Goal: Task Accomplishment & Management: Complete application form

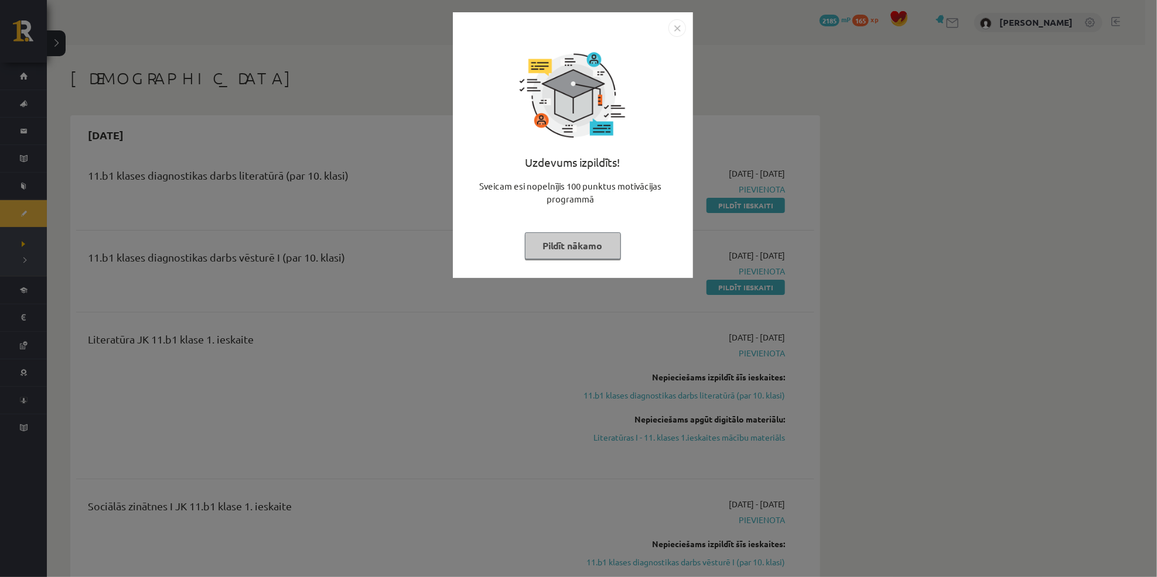
click at [569, 245] on button "Pildīt nākamo" at bounding box center [573, 245] width 96 height 27
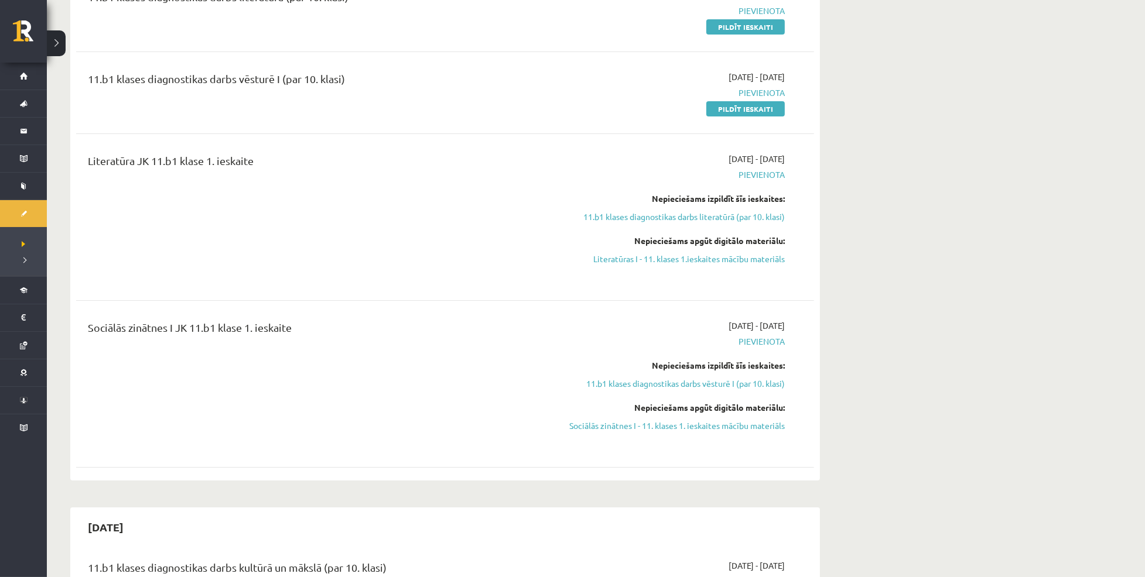
scroll to position [180, 0]
click at [689, 211] on link "11.b1 klases diagnostikas darbs literatūrā (par 10. klasi)" at bounding box center [674, 215] width 221 height 12
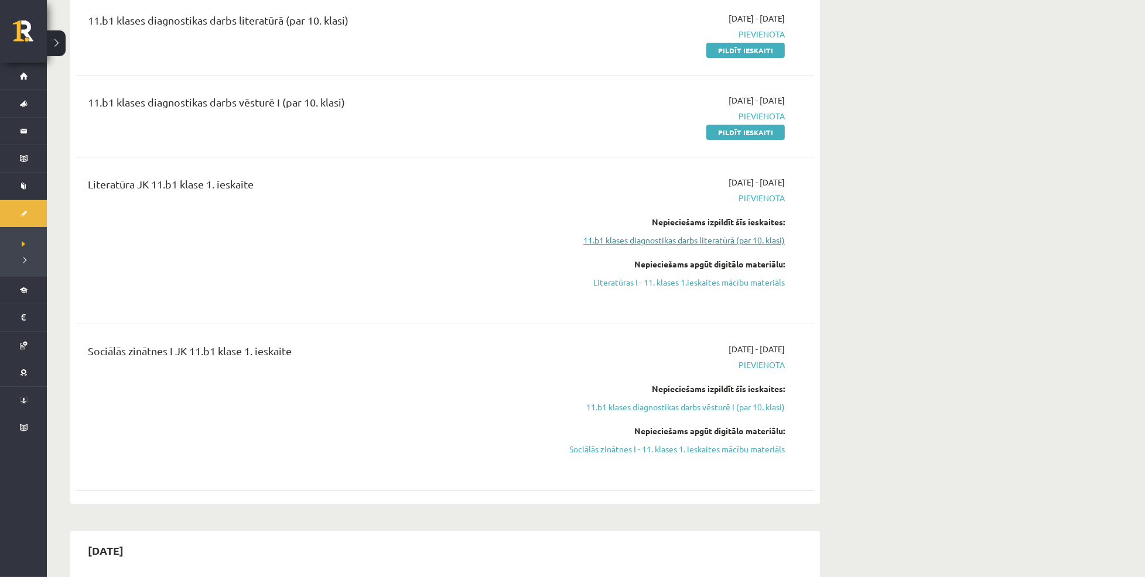
click at [686, 236] on link "11.b1 klases diagnostikas darbs literatūrā (par 10. klasi)" at bounding box center [674, 240] width 221 height 12
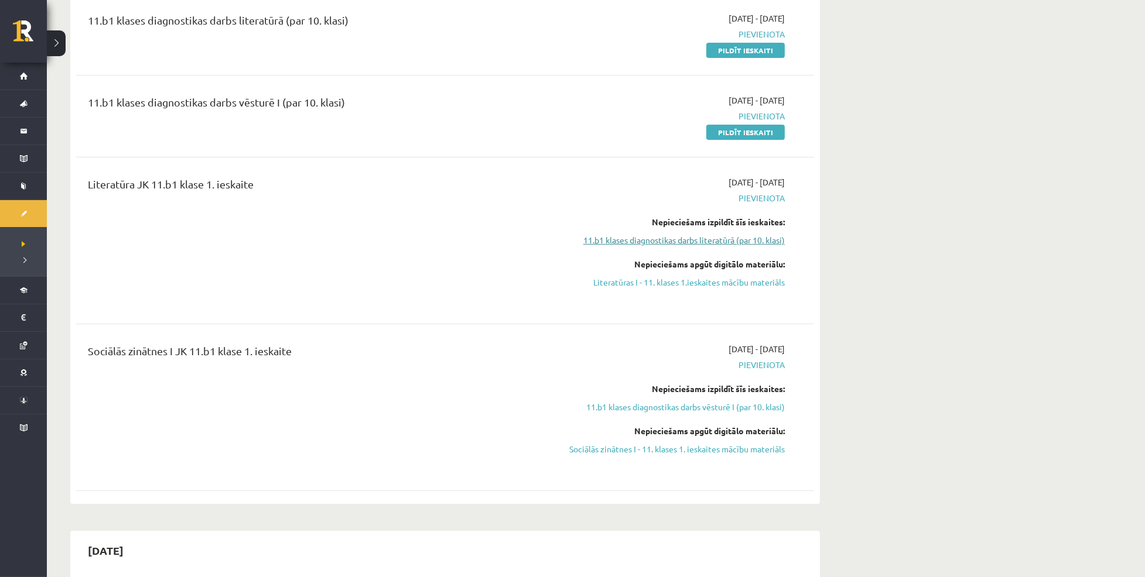
click at [686, 236] on link "11.b1 klases diagnostikas darbs literatūrā (par 10. klasi)" at bounding box center [674, 240] width 221 height 12
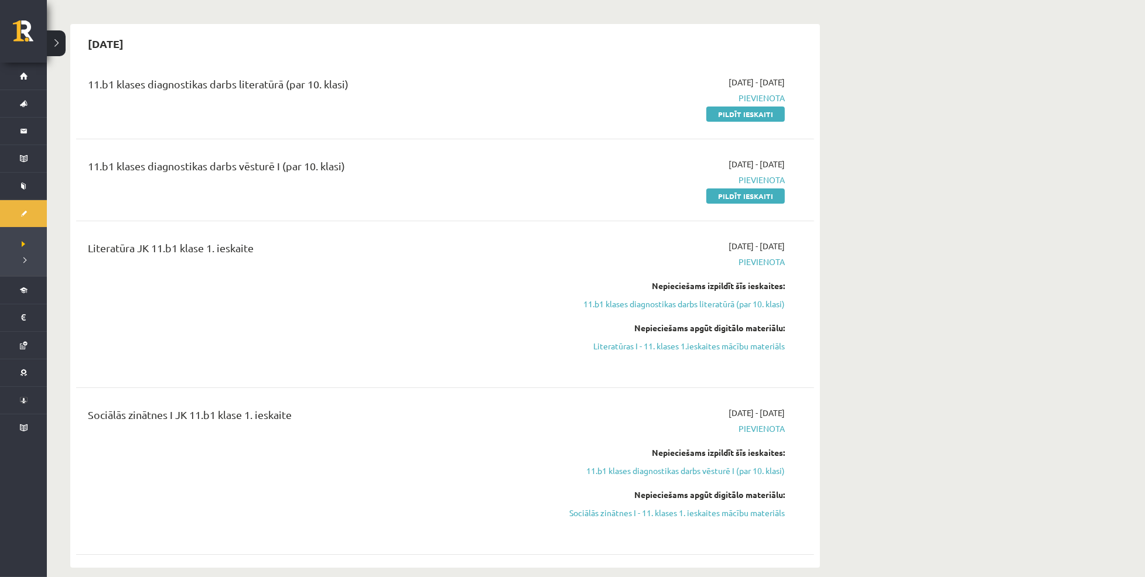
scroll to position [48, 0]
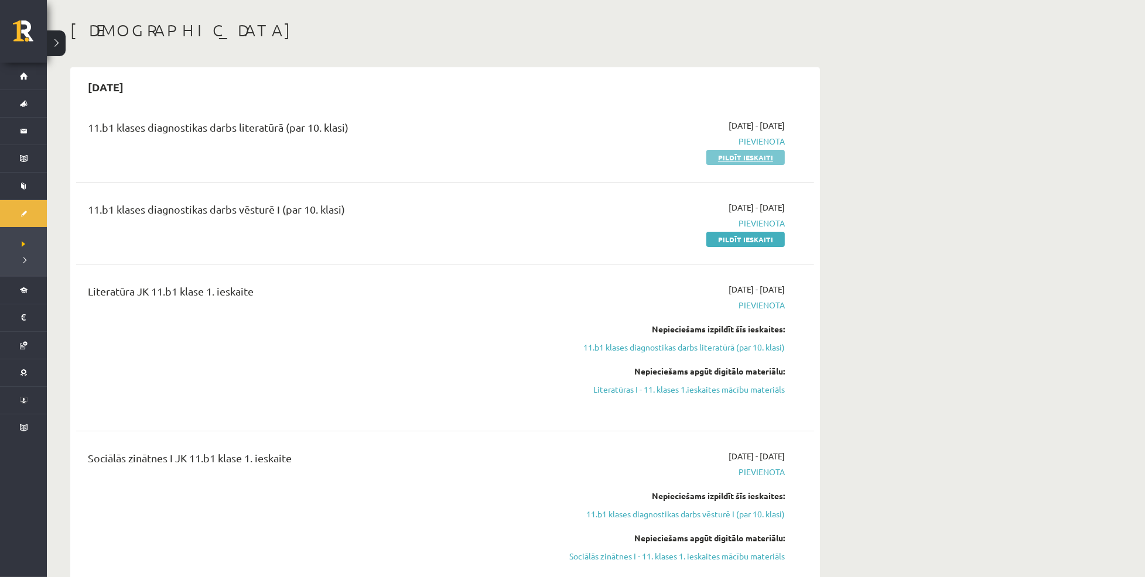
click at [738, 155] on link "Pildīt ieskaiti" at bounding box center [745, 157] width 78 height 15
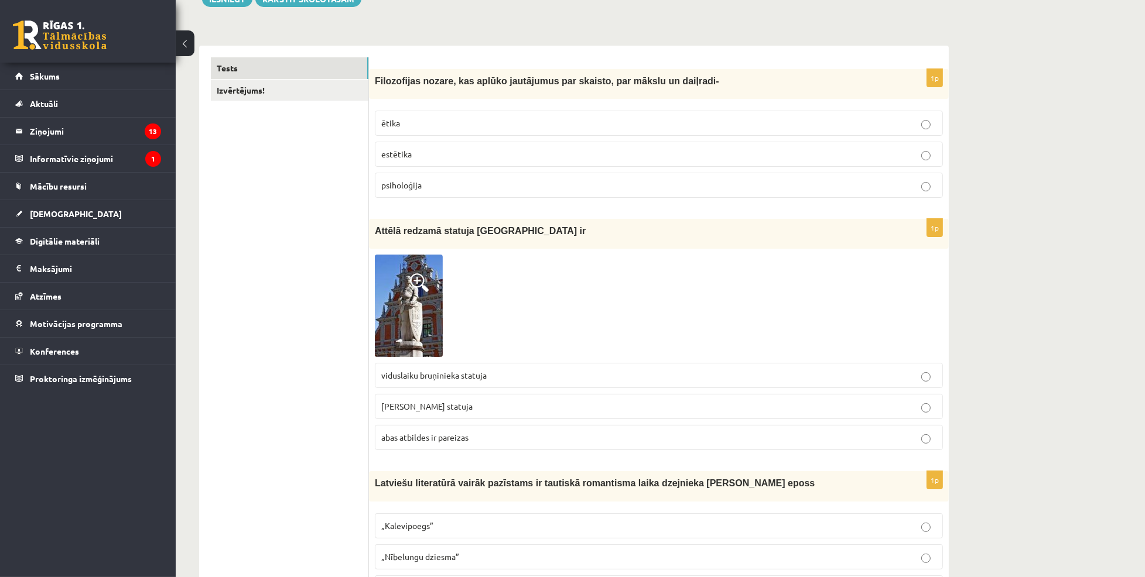
scroll to position [153, 0]
click at [645, 152] on p "estētika" at bounding box center [658, 154] width 555 height 12
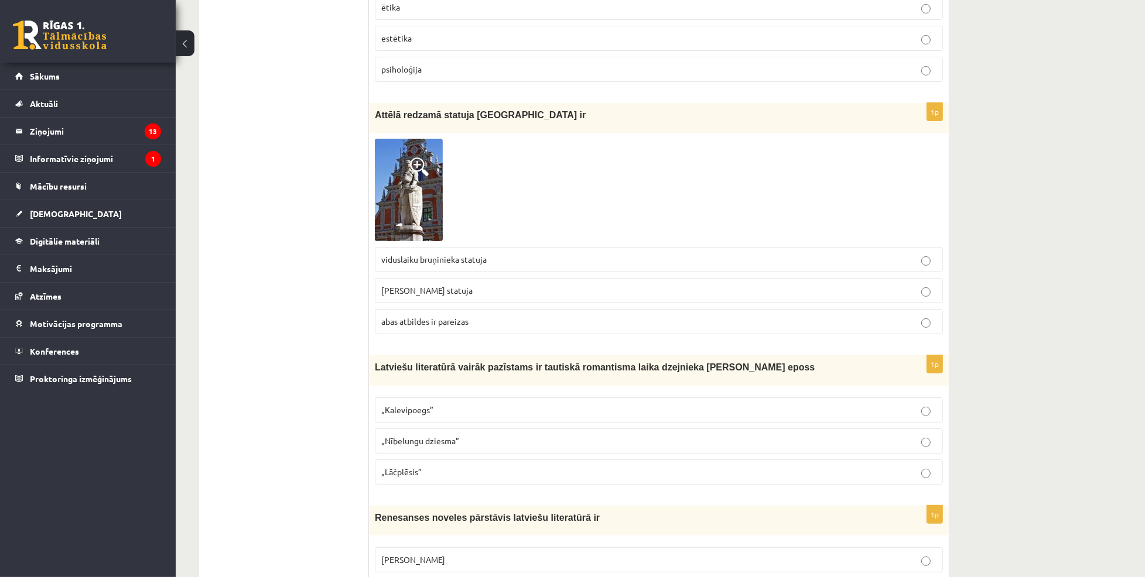
scroll to position [313, 0]
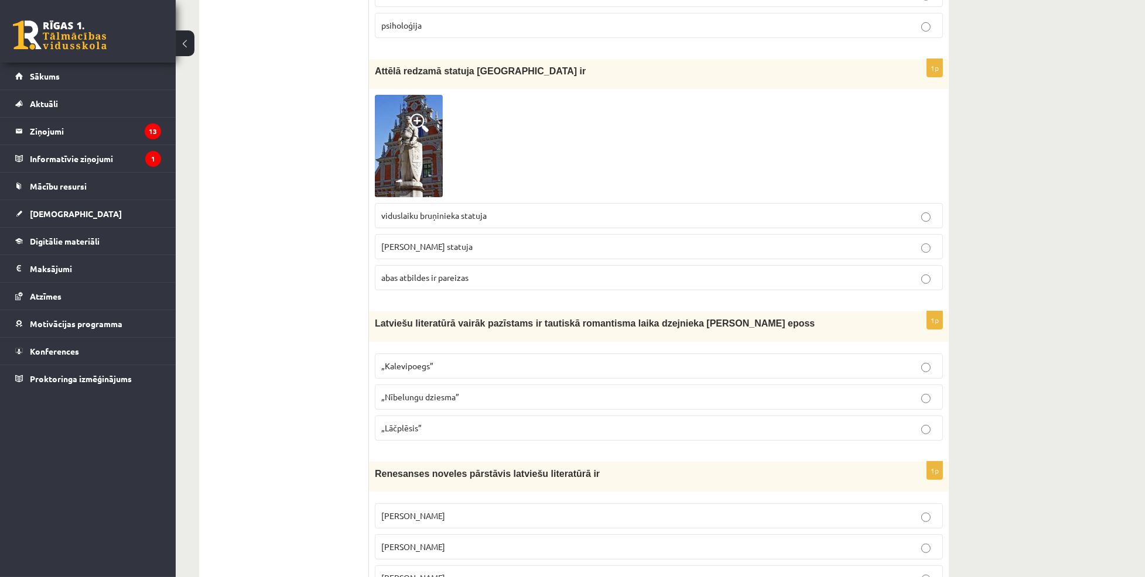
click at [607, 237] on label "Rolanda statuja" at bounding box center [659, 246] width 568 height 25
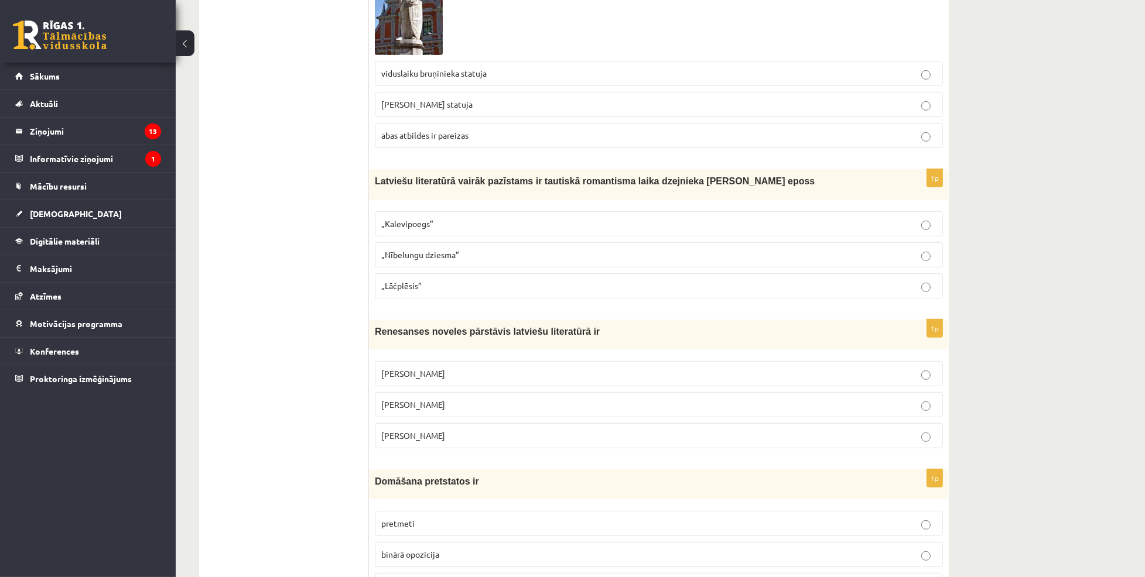
scroll to position [456, 0]
click at [470, 290] on p "„Lāčplēsis”" at bounding box center [658, 285] width 555 height 12
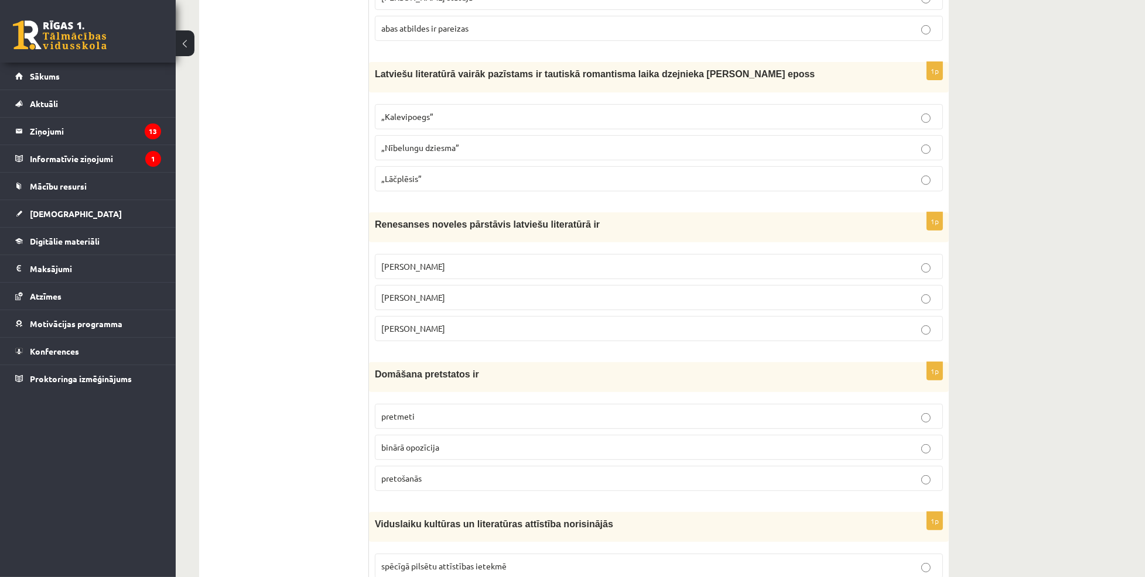
scroll to position [589, 0]
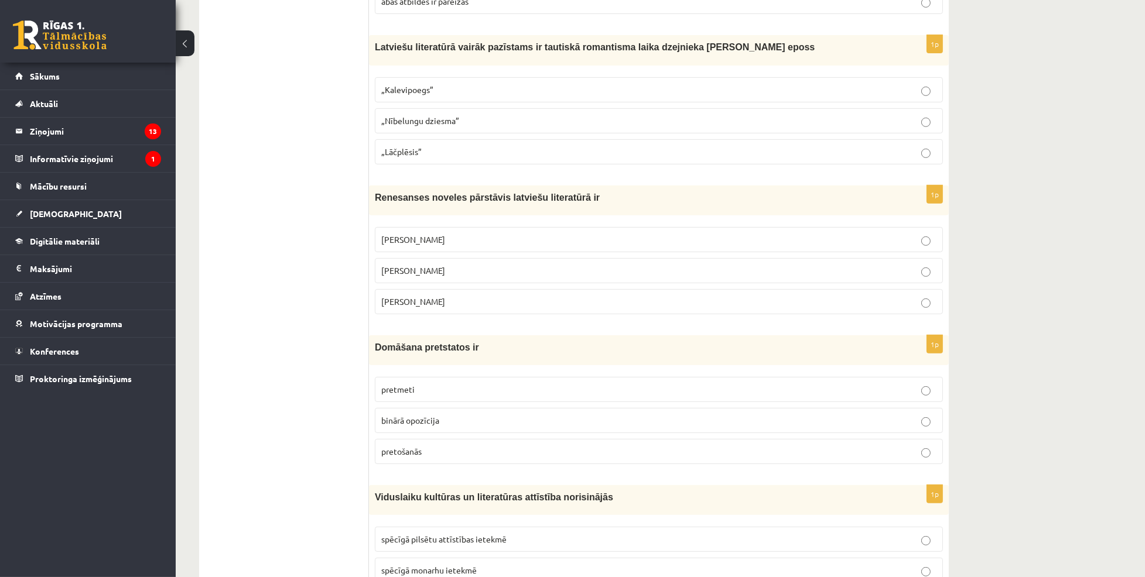
drag, startPoint x: 377, startPoint y: 194, endPoint x: 429, endPoint y: 270, distance: 91.9
click at [429, 270] on div "1p Renesanses noveles pārstāvis latviešu literatūrā ir Rūdolfs Blaumanis Kārlis…" at bounding box center [659, 255] width 580 height 138
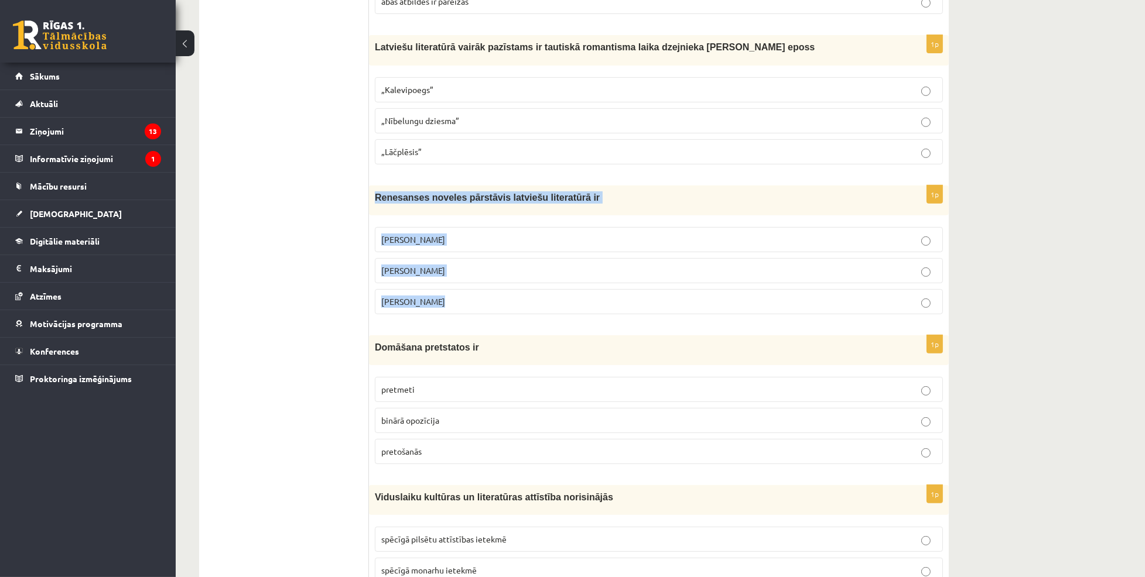
drag, startPoint x: 373, startPoint y: 200, endPoint x: 453, endPoint y: 295, distance: 124.2
click at [453, 295] on div "1p Renesanses noveles pārstāvis latviešu literatūrā ir Rūdolfs Blaumanis Kārlis…" at bounding box center [659, 255] width 580 height 138
copy div "Renesanses noveles pārstāvis latviešu literatūrā ir Rūdolfs Blaumanis Kārlis Sk…"
click at [470, 305] on p "Jānis Ezeriņš" at bounding box center [658, 302] width 555 height 12
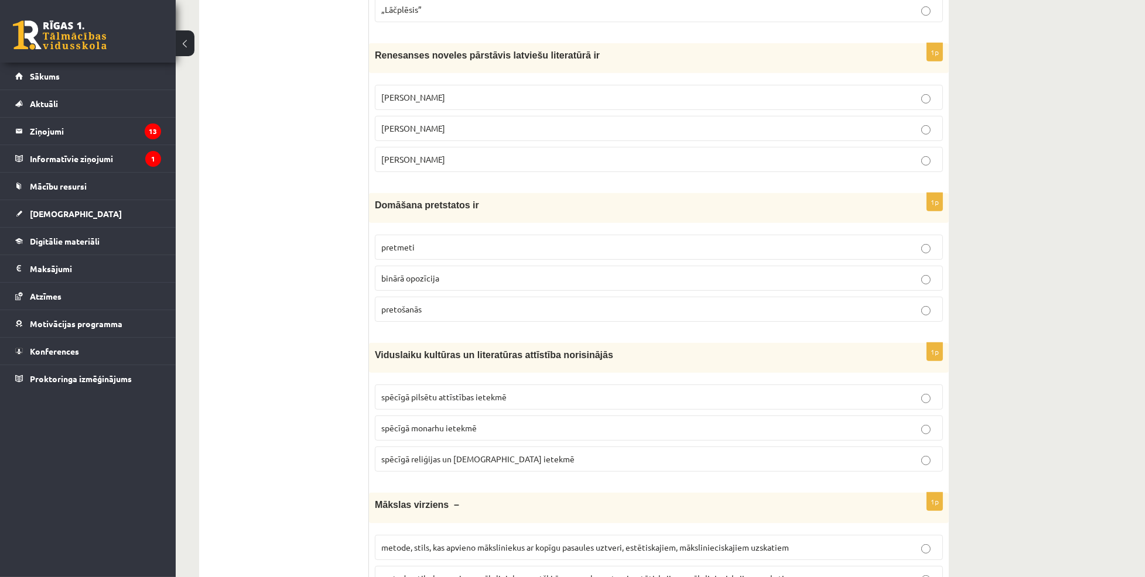
scroll to position [733, 0]
drag, startPoint x: 371, startPoint y: 200, endPoint x: 444, endPoint y: 303, distance: 126.6
click at [444, 303] on div "1p Domāšana pretstatos ir pretmeti binārā opozīcija pretošanās" at bounding box center [659, 261] width 580 height 138
copy div "Domāšana pretstatos ir pretmeti binārā opozīcija pretošanās"
click at [529, 278] on p "binārā opozīcija" at bounding box center [658, 277] width 555 height 12
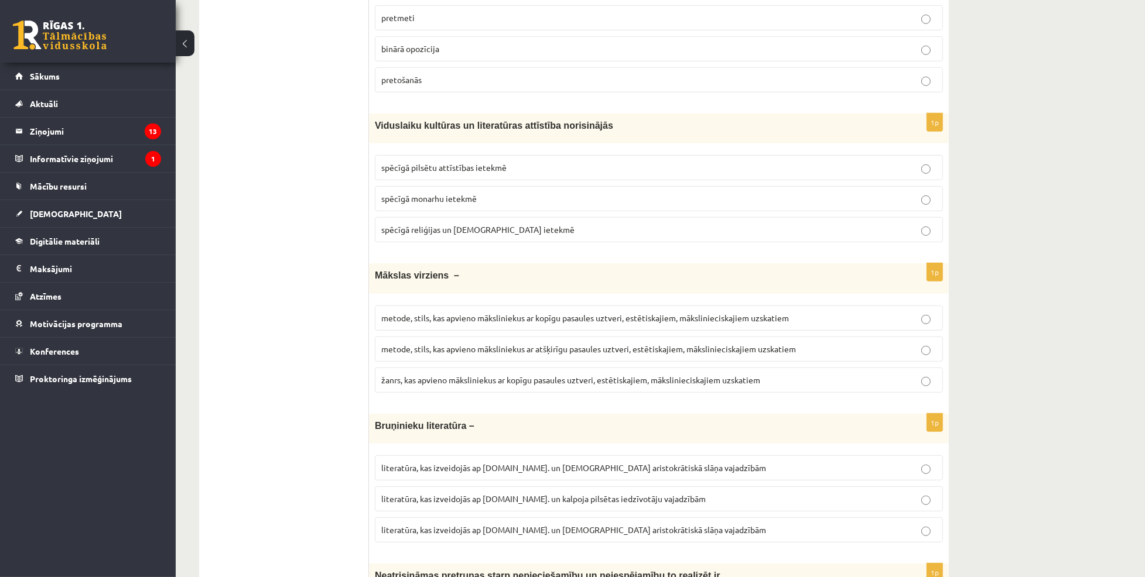
scroll to position [1039, 0]
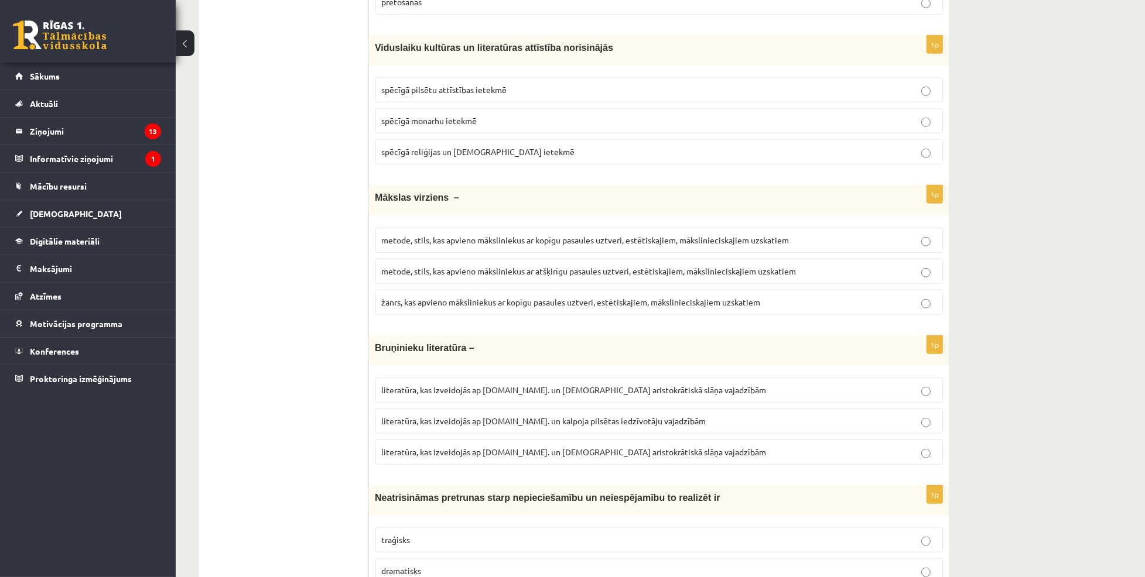
drag, startPoint x: 513, startPoint y: 329, endPoint x: 349, endPoint y: 295, distance: 167.3
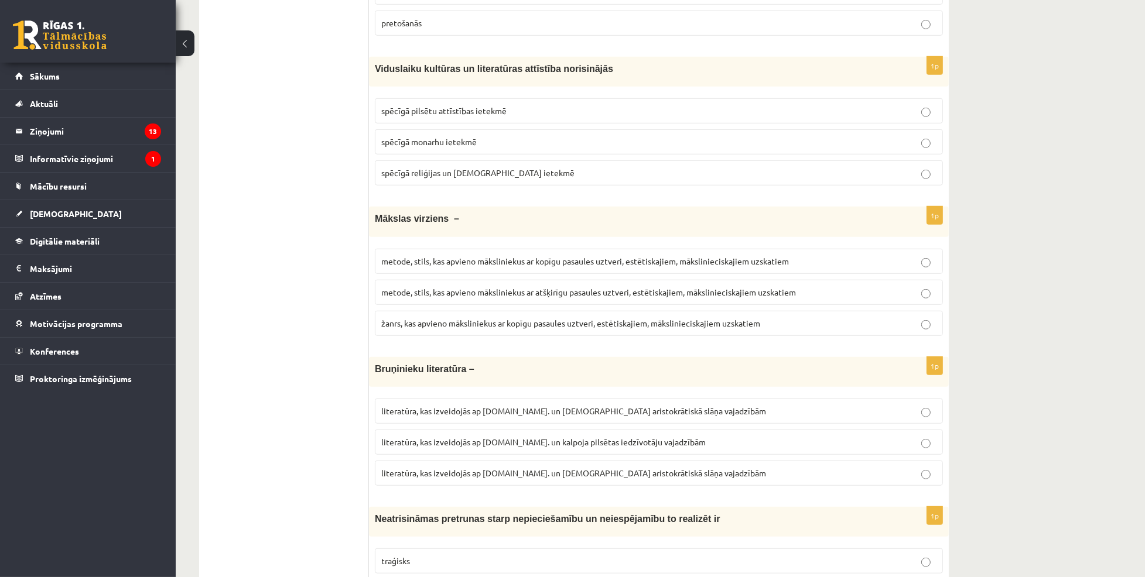
scroll to position [1014, 0]
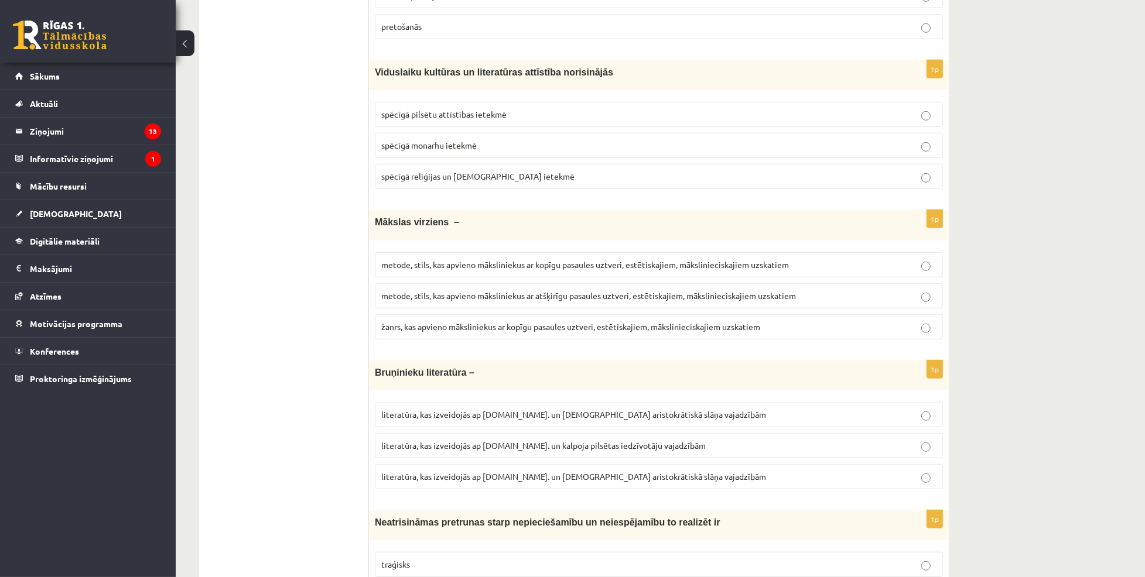
click at [371, 91] on div "1p Viduslaiku kultūras un literatūras attīstība norisinājās spēcīgā pilsētu att…" at bounding box center [659, 129] width 580 height 138
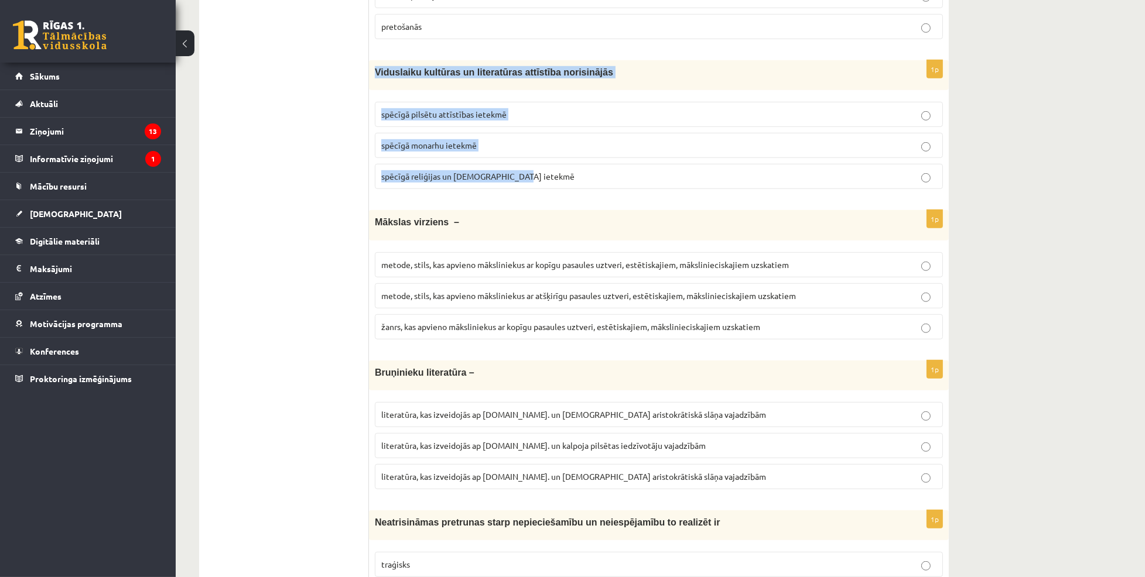
drag, startPoint x: 373, startPoint y: 71, endPoint x: 533, endPoint y: 191, distance: 199.6
click at [533, 191] on div "1p Viduslaiku kultūras un literatūras attīstība norisinājās spēcīgā pilsētu att…" at bounding box center [659, 129] width 580 height 138
copy div "Viduslaiku kultūras un literatūras attīstība norisinājās spēcīgā pilsētu attīst…"
click at [591, 178] on p "spēcīgā reliģijas un baznīcas ietekmē" at bounding box center [658, 176] width 555 height 12
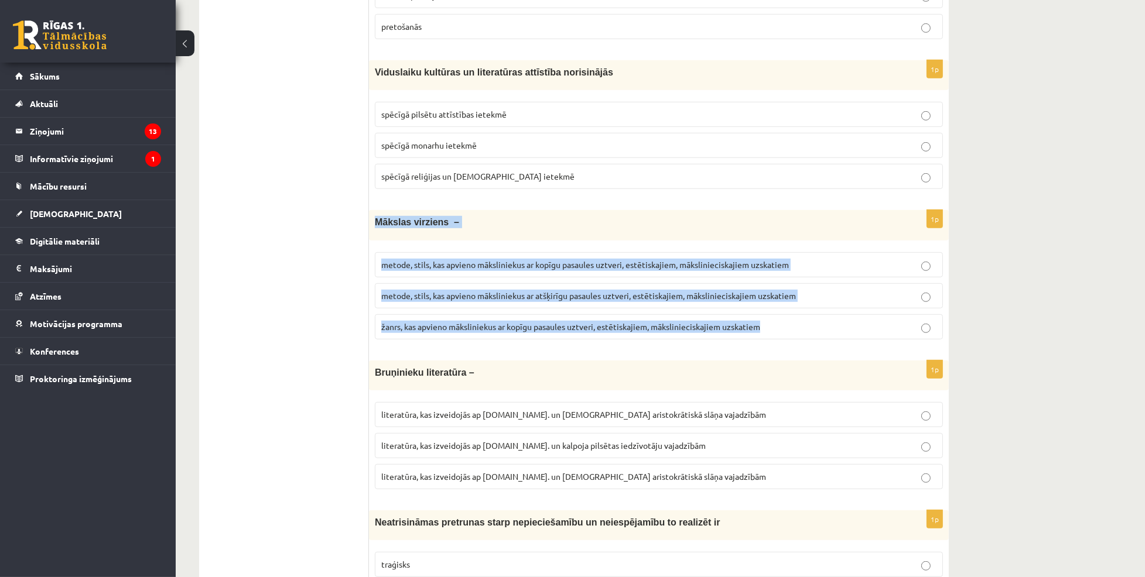
drag, startPoint x: 370, startPoint y: 221, endPoint x: 837, endPoint y: 346, distance: 483.5
click at [837, 346] on div "1p Mākslas virziens – metode, stils, kas apvieno māksliniekus ar kopīgu pasaule…" at bounding box center [659, 279] width 580 height 138
copy div "Mākslas virziens – metode, stils, kas apvieno māksliniekus ar kopīgu pasaules u…"
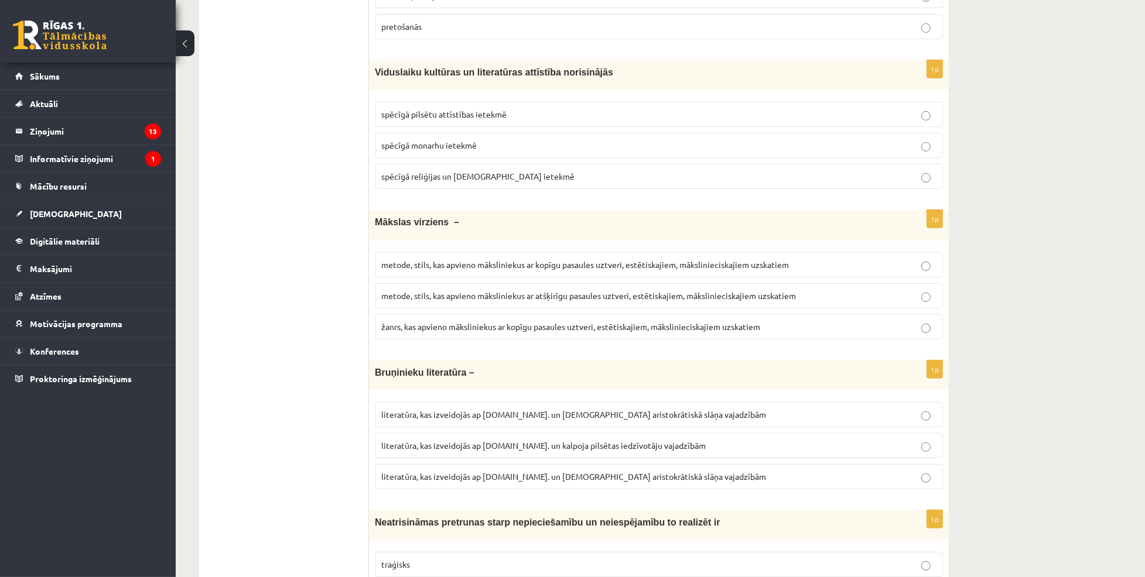
click at [546, 268] on span "metode, stils, kas apvieno māksliniekus ar kopīgu pasaules uztveri, estētiskaji…" at bounding box center [585, 264] width 408 height 11
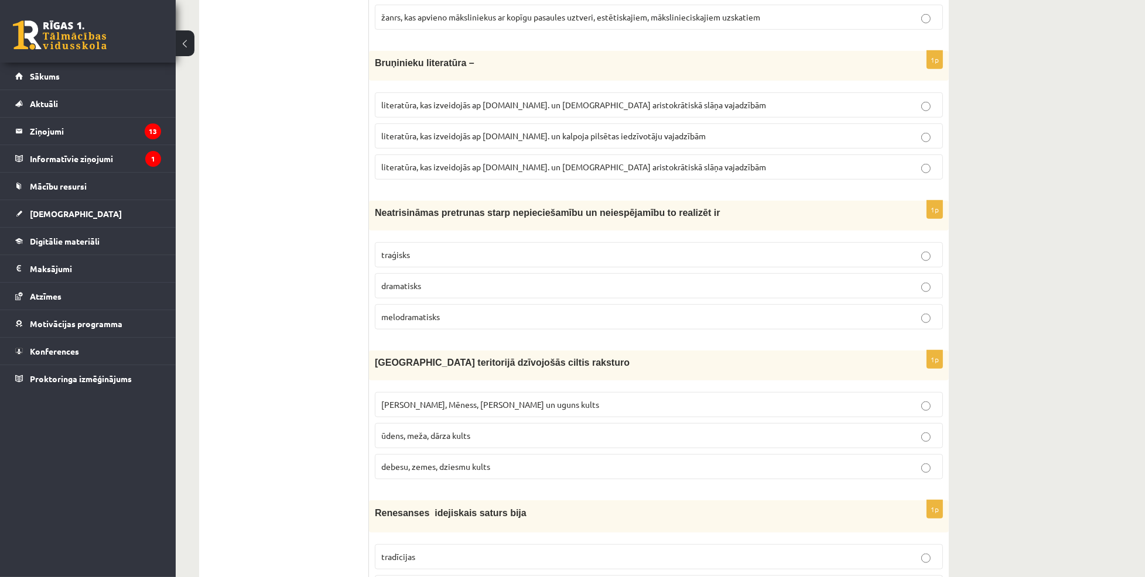
scroll to position [1307, 0]
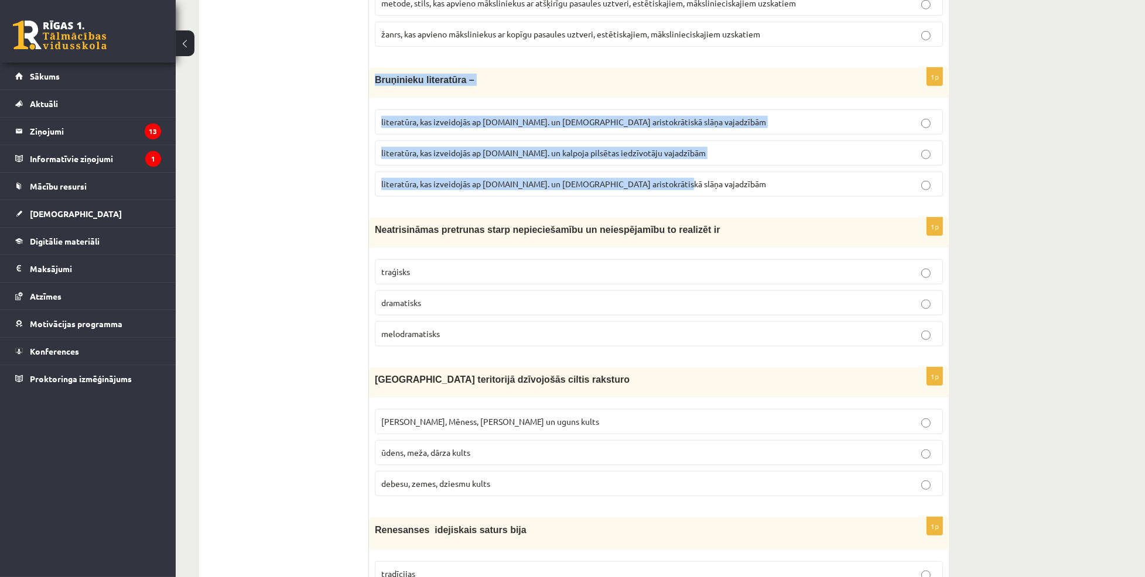
drag, startPoint x: 370, startPoint y: 81, endPoint x: 678, endPoint y: 190, distance: 326.2
click at [678, 190] on div "1p Bruņinieku literatūra – literatūra, kas izveidojās ap 20.gs. un kalpoja aris…" at bounding box center [659, 137] width 580 height 138
copy div "Bruņinieku literatūra – literatūra, kas izveidojās ap 20.gs. un kalpoja aristok…"
click at [642, 195] on label "literatūra, kas izveidojās ap 12.gs. un kalpoja aristokrātiskā slāņa vajadzībām" at bounding box center [659, 184] width 568 height 25
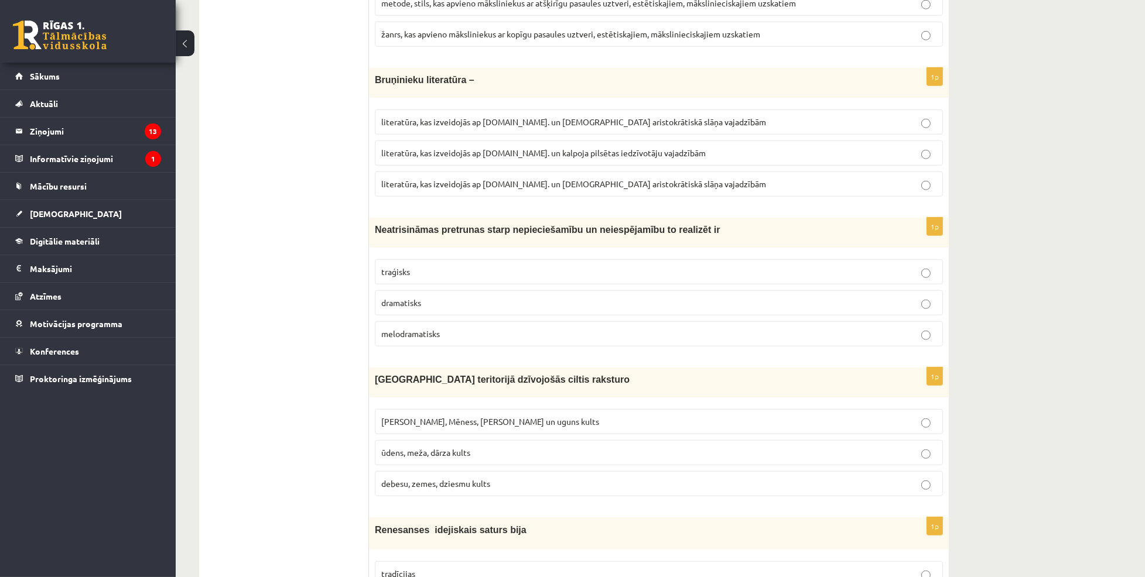
drag, startPoint x: 368, startPoint y: 223, endPoint x: 461, endPoint y: 320, distance: 135.4
drag, startPoint x: 461, startPoint y: 320, endPoint x: 609, endPoint y: 237, distance: 169.4
click at [611, 237] on div "Neatrisināmas pretrunas starp nepieciešamību un neiespējamību to realizēt ir" at bounding box center [659, 233] width 580 height 30
click at [556, 231] on span "Neatrisināmas pretrunas starp nepieciešamību un neiespējamību to realizēt ir" at bounding box center [548, 230] width 346 height 10
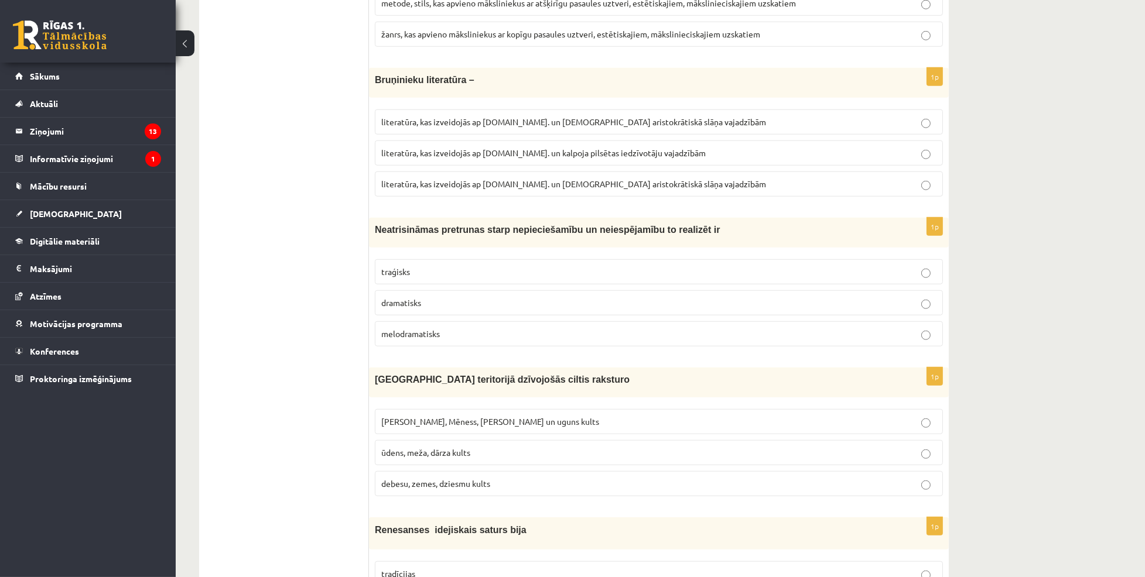
click at [757, 225] on p "Neatrisināmas pretrunas starp nepieciešamību un neiespējamību to realizēt ir" at bounding box center [629, 230] width 509 height 12
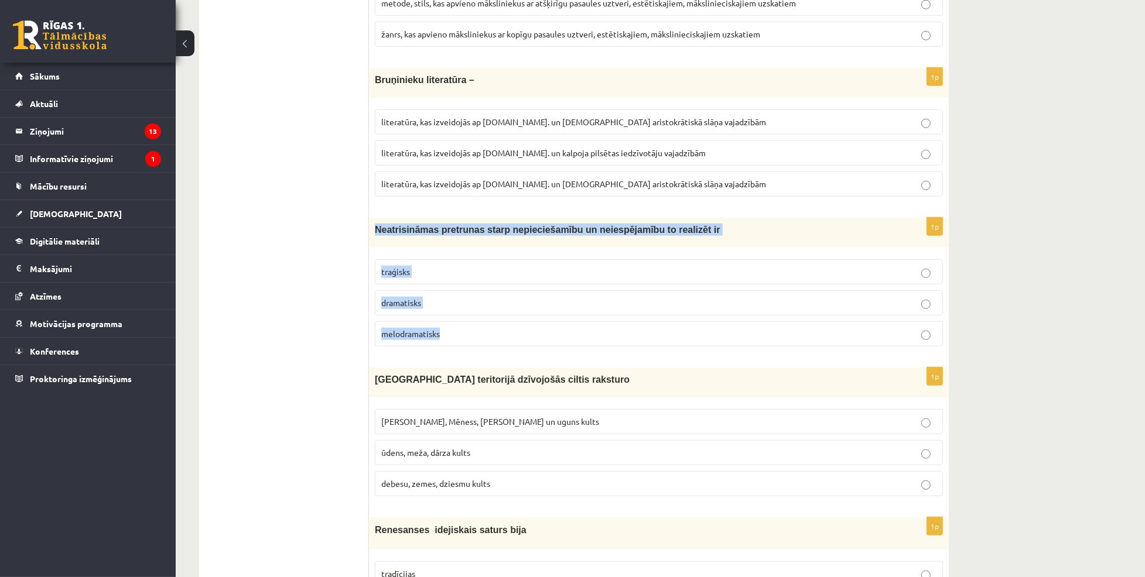
drag, startPoint x: 372, startPoint y: 229, endPoint x: 457, endPoint y: 326, distance: 128.2
click at [457, 326] on div "1p Neatrisināmas pretrunas starp nepieciešamību un neiespējamību to realizēt ir…" at bounding box center [659, 287] width 580 height 138
copy div "Neatrisināmas pretrunas starp nepieciešamību un neiespējamību to realizēt ir tr…"
click at [535, 276] on p "traģisks" at bounding box center [658, 272] width 555 height 12
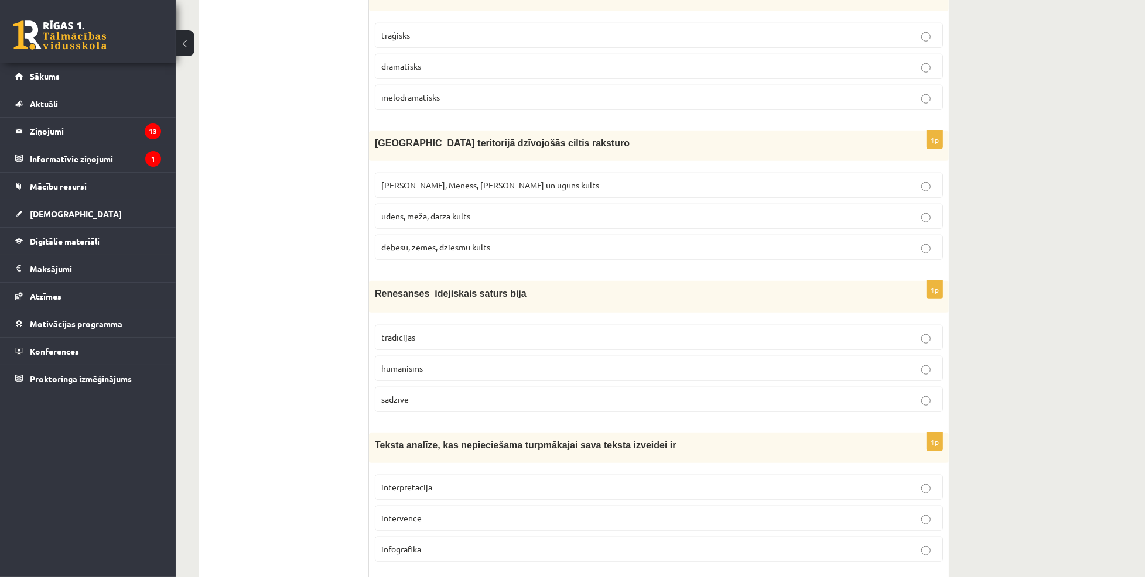
scroll to position [1612, 0]
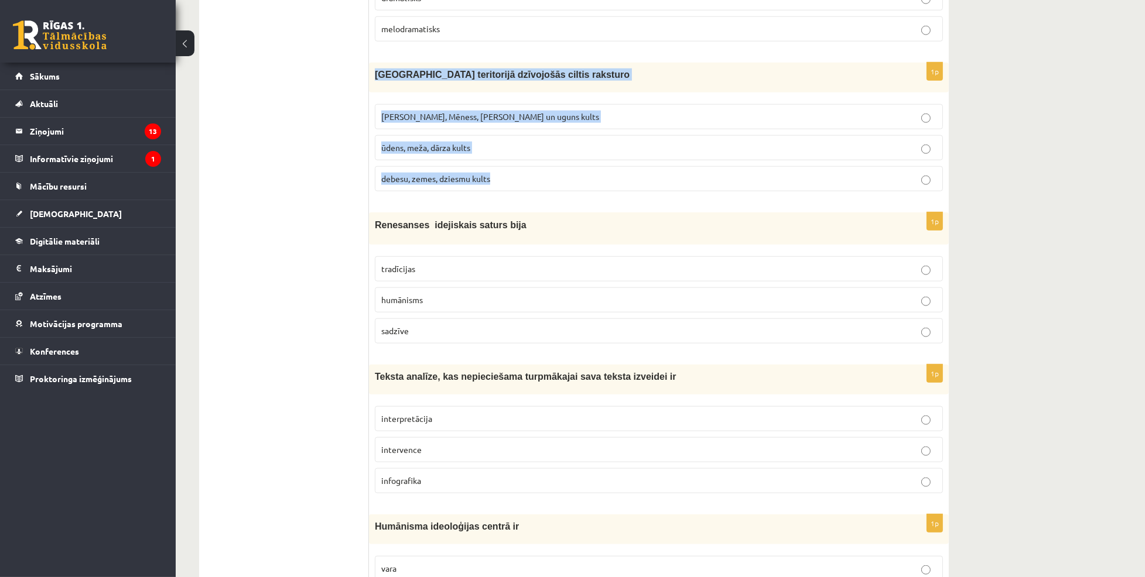
drag, startPoint x: 369, startPoint y: 71, endPoint x: 508, endPoint y: 173, distance: 172.5
click at [508, 173] on div "1p Latvijas teritorijā dzīvojošās ciltis raksturo Saules, Mēness, Pērkona un ug…" at bounding box center [659, 132] width 580 height 138
copy div "Latvijas teritorijā dzīvojošās ciltis raksturo Saules, Mēness, Pērkona un uguns…"
click at [580, 123] on p "Saules, Mēness, Pērkona un uguns kults" at bounding box center [658, 117] width 555 height 12
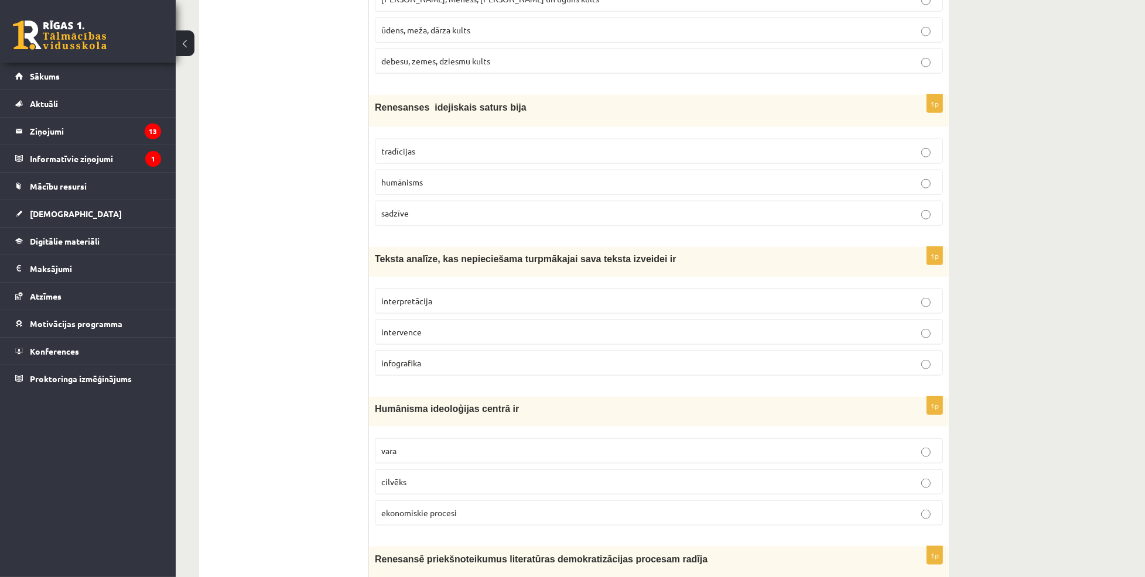
scroll to position [1775, 0]
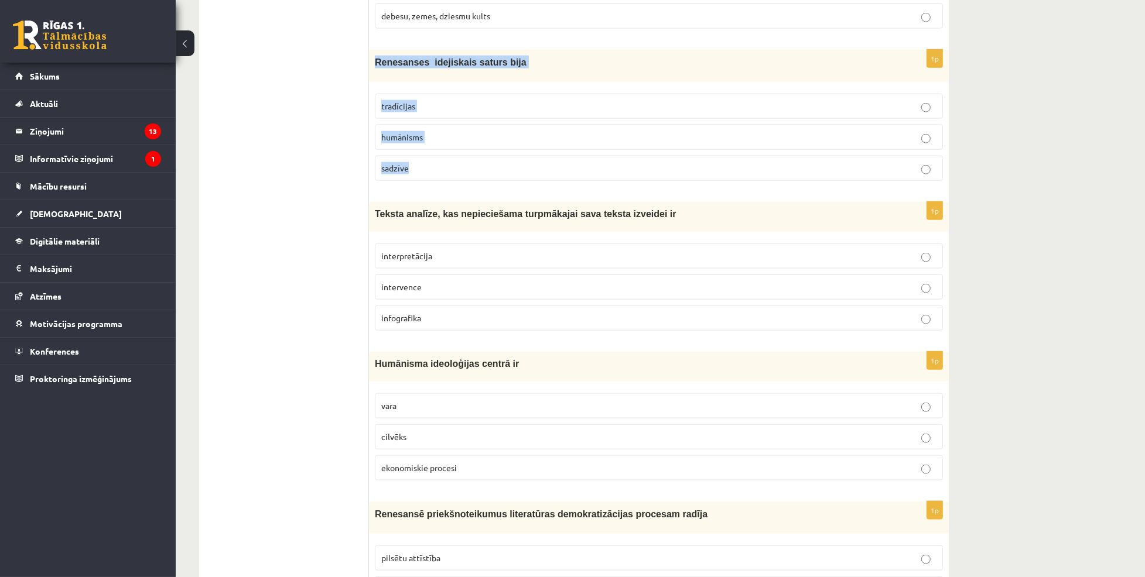
drag, startPoint x: 369, startPoint y: 64, endPoint x: 454, endPoint y: 163, distance: 130.3
click at [454, 163] on div "1p Renesanses idejiskais saturs bija tradīcijas humānisms sadzīve" at bounding box center [659, 120] width 580 height 140
copy div "Renesanses idejiskais saturs bija tradīcijas humānisms sadzīve"
click at [471, 146] on label "humānisms" at bounding box center [659, 137] width 568 height 25
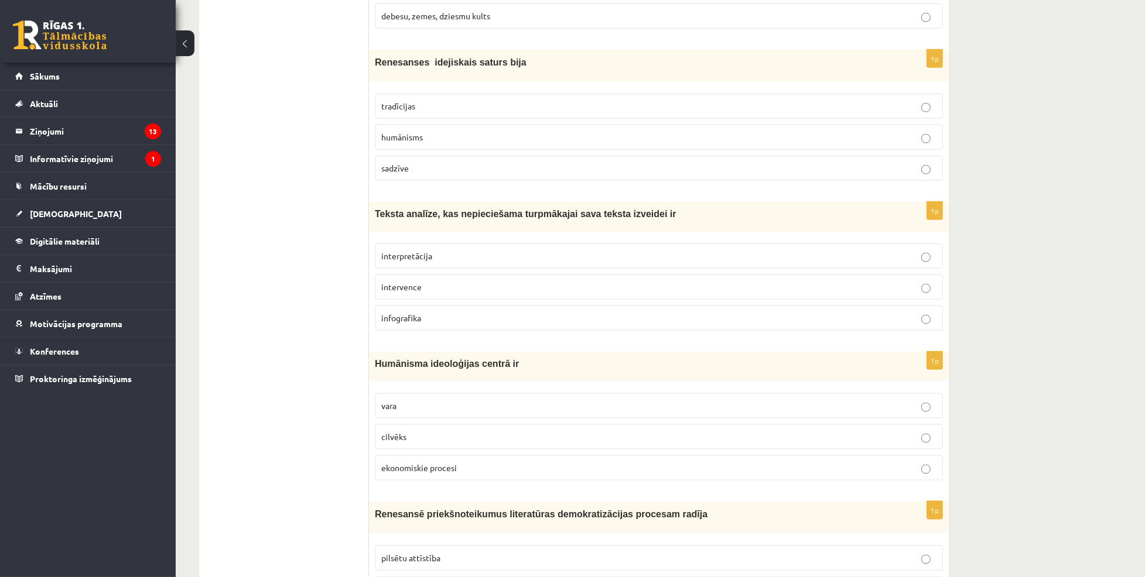
click at [412, 254] on span "interpretācija" at bounding box center [406, 256] width 51 height 11
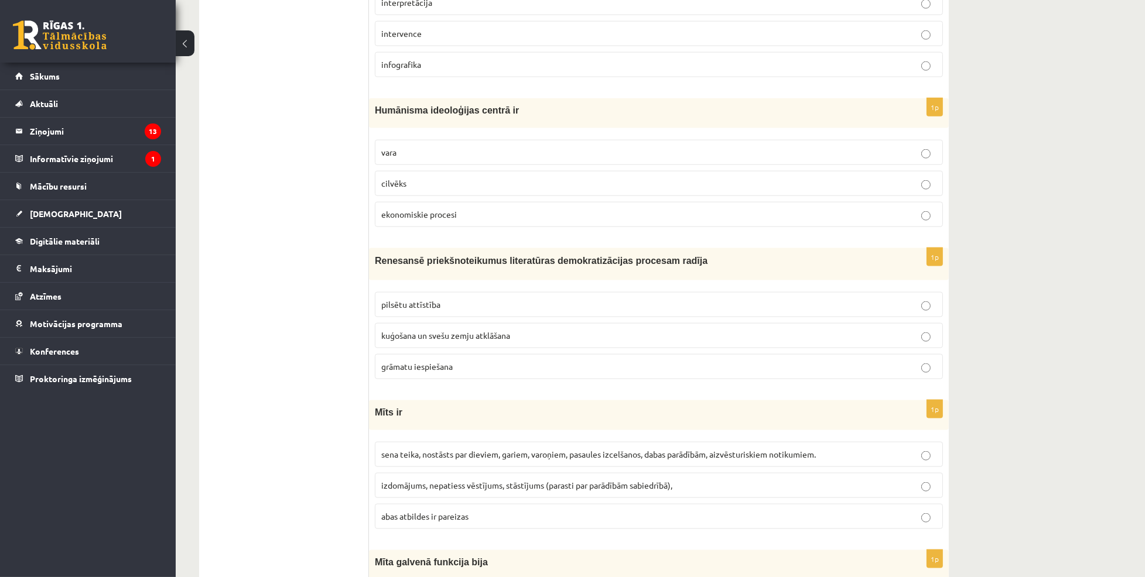
scroll to position [2068, 0]
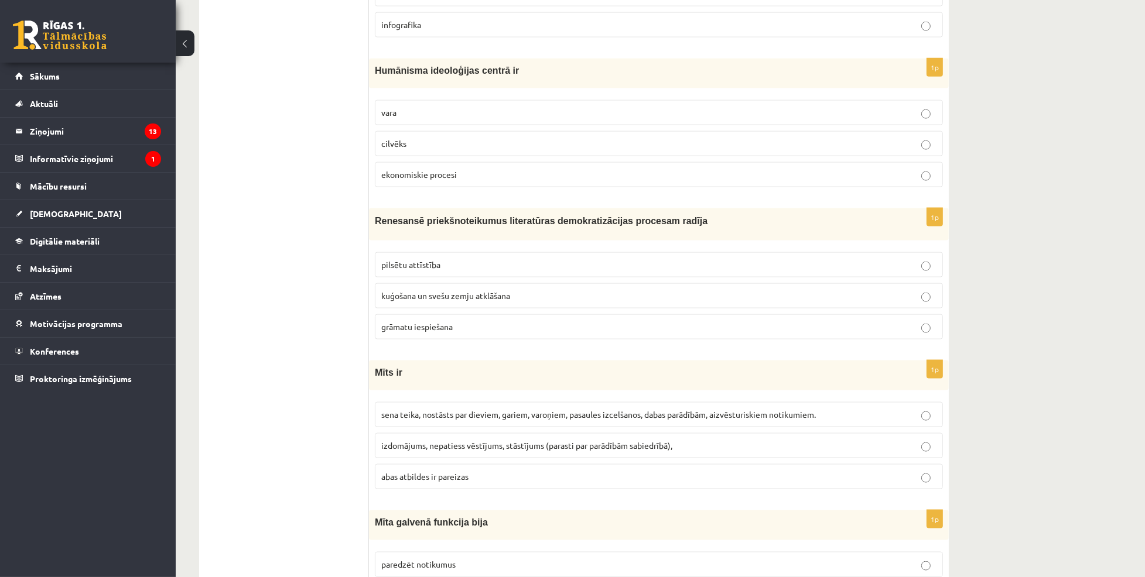
click at [441, 141] on p "cilvēks" at bounding box center [658, 144] width 555 height 12
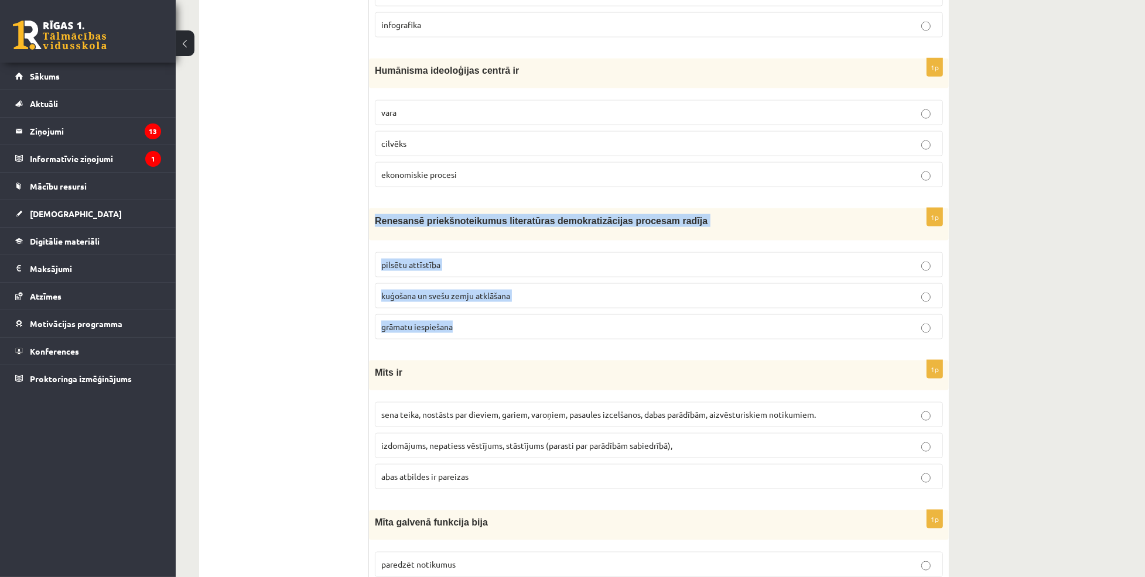
drag, startPoint x: 372, startPoint y: 217, endPoint x: 467, endPoint y: 327, distance: 144.5
click at [467, 327] on div "1p Renesansē priekšnoteikumus literatūras demokratizācijas procesam radīja pils…" at bounding box center [659, 278] width 580 height 140
copy div "Renesansē priekšnoteikumus literatūras demokratizācijas procesam radīja pilsētu…"
click at [479, 323] on p "grāmatu iespiešana" at bounding box center [658, 327] width 555 height 12
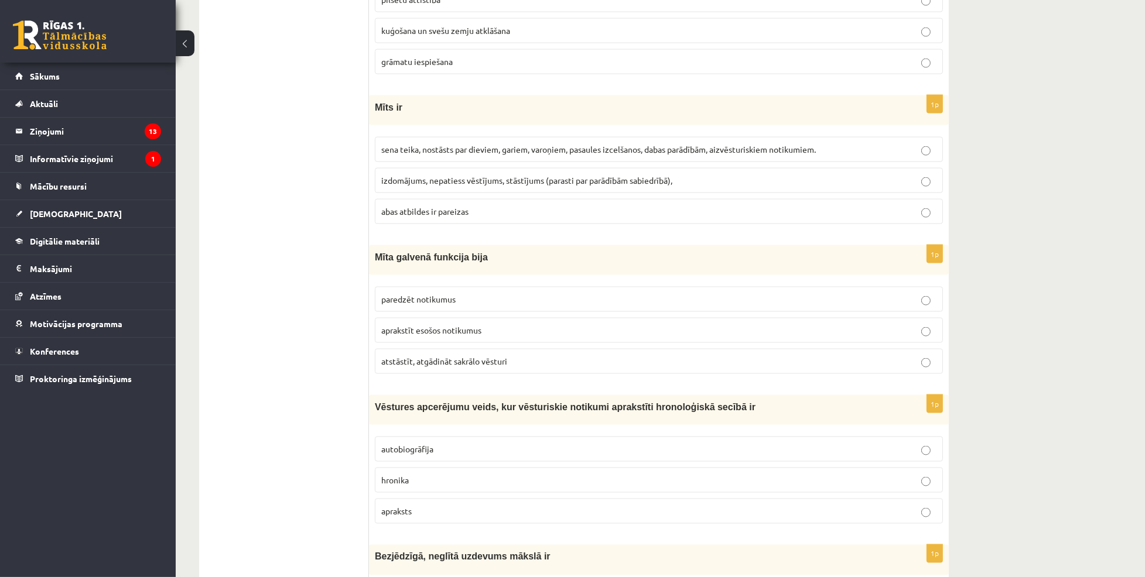
scroll to position [2384, 0]
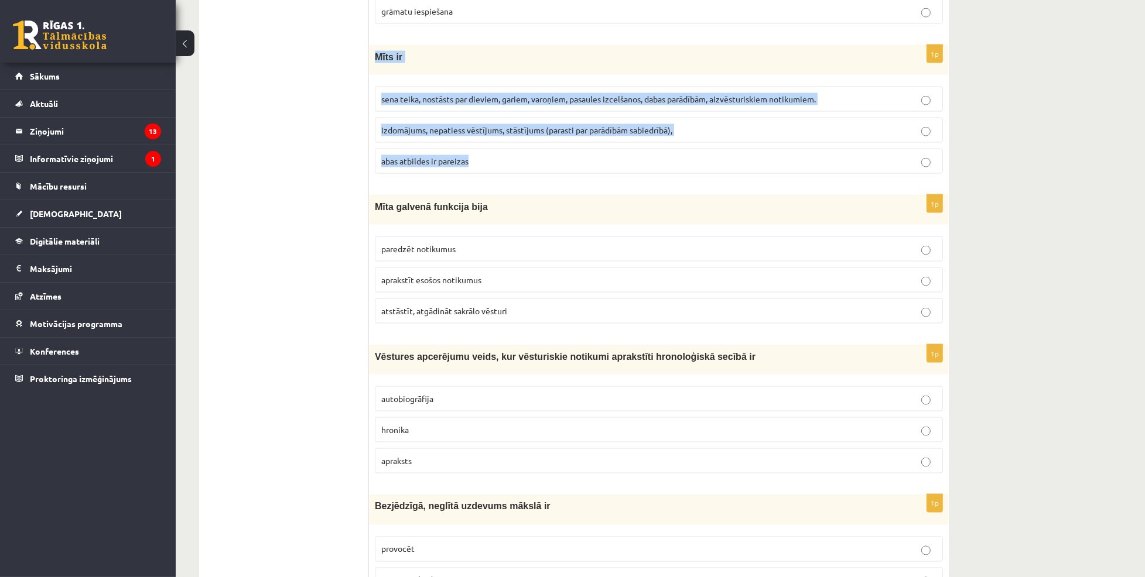
drag, startPoint x: 372, startPoint y: 60, endPoint x: 480, endPoint y: 162, distance: 148.3
click at [480, 162] on div "1p Mīts ir sena teika, nostāsts par dieviem, gariem, varoņiem, pasaules izcelša…" at bounding box center [659, 114] width 580 height 138
copy div "Mīts ir sena teika, nostāsts par dieviem, gariem, varoņiem, pasaules izcelšanos…"
click at [583, 100] on span "sena teika, nostāsts par dieviem, gariem, varoņiem, pasaules izcelšanos, dabas …" at bounding box center [598, 99] width 435 height 11
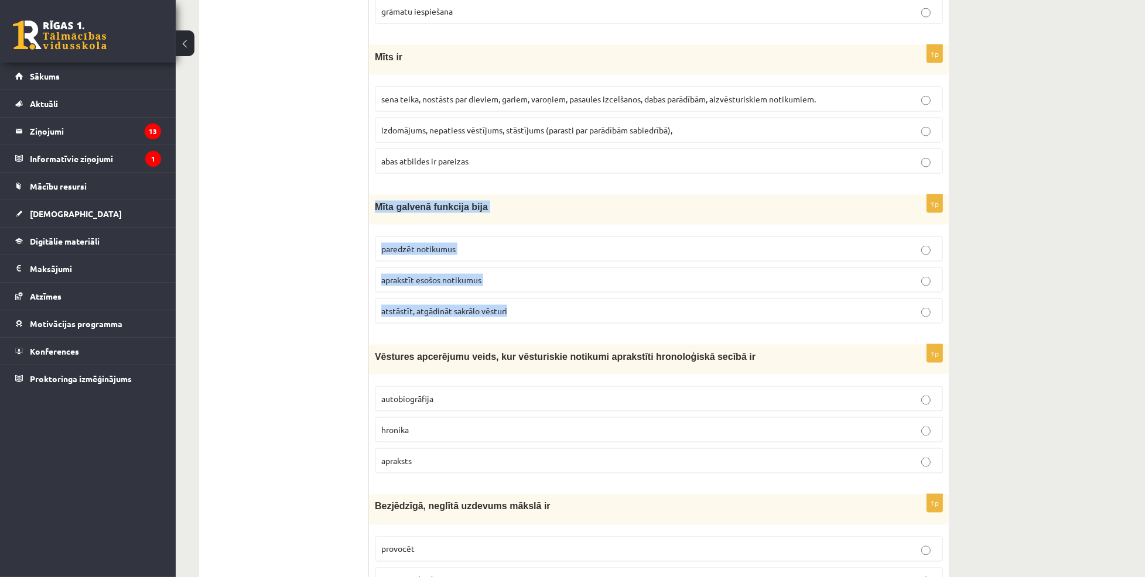
drag, startPoint x: 371, startPoint y: 207, endPoint x: 517, endPoint y: 307, distance: 176.7
click at [517, 307] on div "1p Mīta galvenā funkcija bija paredzēt notikumus aprakstīt esošos notikumus ats…" at bounding box center [659, 264] width 580 height 138
click at [537, 315] on p "atstāstīt, atgādināt sakrālo vēsturi" at bounding box center [658, 311] width 555 height 12
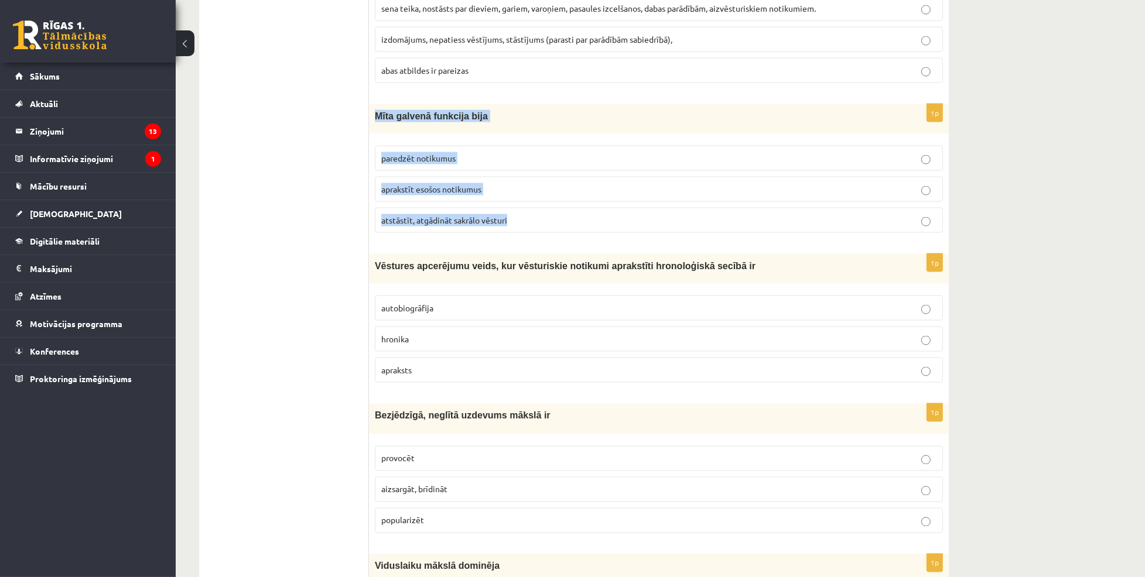
scroll to position [2564, 0]
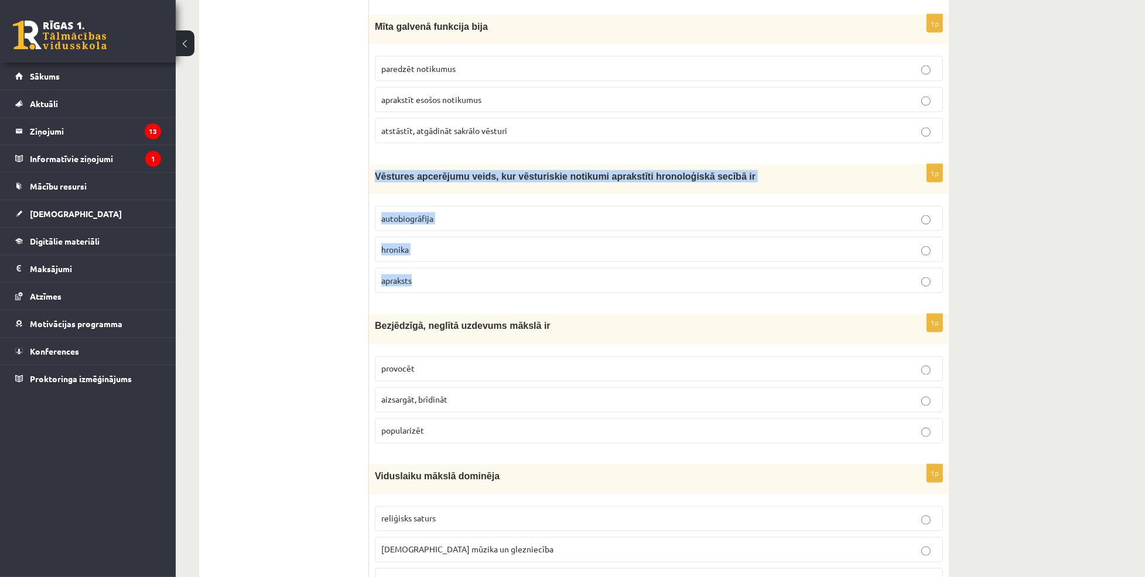
drag, startPoint x: 374, startPoint y: 179, endPoint x: 437, endPoint y: 278, distance: 117.1
click at [437, 278] on div "1p Vēstures apcerējumu veids, kur vēsturiskie notikumi aprakstīti hronoloģiskā …" at bounding box center [659, 234] width 580 height 138
click at [517, 247] on p "hronika" at bounding box center [658, 250] width 555 height 12
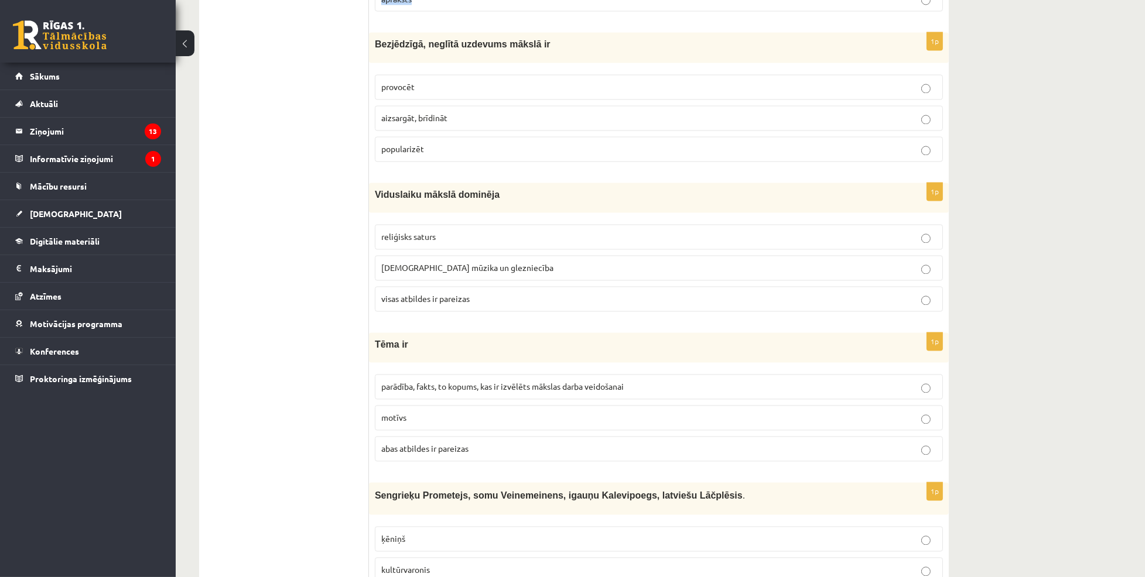
scroll to position [2841, 0]
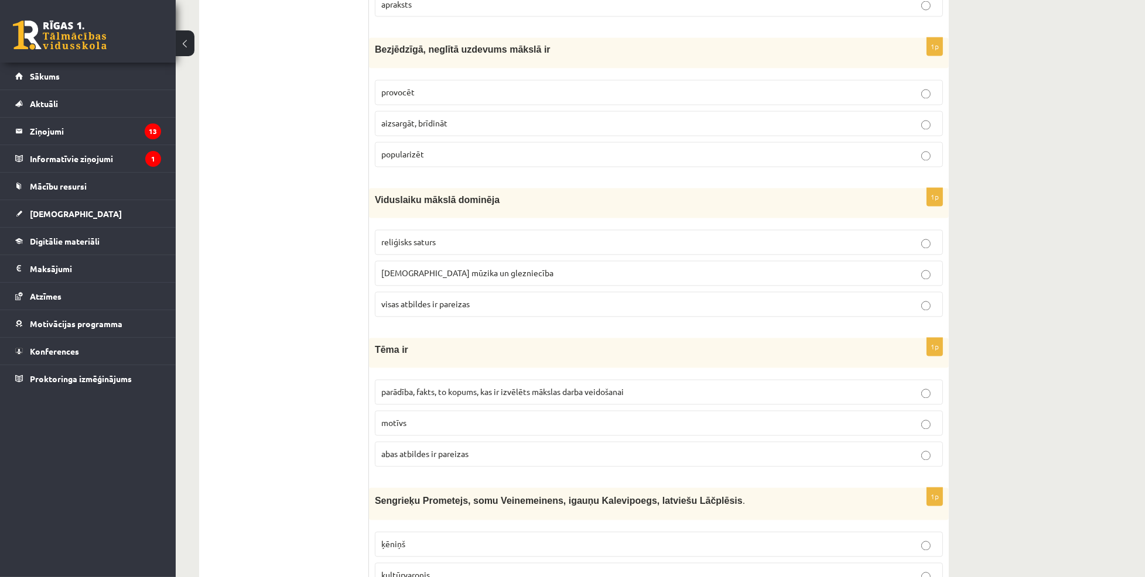
drag, startPoint x: 375, startPoint y: 54, endPoint x: 451, endPoint y: 154, distance: 125.0
click at [451, 154] on div "1p Bezjēdzīgā, neglītā uzdevums mākslā ir provocēt aizsargāt, brīdināt populari…" at bounding box center [659, 107] width 580 height 138
click at [486, 87] on label "provocēt" at bounding box center [659, 92] width 568 height 25
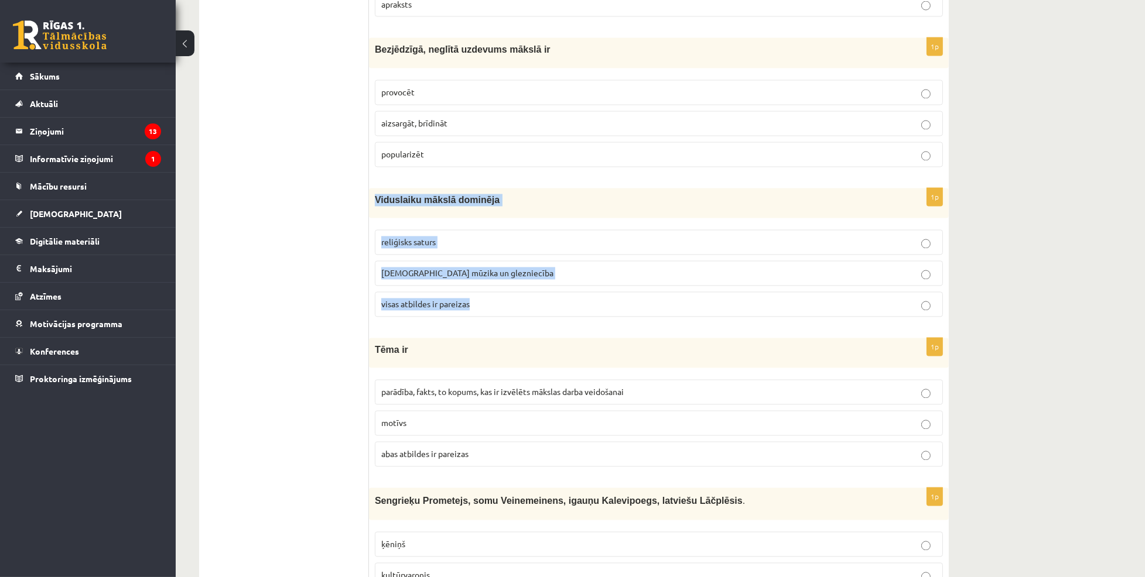
drag, startPoint x: 375, startPoint y: 203, endPoint x: 470, endPoint y: 311, distance: 144.4
click at [470, 311] on div "1p Viduslaiku mākslā dominēja reliģisks saturs baznīcas mūzika un glezniecība v…" at bounding box center [659, 258] width 580 height 138
click at [507, 317] on label "visas atbildes ir pareizas" at bounding box center [659, 304] width 568 height 25
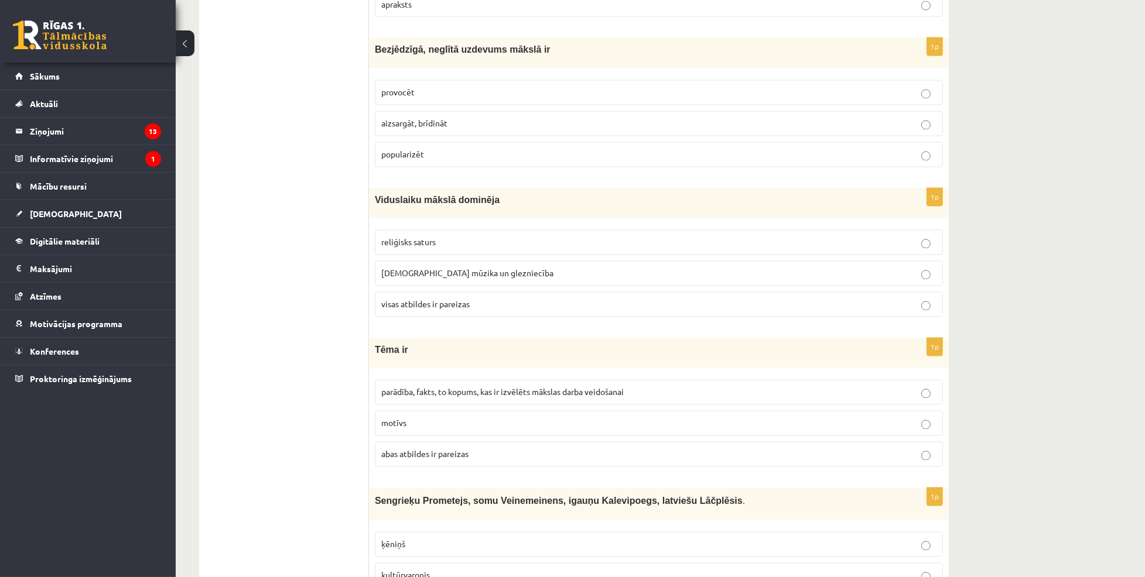
click at [474, 385] on label "parādība, fakts, to kopums, kas ir izvēlēts mākslas darba veidošanai" at bounding box center [659, 392] width 568 height 25
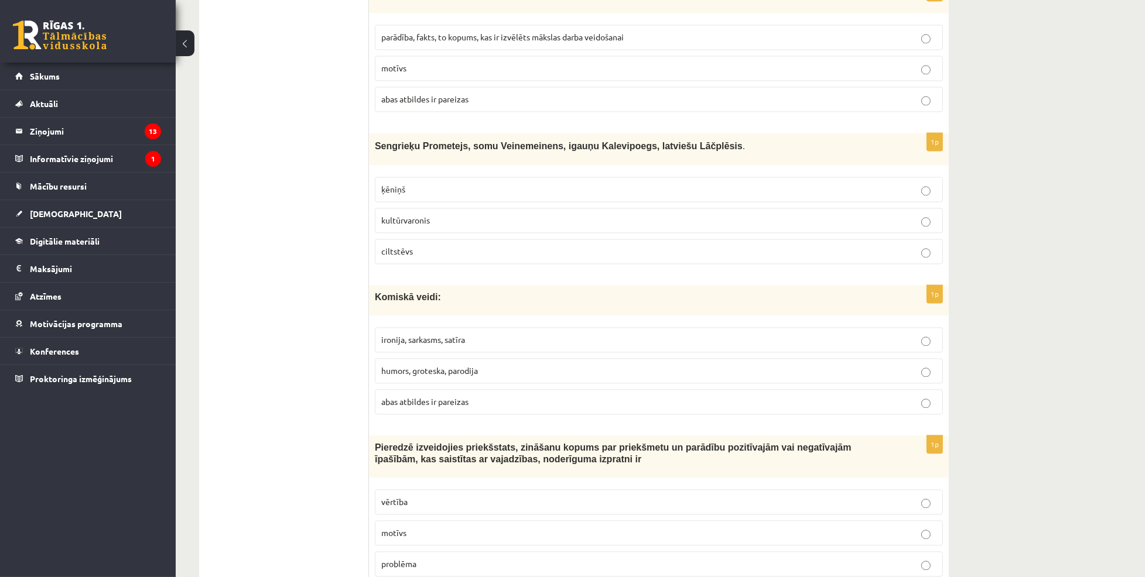
scroll to position [3202, 0]
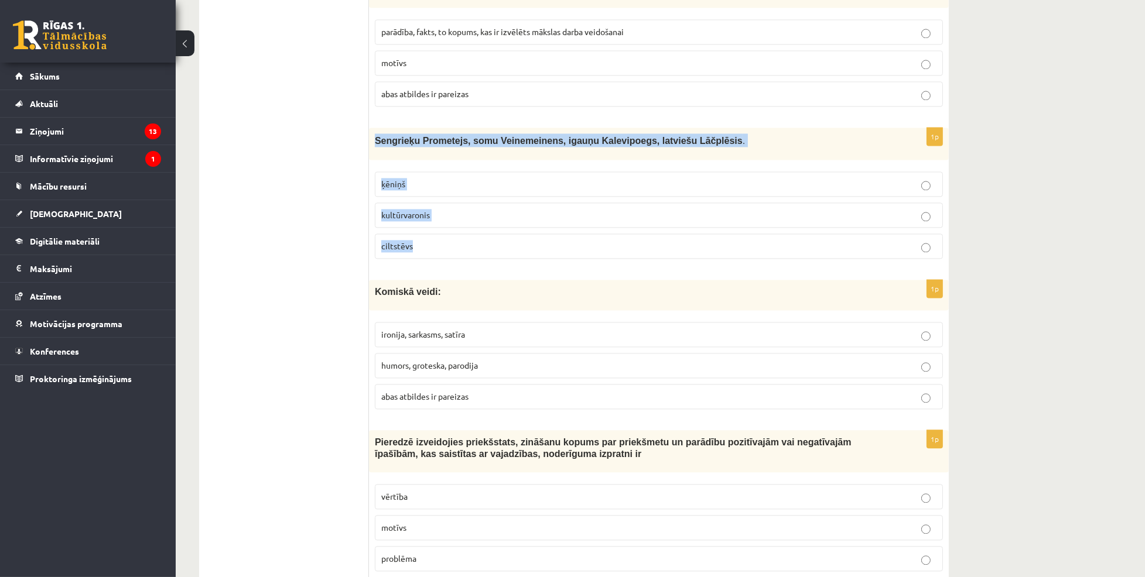
drag, startPoint x: 371, startPoint y: 142, endPoint x: 442, endPoint y: 251, distance: 129.9
click at [442, 251] on div "1p Sengrieķu Prometejs, somu Veinemeinens, igauņu Kalevipoegs, latviešu Lāčplēs…" at bounding box center [659, 198] width 580 height 141
click at [484, 214] on p "kultūrvaronis" at bounding box center [658, 215] width 555 height 12
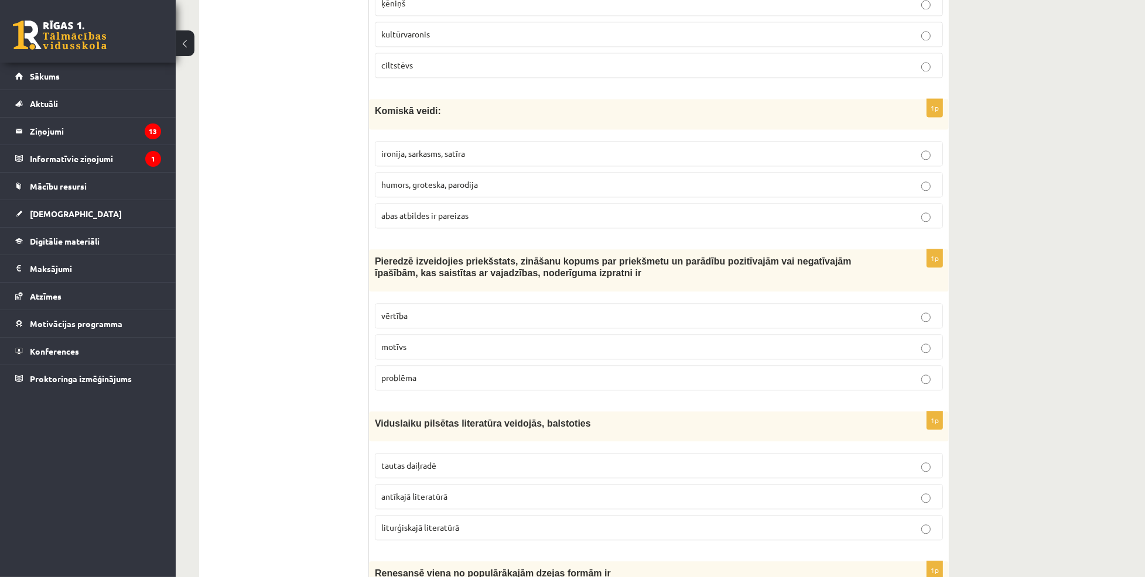
scroll to position [3388, 0]
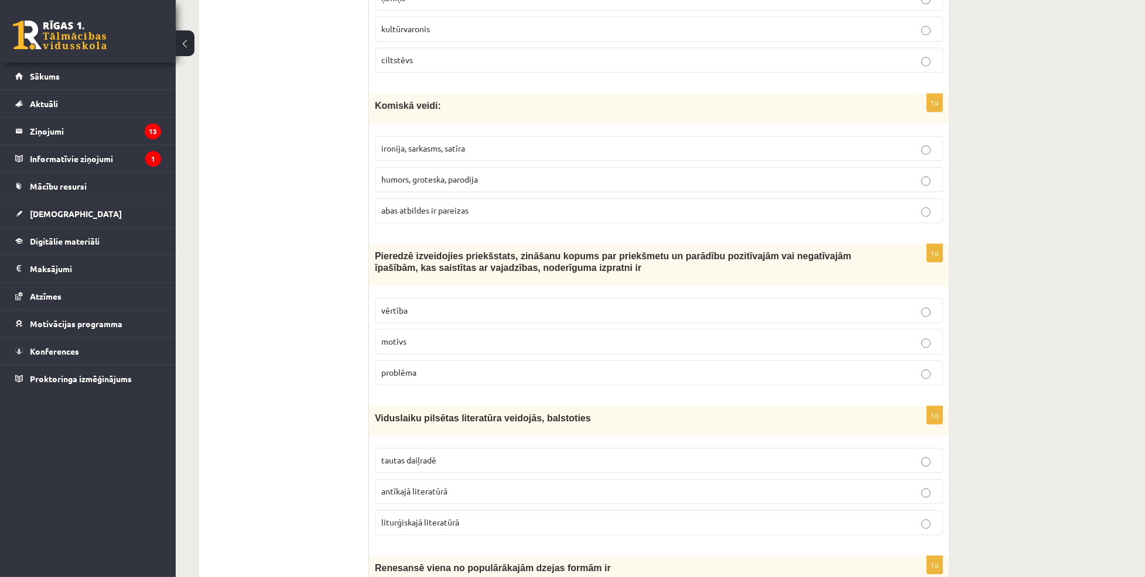
drag, startPoint x: 372, startPoint y: 108, endPoint x: 538, endPoint y: 208, distance: 193.3
click at [538, 208] on div "1p Komiskā veidi: ironija, sarkasms, satīra humors, groteska, parodija abas atb…" at bounding box center [659, 163] width 580 height 138
drag, startPoint x: 521, startPoint y: 220, endPoint x: 545, endPoint y: 223, distance: 23.7
click at [521, 217] on p "abas atbildes ir pareizas" at bounding box center [658, 210] width 555 height 12
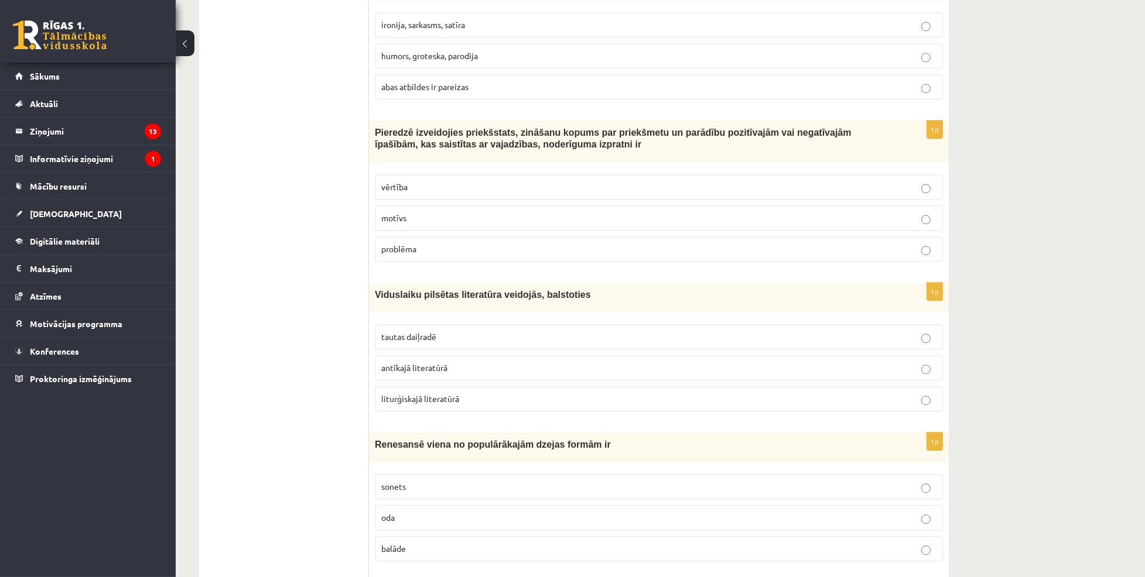
scroll to position [3613, 0]
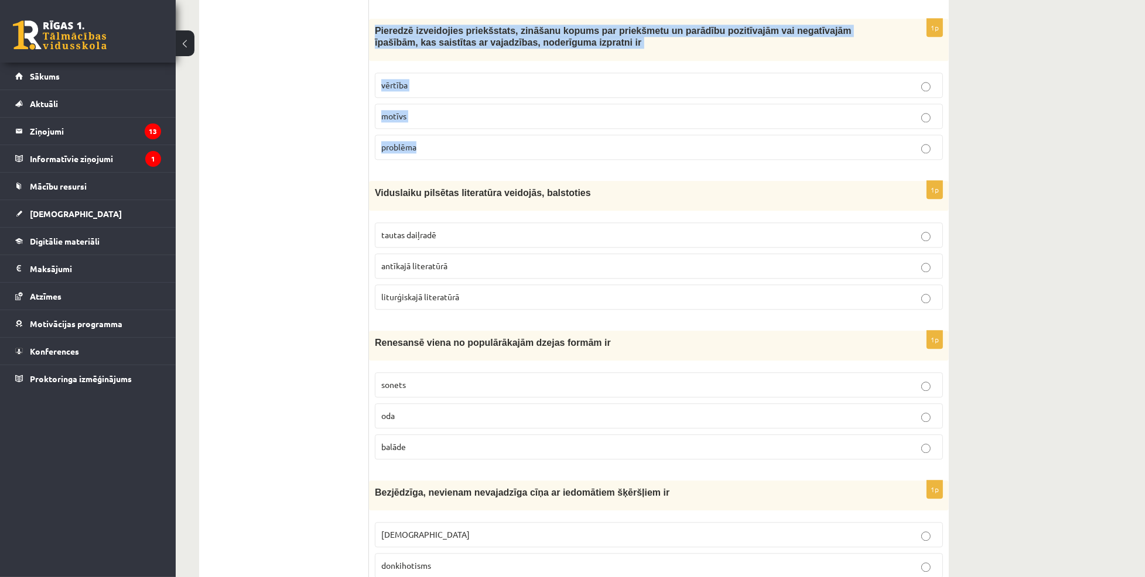
drag, startPoint x: 374, startPoint y: 32, endPoint x: 473, endPoint y: 157, distance: 159.6
click at [473, 157] on div "1p Pieredzē izveidojies priekšstats, zināšanu kopums par priekšmetu un parādību…" at bounding box center [659, 94] width 580 height 151
click at [461, 85] on p "vērtība" at bounding box center [658, 85] width 555 height 12
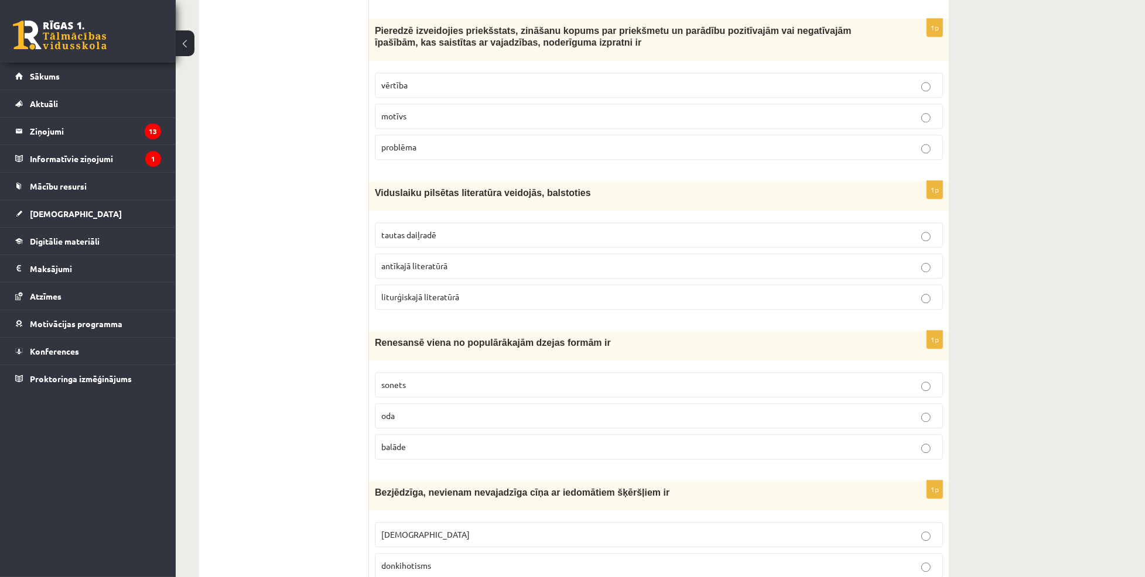
click at [789, 198] on p "Viduslaiku pilsētas literatūra veidojās, balstoties" at bounding box center [629, 193] width 509 height 12
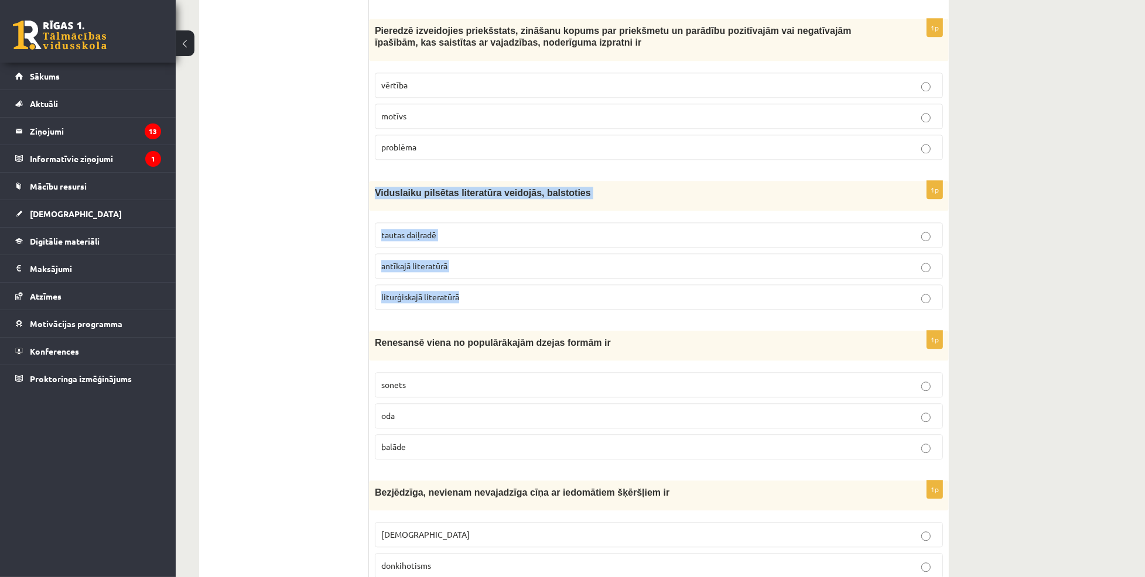
drag, startPoint x: 371, startPoint y: 191, endPoint x: 494, endPoint y: 300, distance: 164.3
click at [494, 300] on div "1p Viduslaiku pilsētas literatūra veidojās, balstoties tautas daiļradē antīkajā…" at bounding box center [659, 250] width 580 height 138
click at [481, 237] on p "tautas daiļradē" at bounding box center [658, 235] width 555 height 12
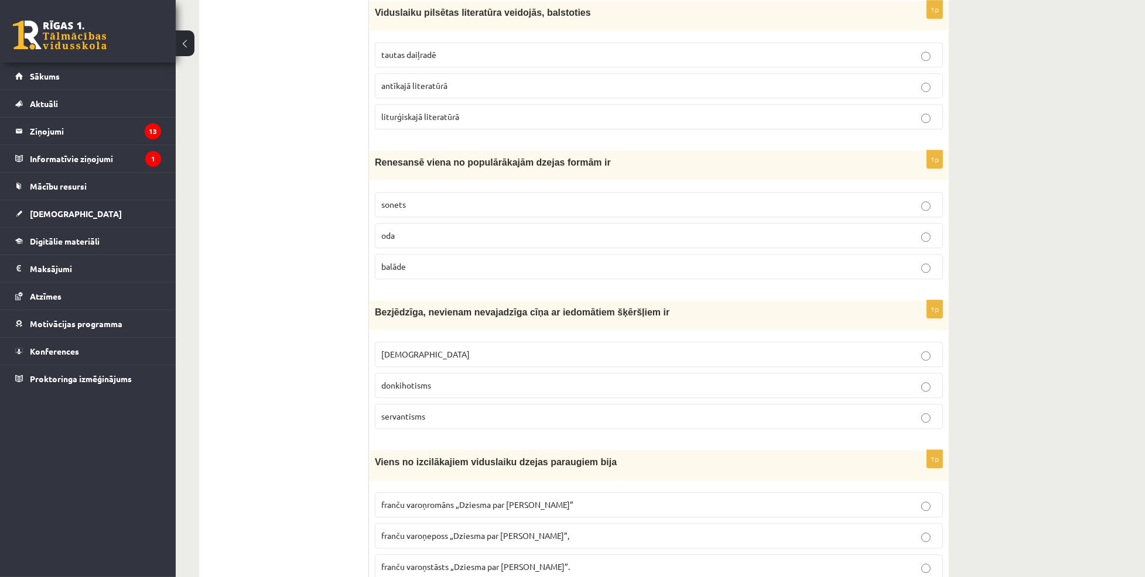
scroll to position [3816, 0]
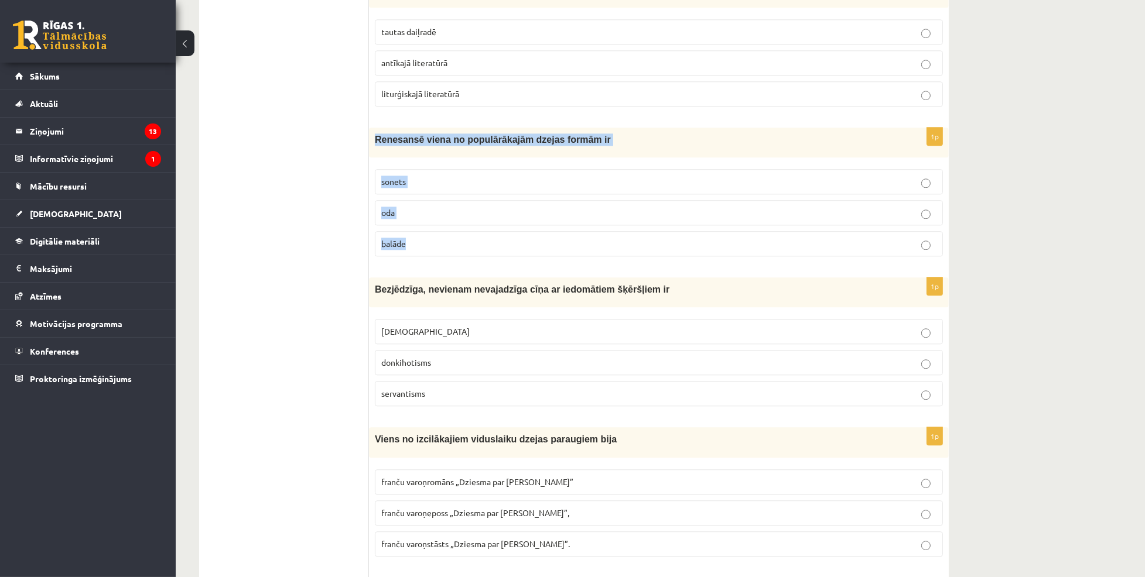
drag, startPoint x: 375, startPoint y: 143, endPoint x: 426, endPoint y: 255, distance: 123.2
click at [426, 255] on div "1p Renesansē viena no populārākajām dzejas formām ir sonets oda balāde" at bounding box center [659, 197] width 580 height 138
click at [488, 188] on p "sonets" at bounding box center [658, 182] width 555 height 12
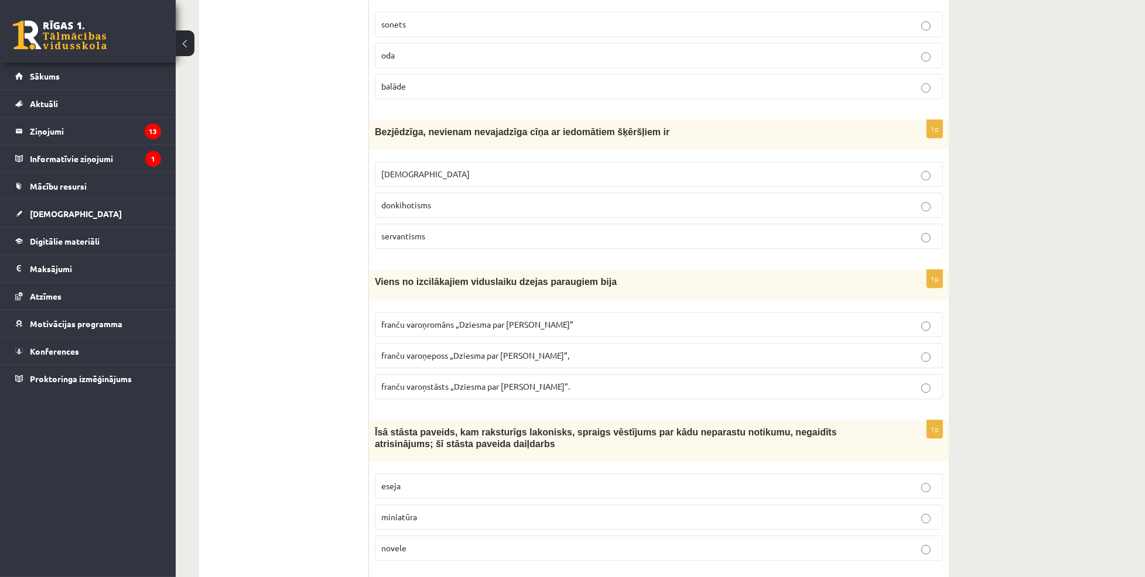
scroll to position [3980, 0]
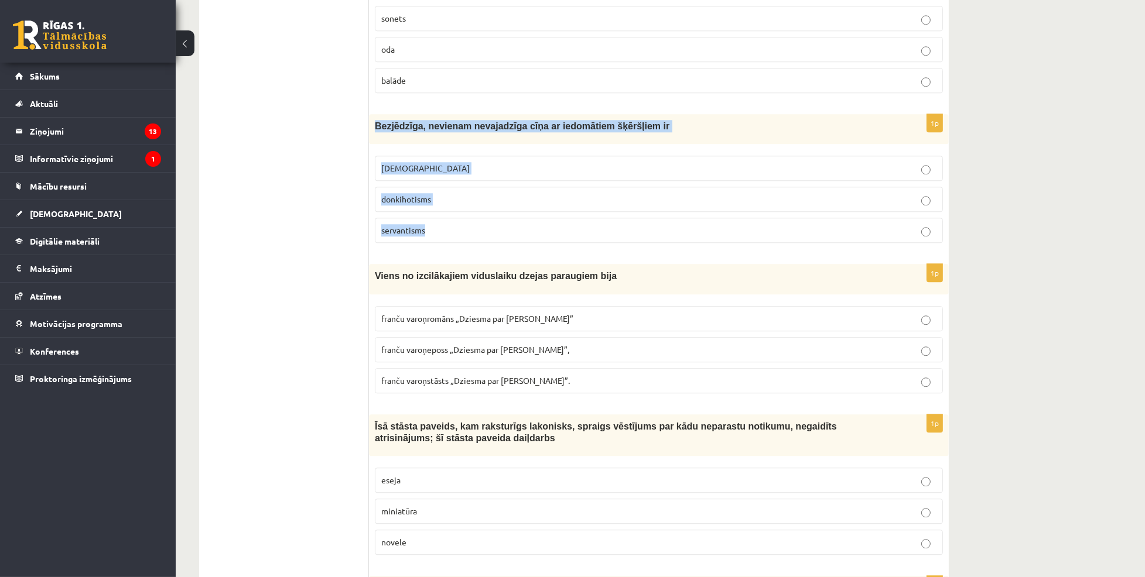
drag, startPoint x: 377, startPoint y: 132, endPoint x: 456, endPoint y: 232, distance: 127.2
click at [456, 232] on div "1p Bezjēdzīga, nevienam nevajadzīga cīņa ar iedomātiem šķēršļiem ir minhauzenis…" at bounding box center [659, 183] width 580 height 138
click at [466, 206] on p "donkihotisms" at bounding box center [658, 199] width 555 height 12
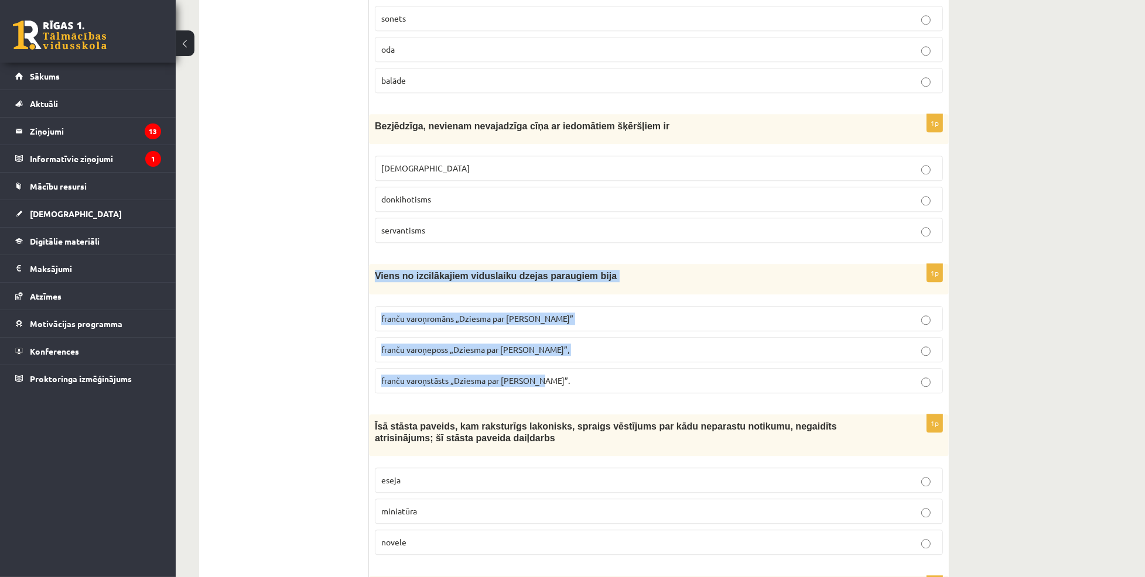
drag, startPoint x: 371, startPoint y: 279, endPoint x: 560, endPoint y: 394, distance: 221.3
click at [560, 394] on div "1p Viens no izcilākajiem viduslaiku dzejas paraugiem bija franču varoņromāns „D…" at bounding box center [659, 333] width 580 height 138
click at [538, 354] on span "franču varoņeposs „Dziesma par Rolandu”," at bounding box center [475, 349] width 188 height 11
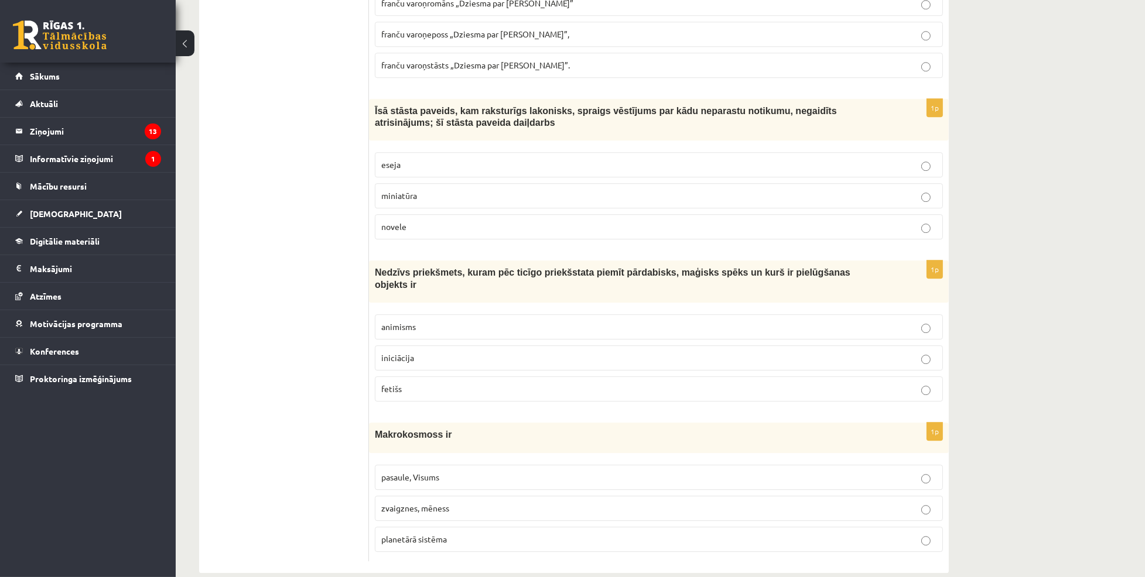
scroll to position [4307, 0]
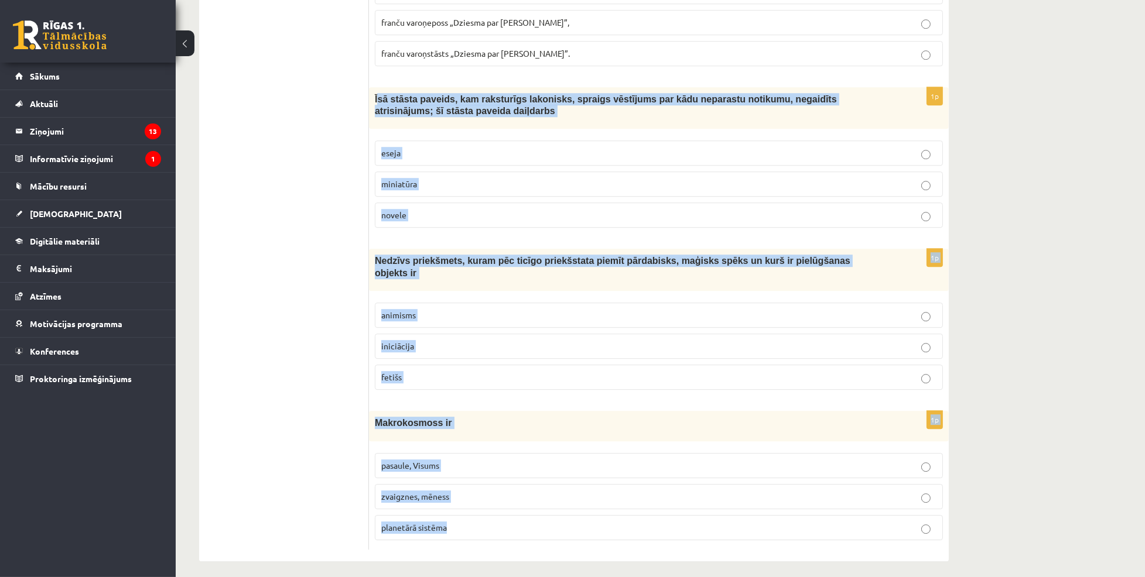
drag, startPoint x: 377, startPoint y: 112, endPoint x: 492, endPoint y: 520, distance: 423.6
click at [417, 220] on p "novele" at bounding box center [658, 215] width 555 height 12
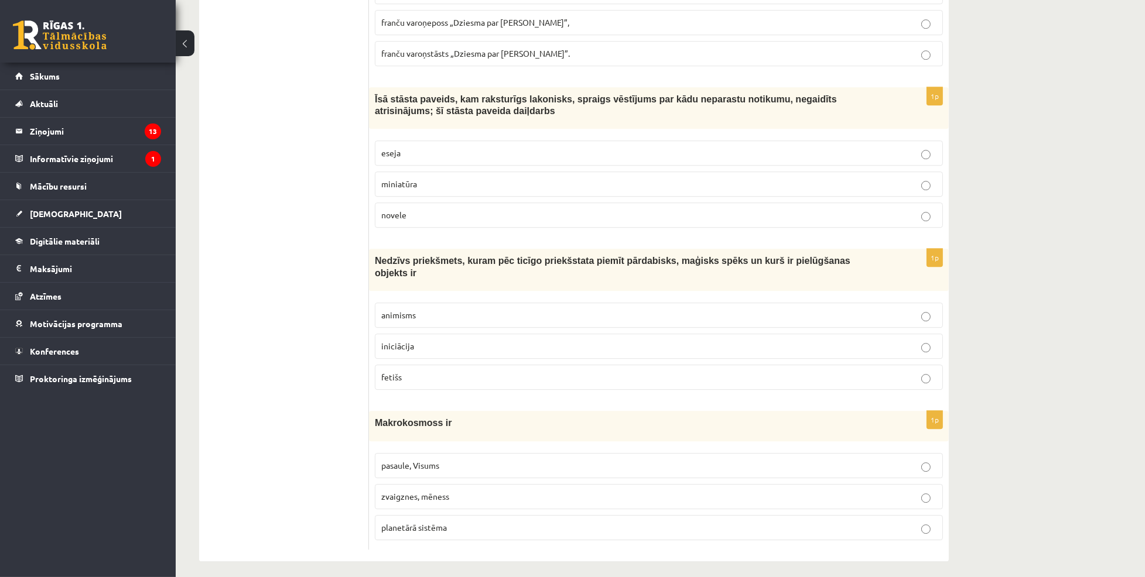
click at [431, 374] on p "fetišs" at bounding box center [658, 377] width 555 height 12
click at [436, 460] on p "pasaule, Visums" at bounding box center [658, 466] width 555 height 12
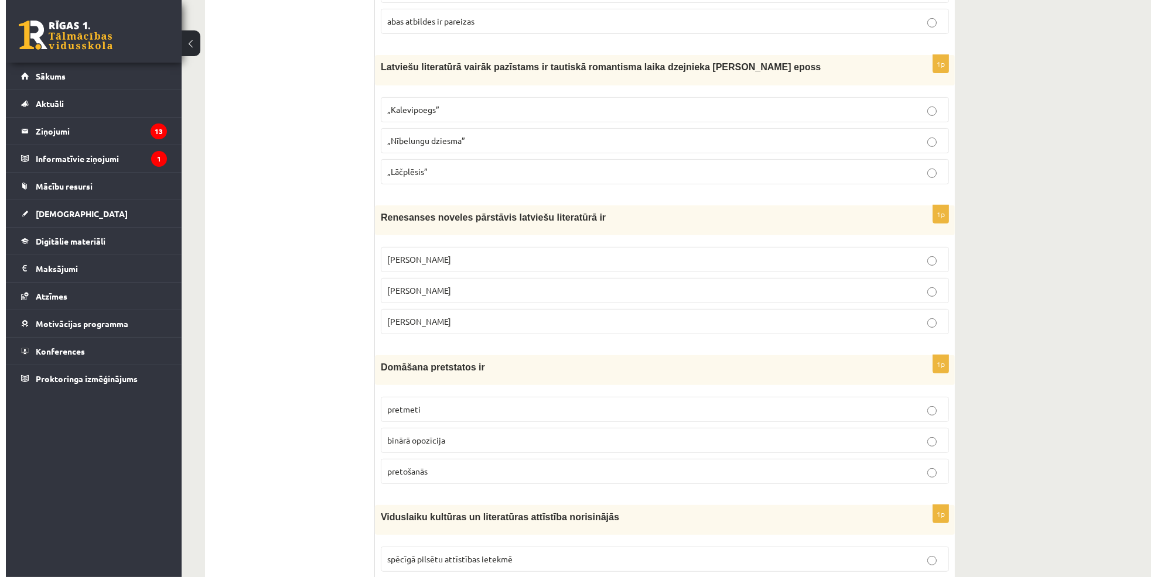
scroll to position [0, 0]
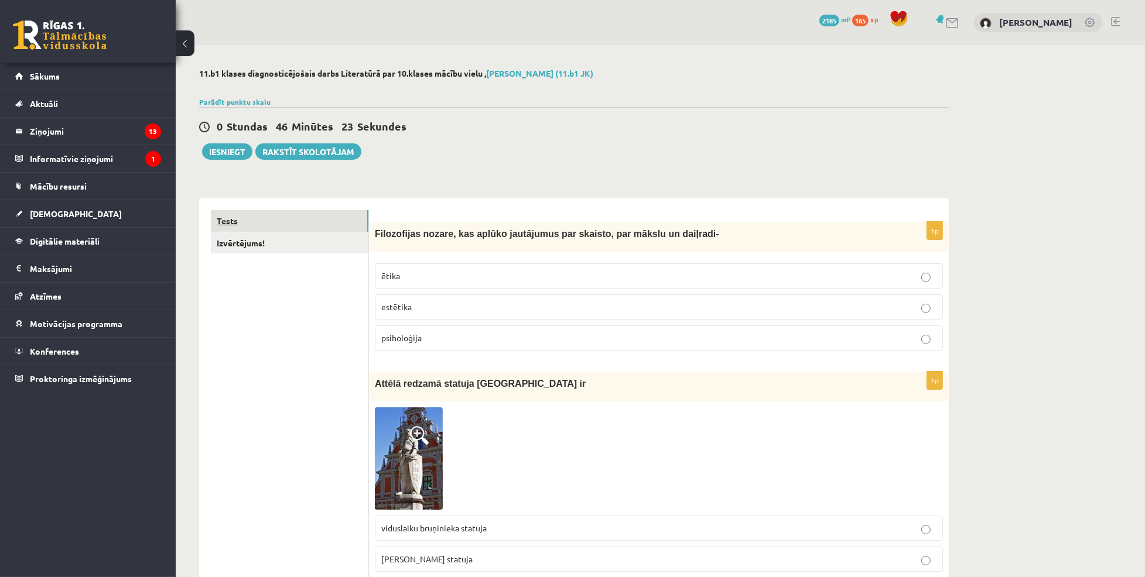
click at [267, 223] on link "Tests" at bounding box center [290, 221] width 158 height 22
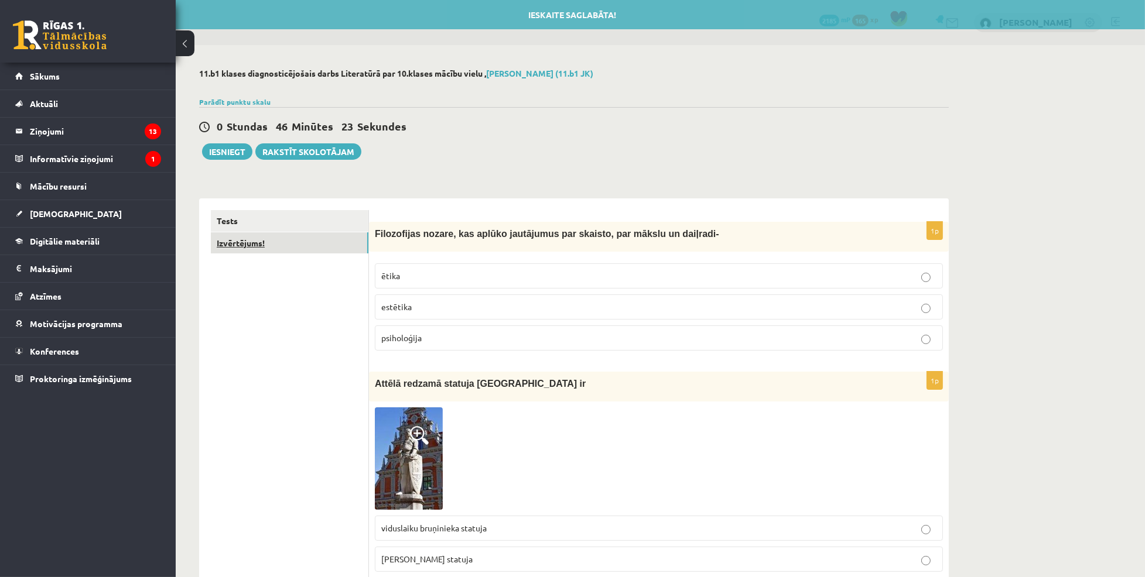
click at [256, 237] on link "Izvērtējums!" at bounding box center [290, 243] width 158 height 22
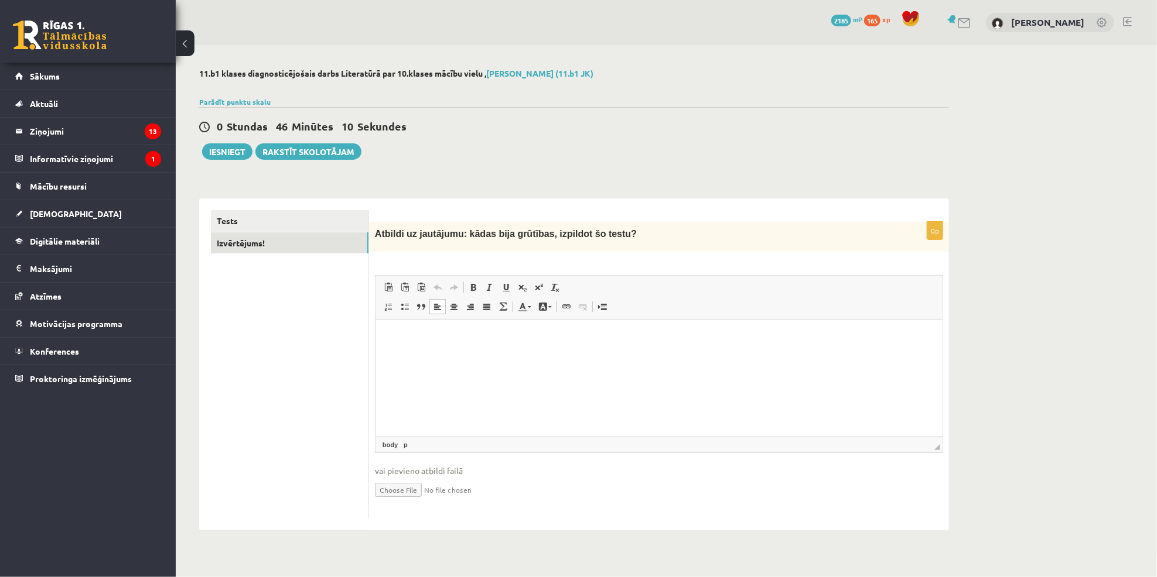
click at [463, 355] on html at bounding box center [658, 337] width 567 height 36
click at [230, 147] on button "Iesniegt" at bounding box center [227, 151] width 50 height 16
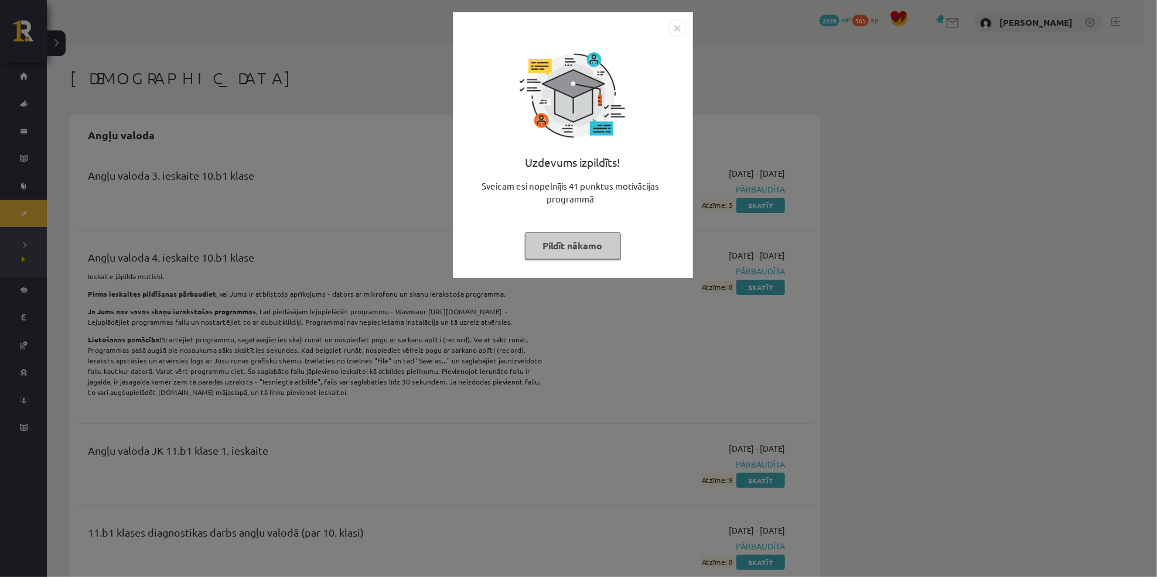
click at [572, 242] on button "Pildīt nākamo" at bounding box center [573, 245] width 96 height 27
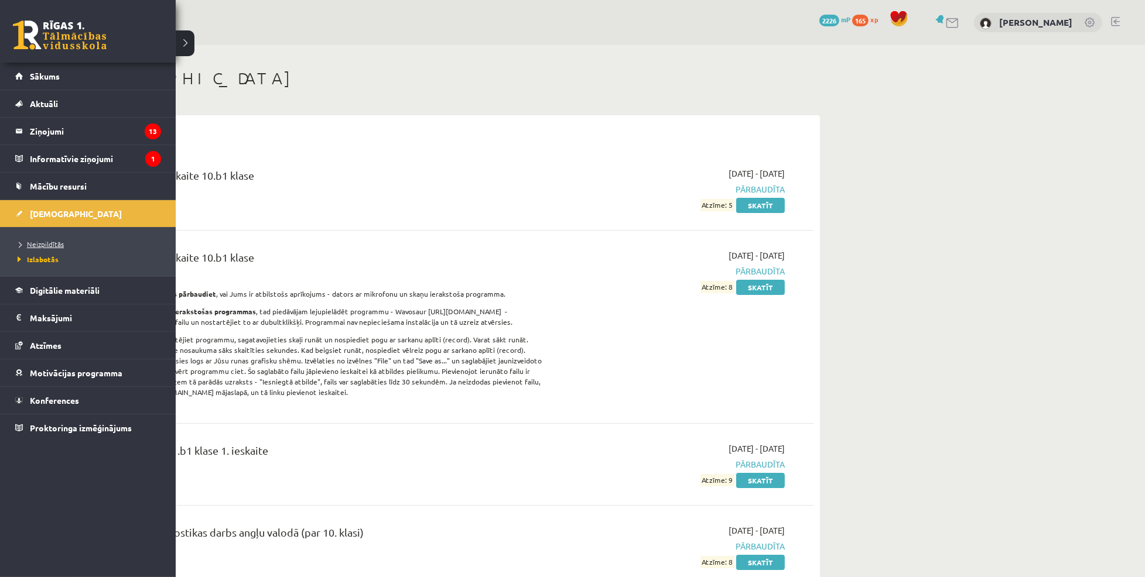
click at [42, 242] on span "Neizpildītās" at bounding box center [39, 244] width 49 height 9
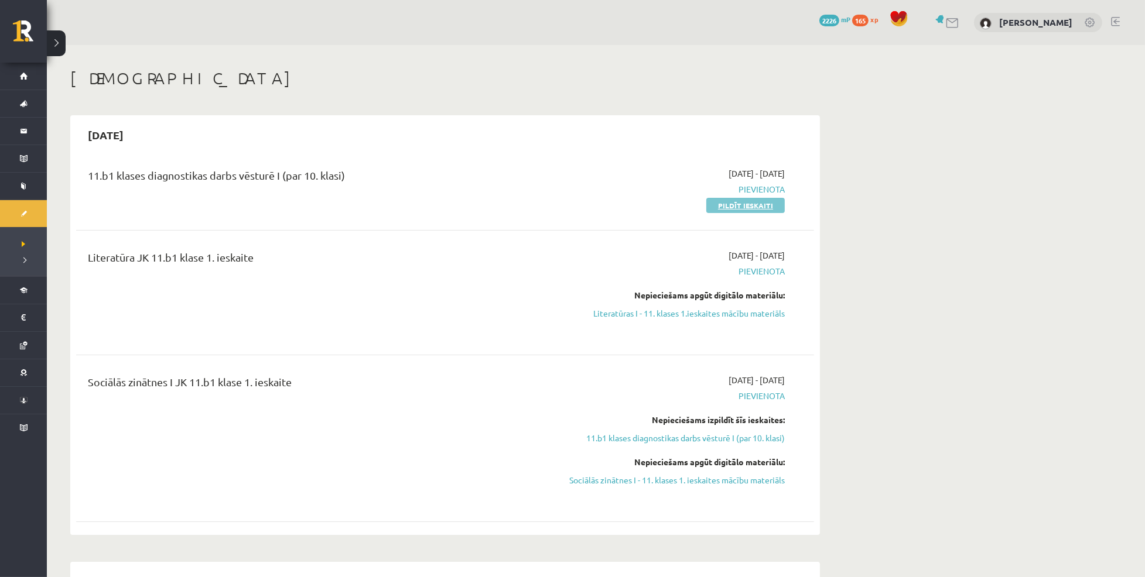
click at [733, 208] on link "Pildīt ieskaiti" at bounding box center [745, 205] width 78 height 15
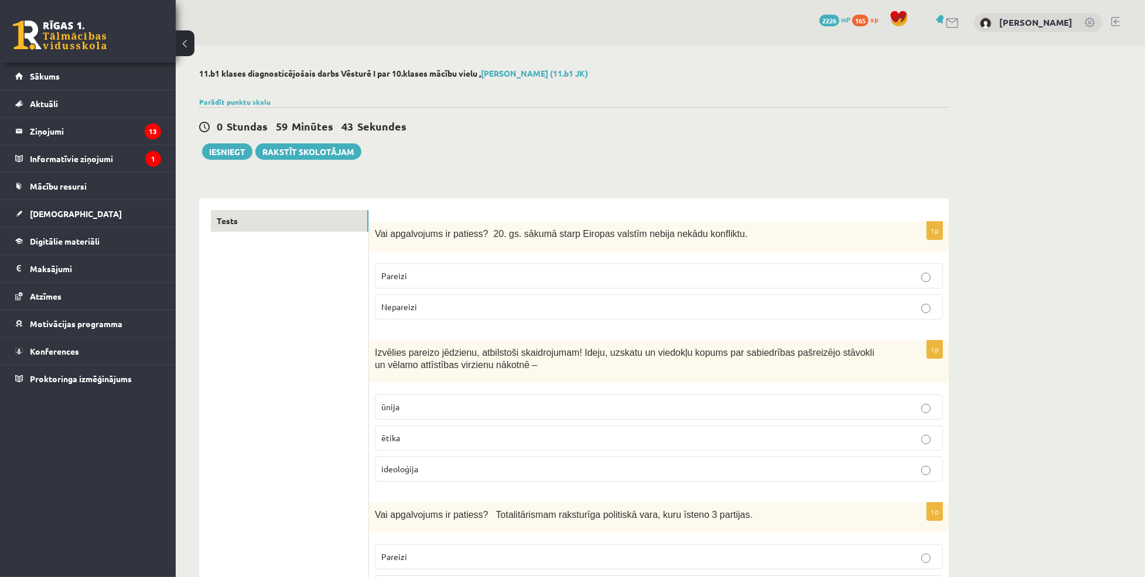
scroll to position [3609, 0]
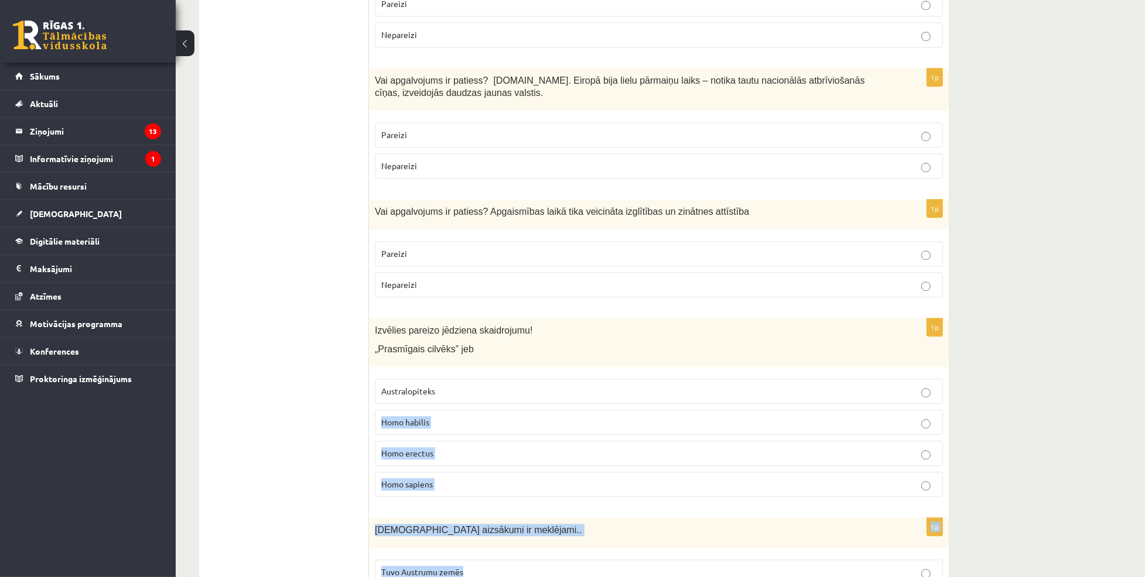
drag, startPoint x: 1061, startPoint y: 434, endPoint x: 1065, endPoint y: 316, distance: 118.3
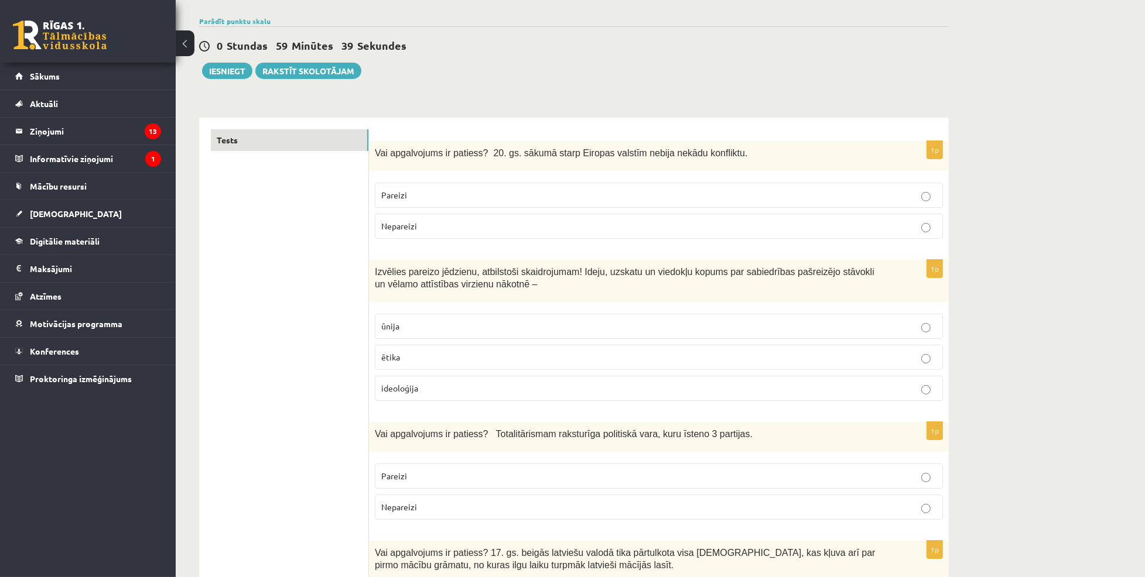
scroll to position [0, 0]
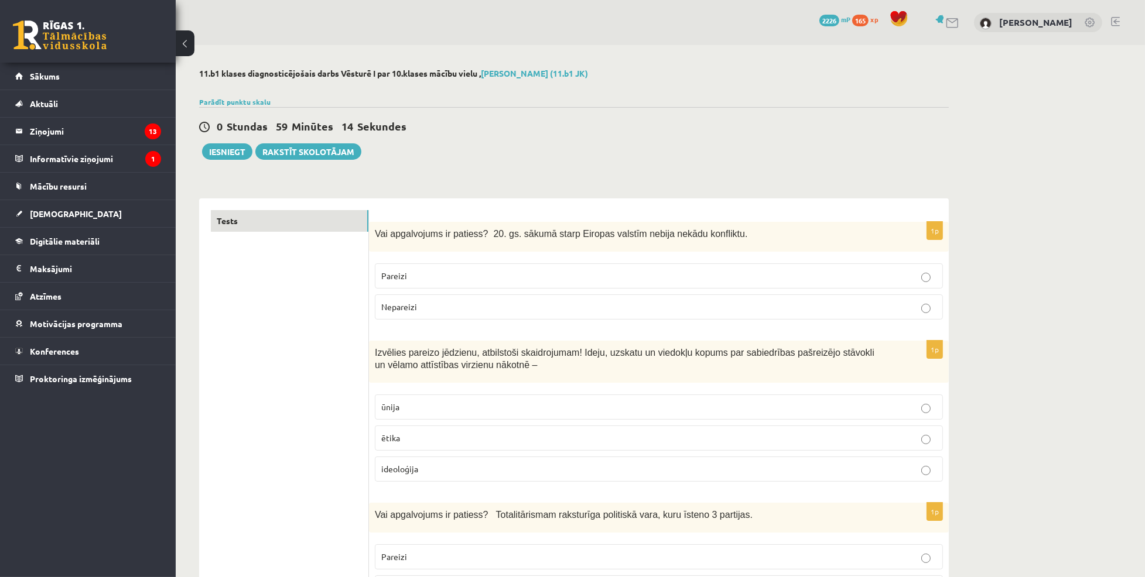
click at [418, 308] on p "Nepareizi" at bounding box center [658, 307] width 555 height 12
click at [853, 296] on label "Nepareizi" at bounding box center [659, 307] width 568 height 25
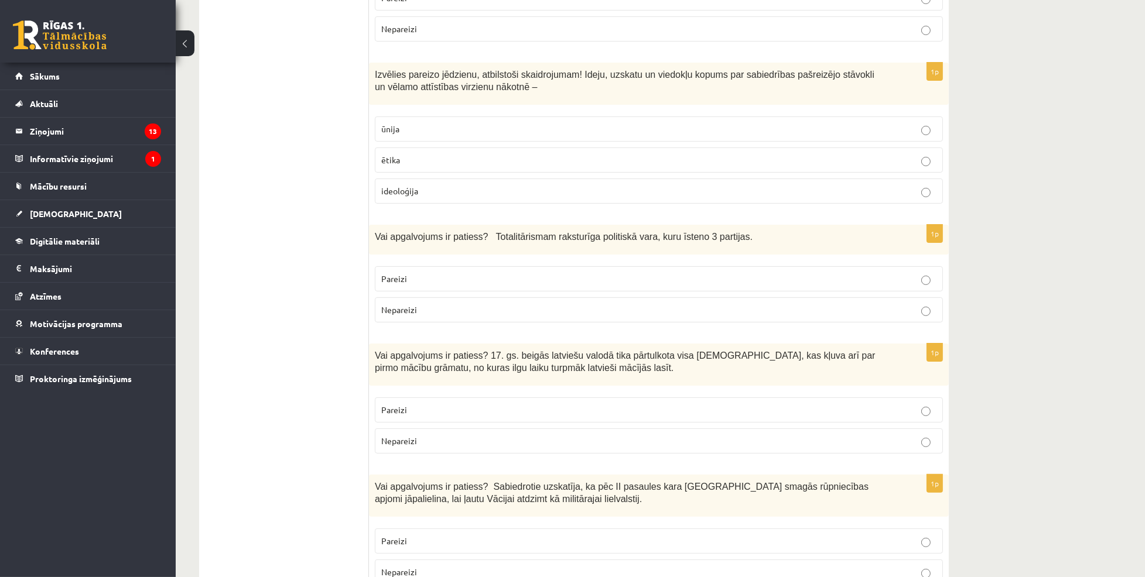
scroll to position [324, 0]
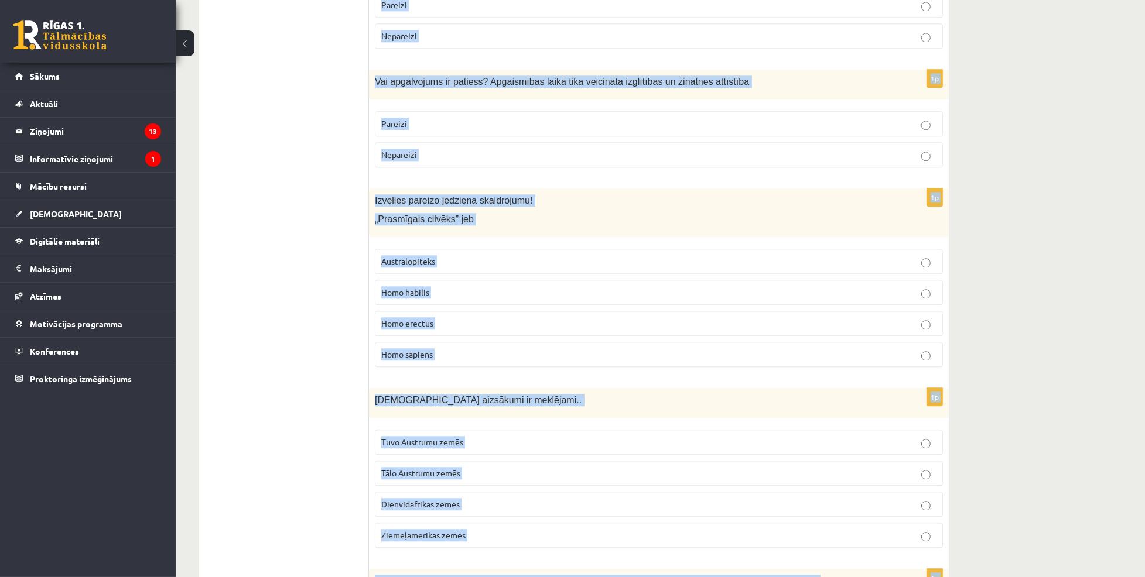
scroll to position [3816, 0]
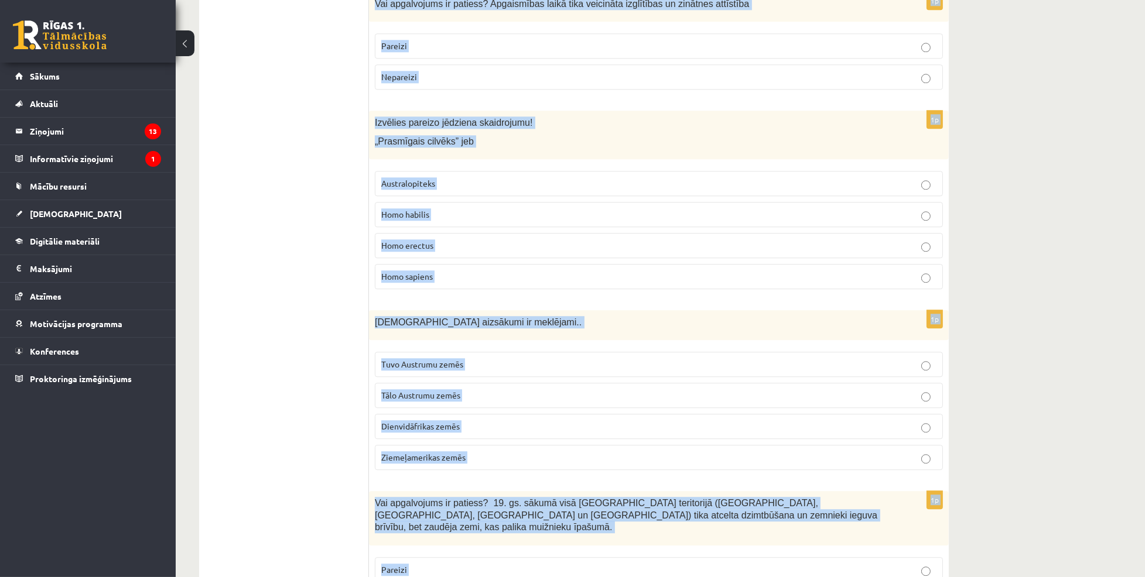
drag, startPoint x: 371, startPoint y: 22, endPoint x: 651, endPoint y: 566, distance: 612.1
copy form "Izvēlies pareizo jēdzienu, atbilstoši skaidrojumam! Ideju, uzskatu un viedokļu …"
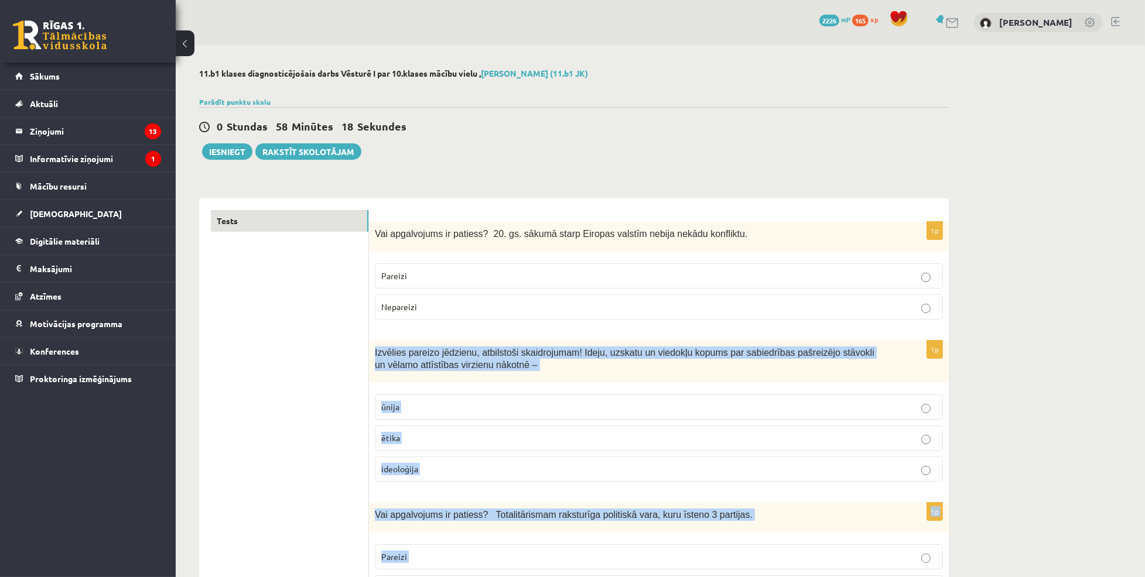
scroll to position [40, 0]
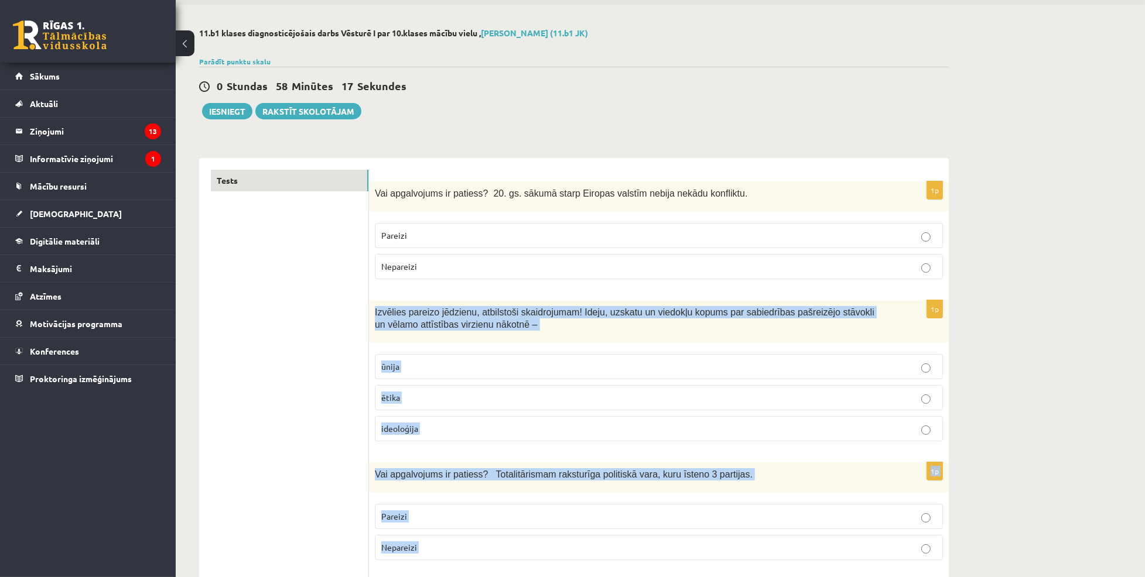
click at [408, 423] on p "ideoloģija" at bounding box center [658, 429] width 555 height 12
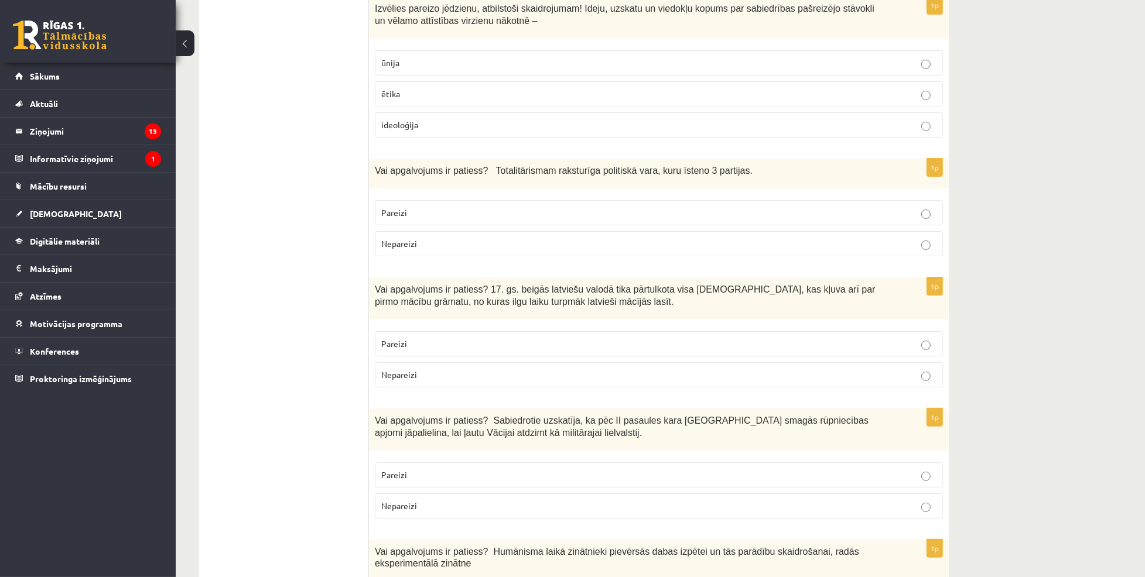
scroll to position [400, 0]
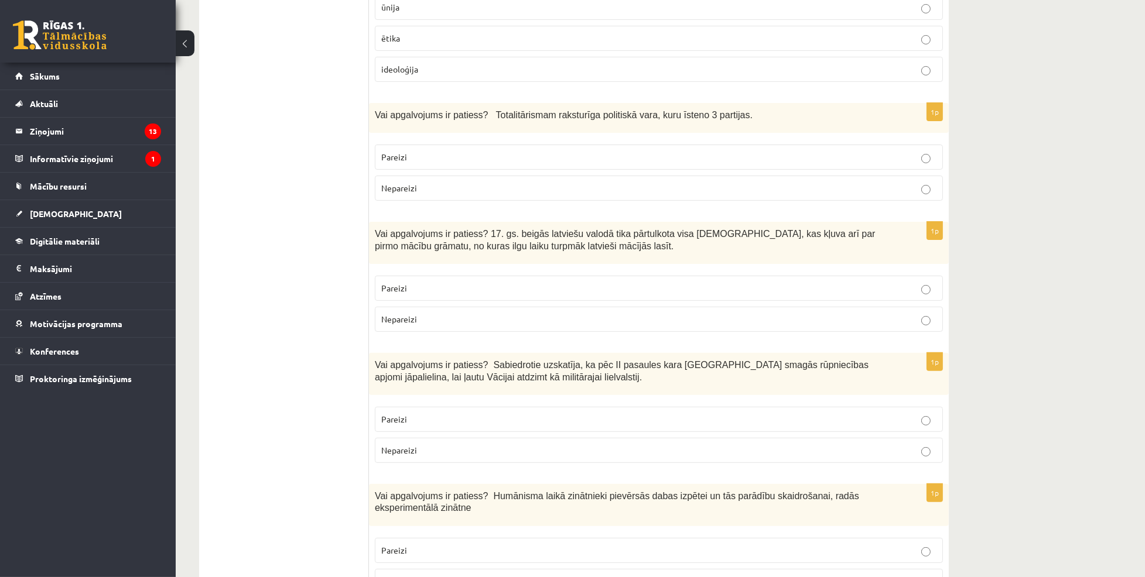
click at [744, 207] on div "1p Vai apgalvojums ir patiess? Totalitārismam raksturīga politiskā vara, kuru ī…" at bounding box center [659, 156] width 580 height 107
click at [739, 201] on fieldset "Pareizi Nepareizi" at bounding box center [659, 172] width 568 height 66
drag, startPoint x: 746, startPoint y: 180, endPoint x: 740, endPoint y: 181, distance: 6.0
click at [746, 179] on label "Nepareizi" at bounding box center [659, 188] width 568 height 25
click at [413, 277] on label "Pareizi" at bounding box center [659, 288] width 568 height 25
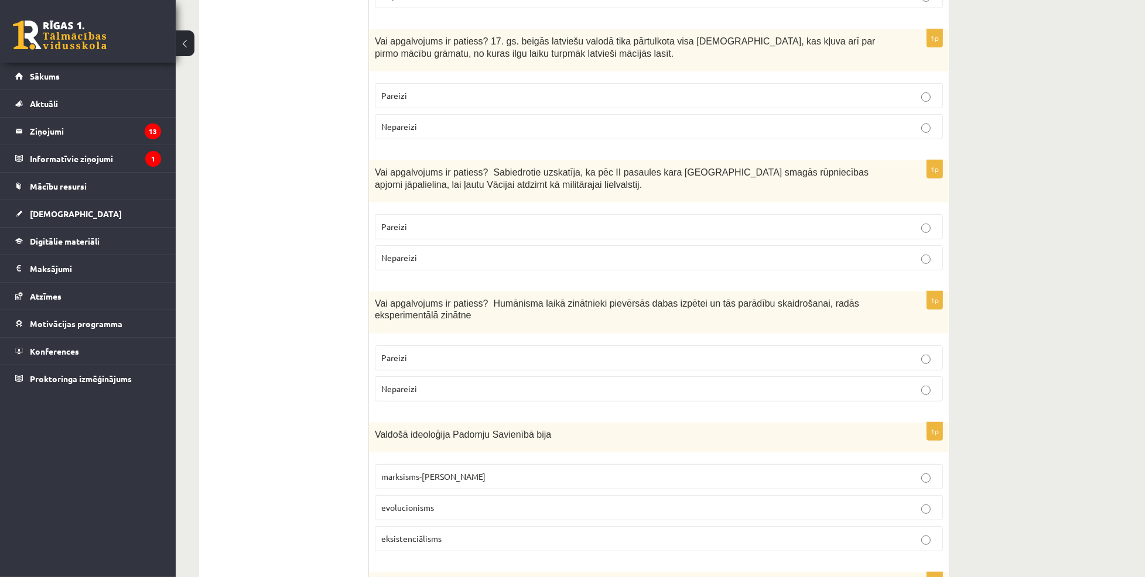
scroll to position [613, 0]
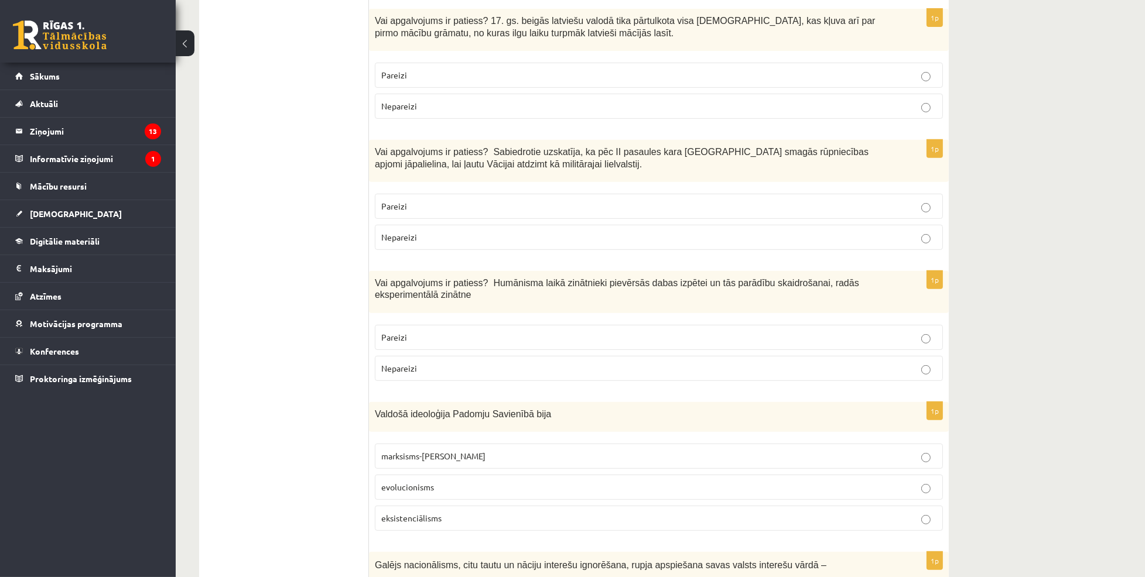
click at [568, 234] on p "Nepareizi" at bounding box center [658, 237] width 555 height 12
click at [502, 333] on p "Pareizi" at bounding box center [658, 337] width 555 height 12
click at [484, 453] on p "marksisms-ļeņinisms" at bounding box center [658, 456] width 555 height 12
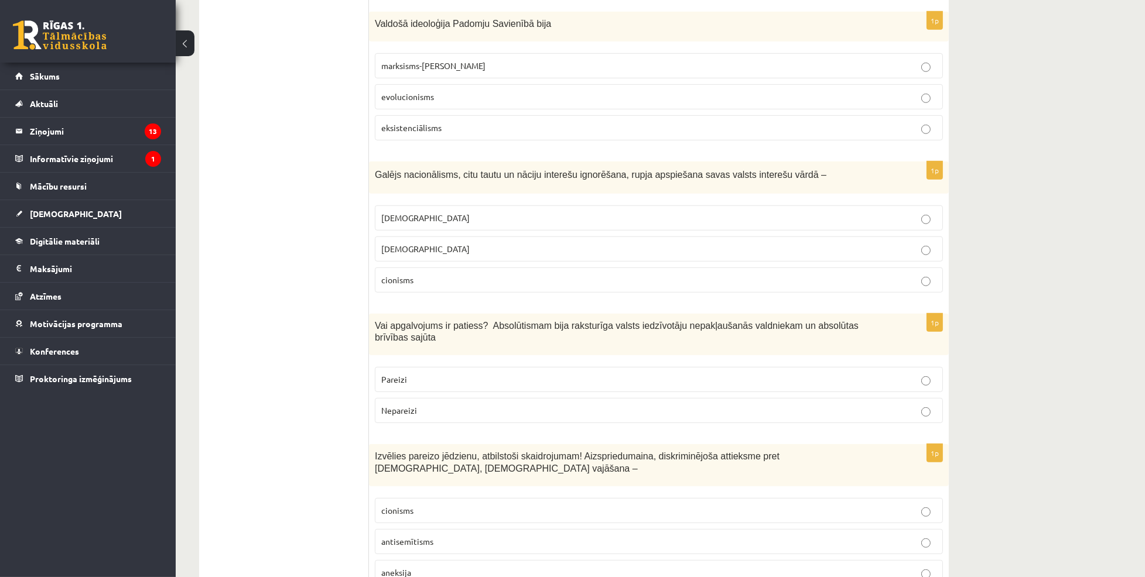
scroll to position [1018, 0]
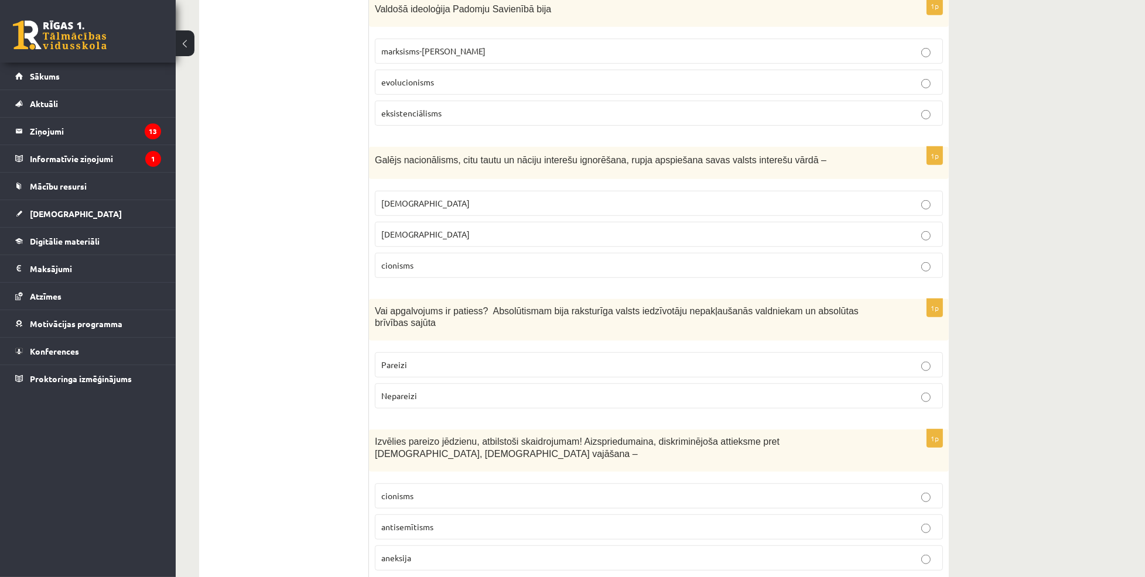
click at [467, 191] on label "šovinisms" at bounding box center [659, 203] width 568 height 25
click at [542, 390] on p "Nepareizi" at bounding box center [658, 396] width 555 height 12
click at [433, 521] on p "antisemītisms" at bounding box center [658, 527] width 555 height 12
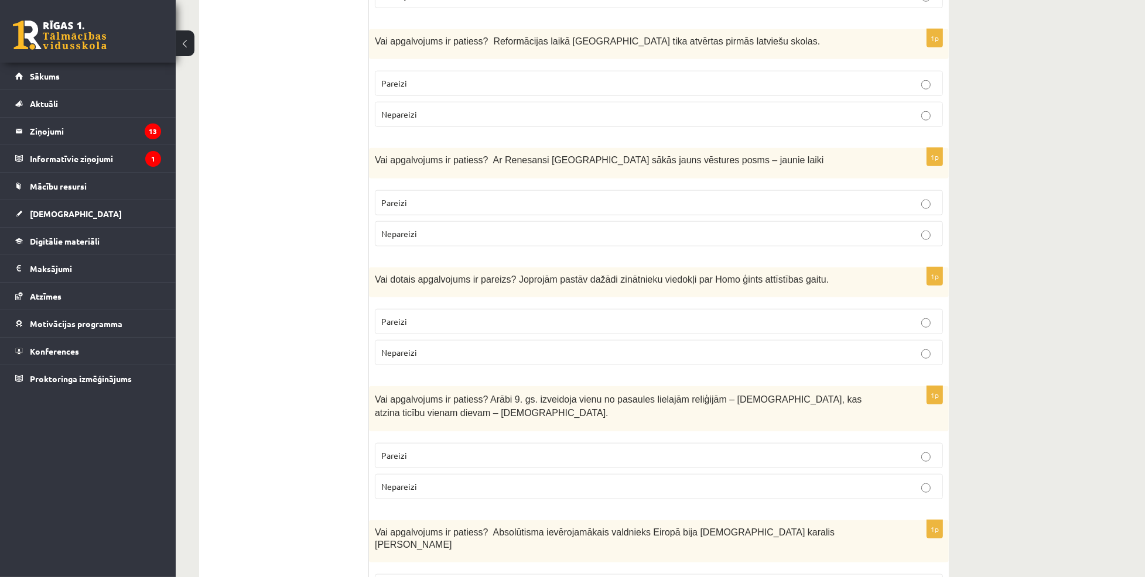
scroll to position [1596, 0]
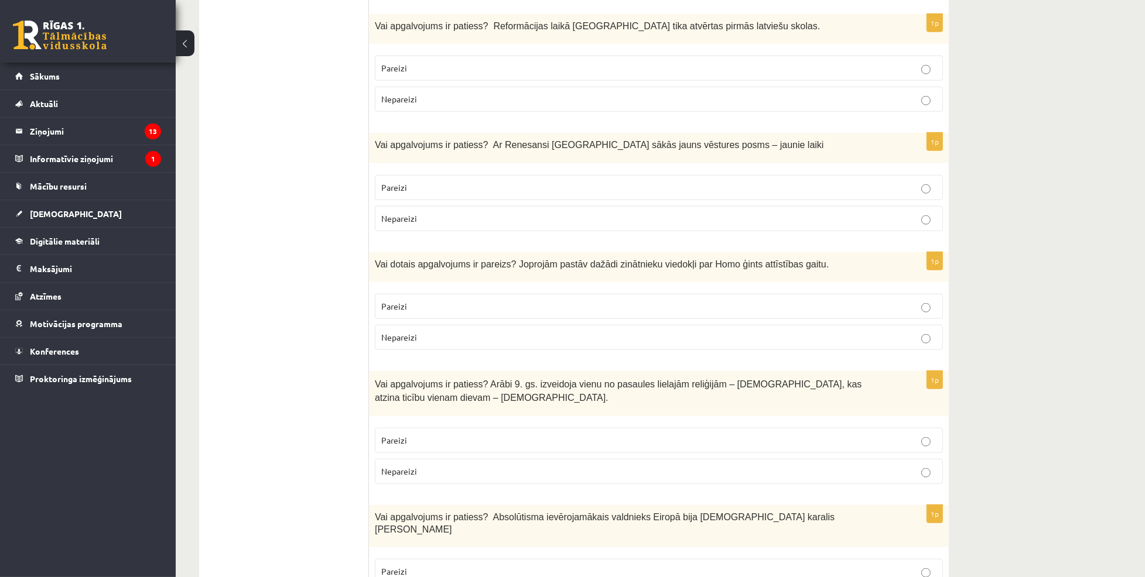
click at [574, 56] on label "Pareizi" at bounding box center [659, 68] width 568 height 25
click at [613, 182] on p "Pareizi" at bounding box center [658, 188] width 555 height 12
click at [623, 300] on p "Pareizi" at bounding box center [658, 306] width 555 height 12
click at [474, 466] on p "Nepareizi" at bounding box center [658, 472] width 555 height 12
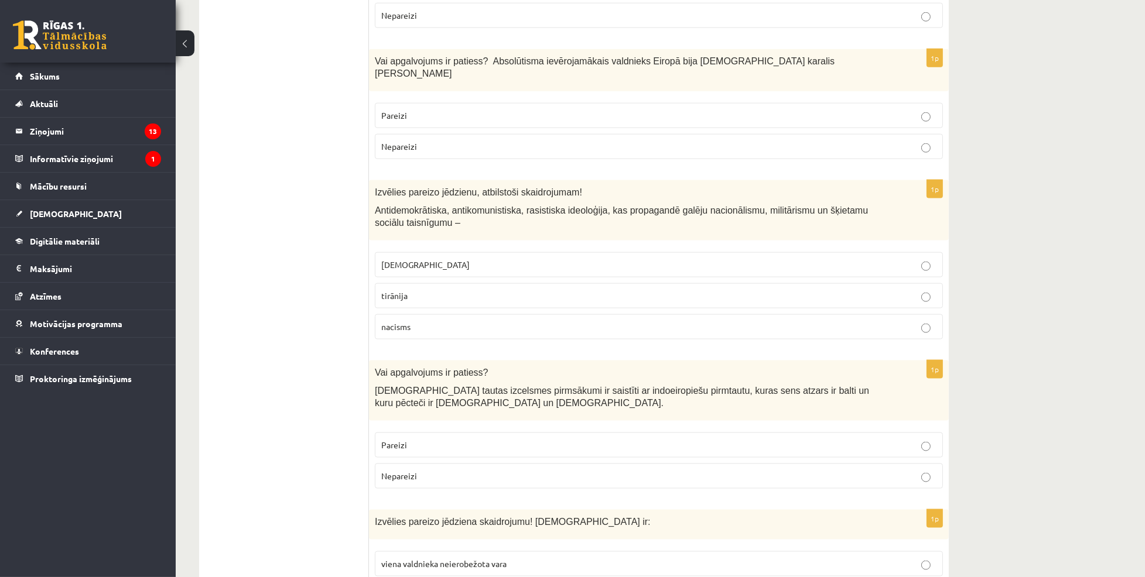
scroll to position [2047, 0]
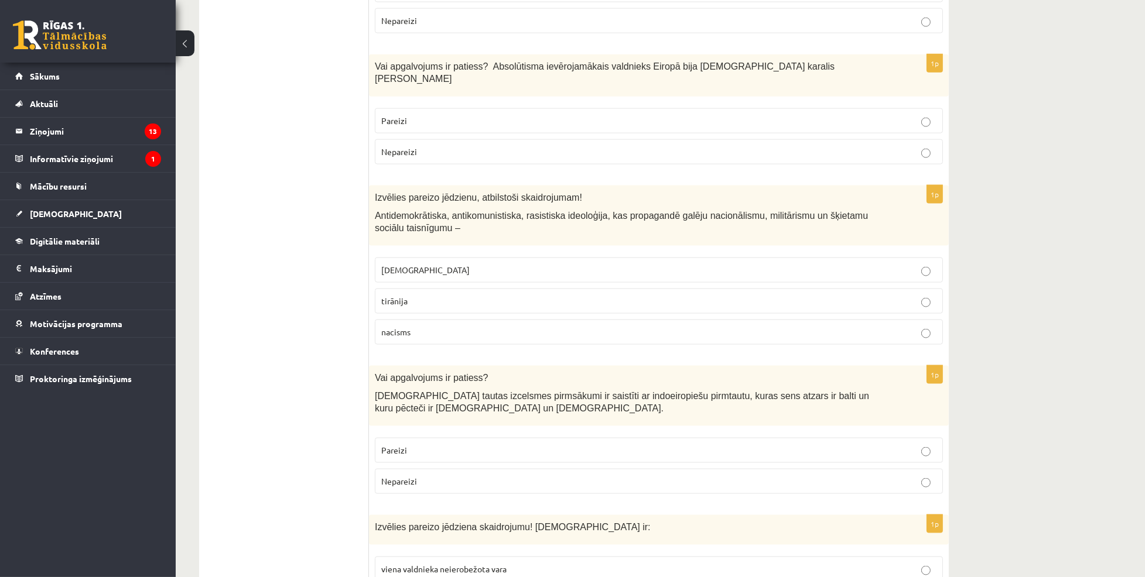
click at [546, 115] on p "Pareizi" at bounding box center [658, 121] width 555 height 12
click at [460, 326] on p "nacisms" at bounding box center [658, 332] width 555 height 12
click at [448, 444] on p "Pareizi" at bounding box center [658, 450] width 555 height 12
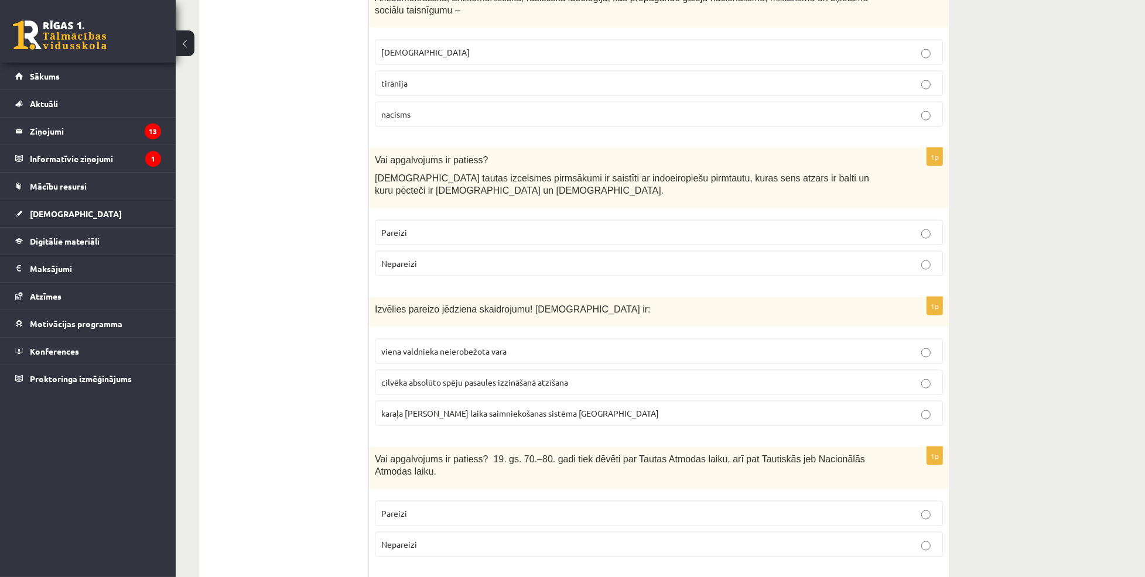
scroll to position [2280, 0]
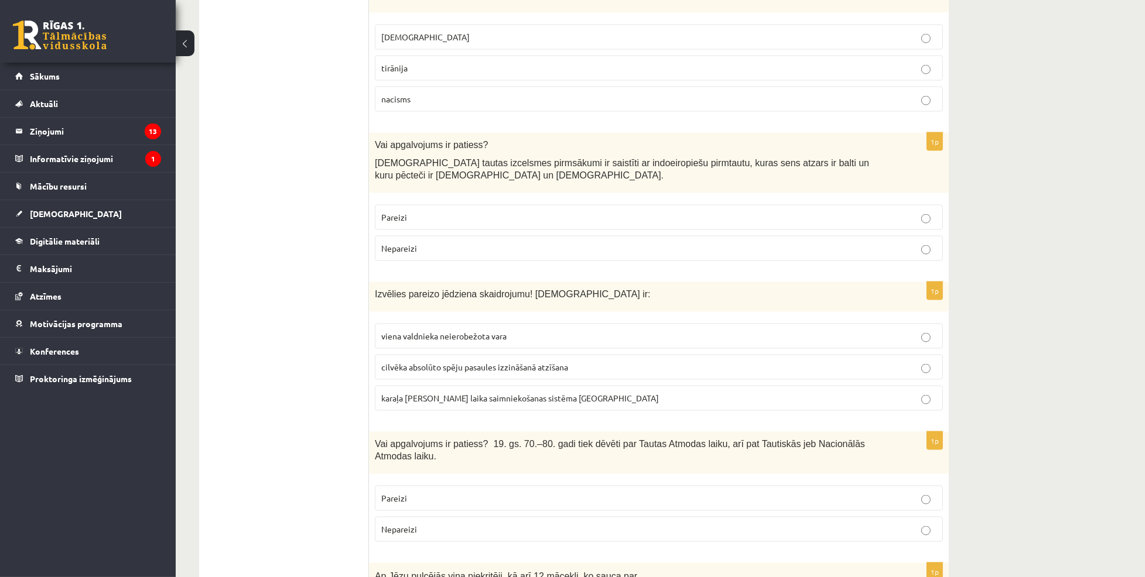
click at [433, 324] on label "viena valdnieka neierobežota vara" at bounding box center [659, 336] width 568 height 25
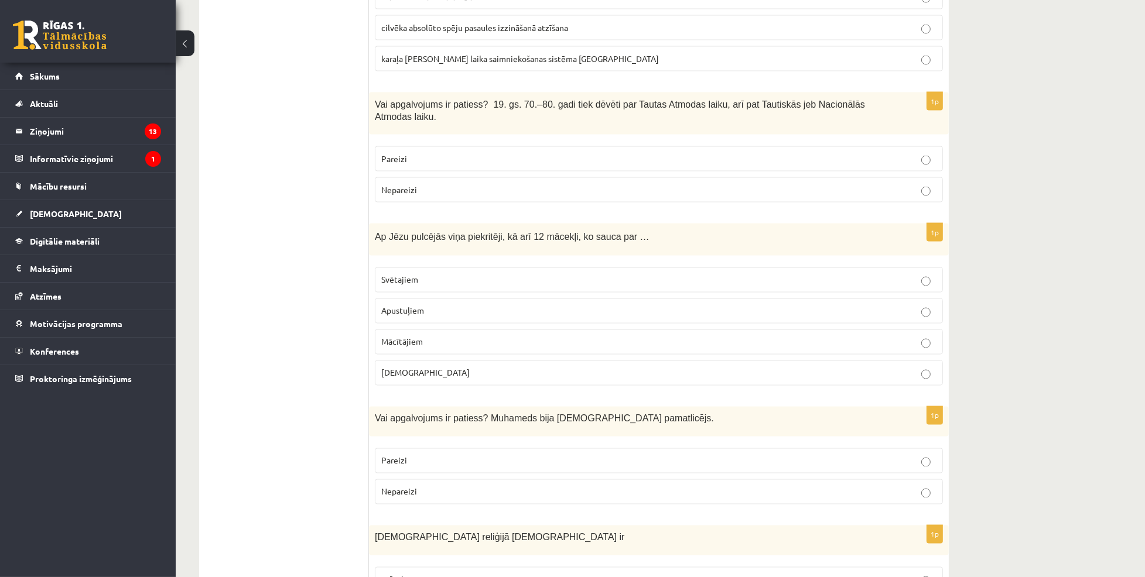
scroll to position [2666, 0]
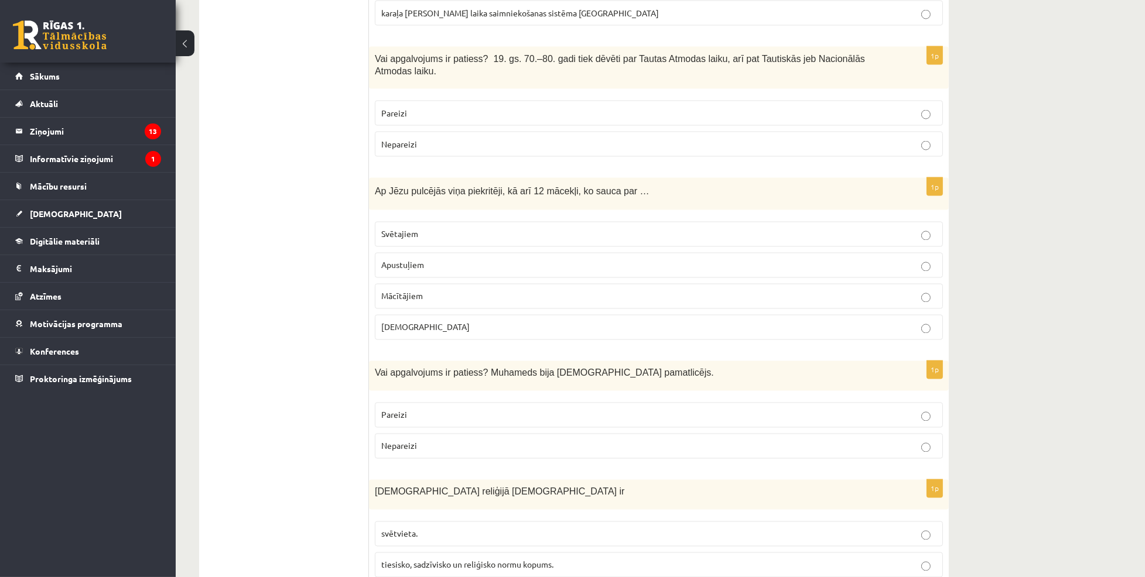
click at [577, 101] on label "Pareizi" at bounding box center [659, 113] width 568 height 25
click at [452, 253] on label "Apustuļiem" at bounding box center [659, 265] width 568 height 25
click at [456, 409] on p "Pareizi" at bounding box center [658, 415] width 555 height 12
drag, startPoint x: 447, startPoint y: 521, endPoint x: 476, endPoint y: 519, distance: 28.7
click at [445, 560] on span "tiesisko, sadzīvisko un reliģisko normu kopums." at bounding box center [467, 565] width 172 height 11
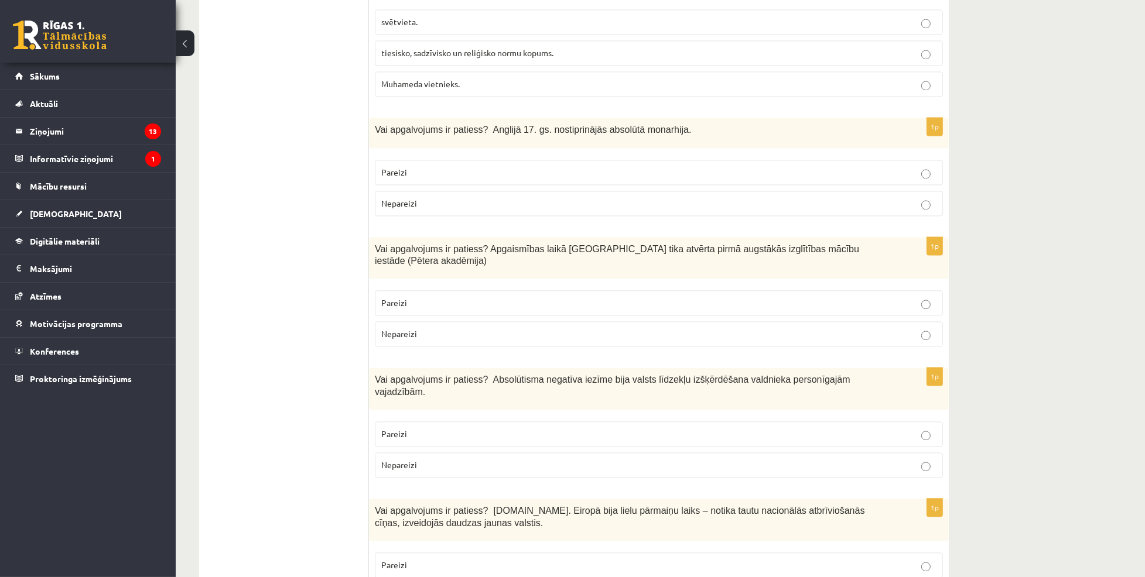
scroll to position [3183, 0]
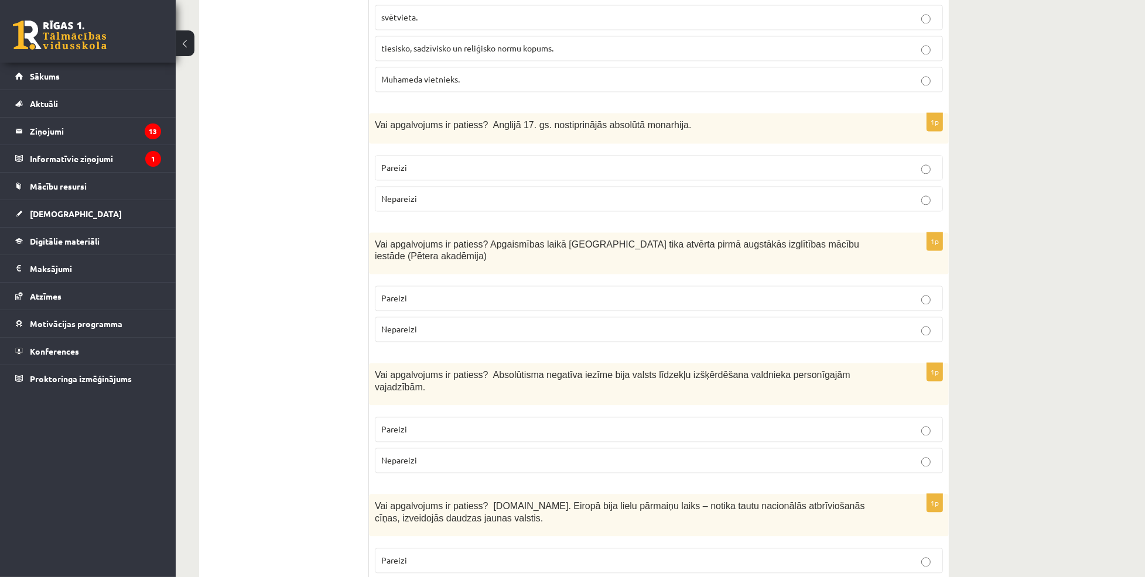
click at [494, 193] on p "Nepareizi" at bounding box center [658, 199] width 555 height 12
click at [481, 292] on p "Pareizi" at bounding box center [658, 298] width 555 height 12
click at [523, 423] on p "Pareizi" at bounding box center [658, 429] width 555 height 12
click at [454, 555] on p "Pareizi" at bounding box center [658, 561] width 555 height 12
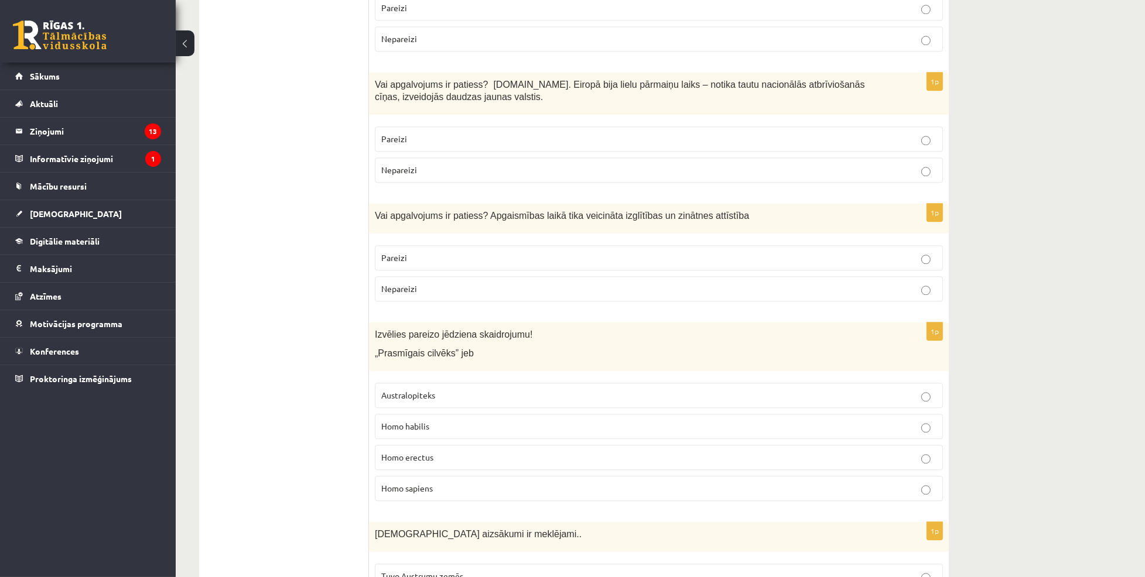
scroll to position [3605, 0]
click at [496, 251] on p "Pareizi" at bounding box center [658, 257] width 555 height 12
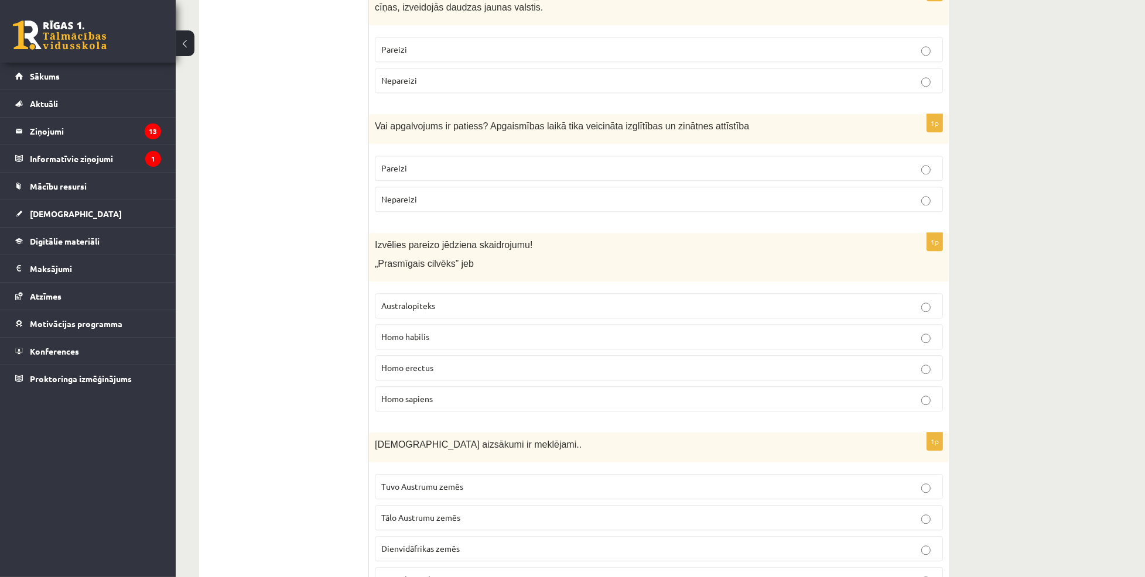
scroll to position [3705, 0]
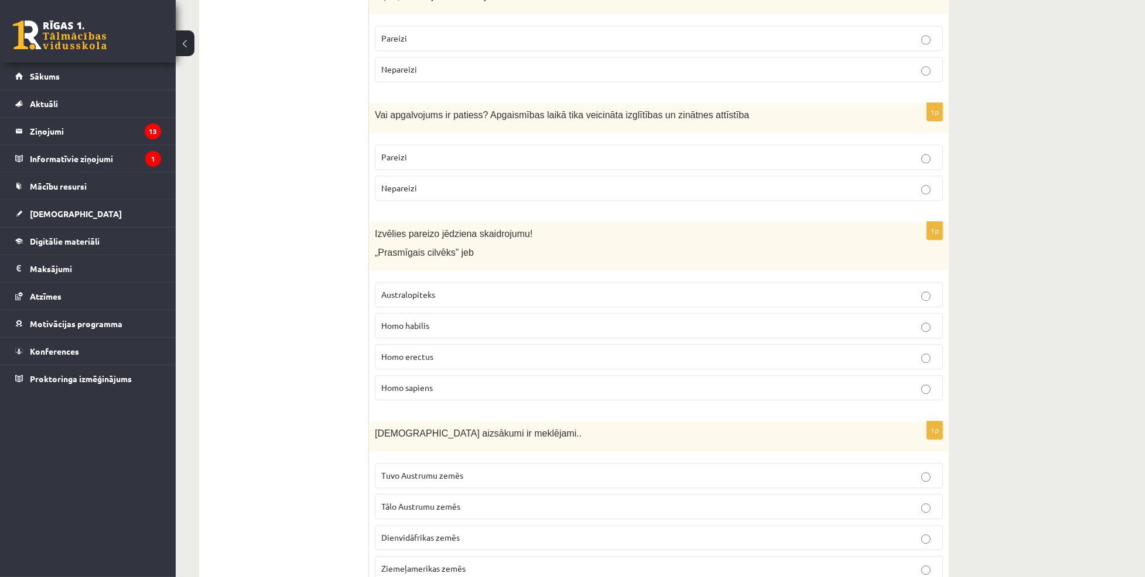
click at [478, 320] on p "Homo habilis" at bounding box center [658, 326] width 555 height 12
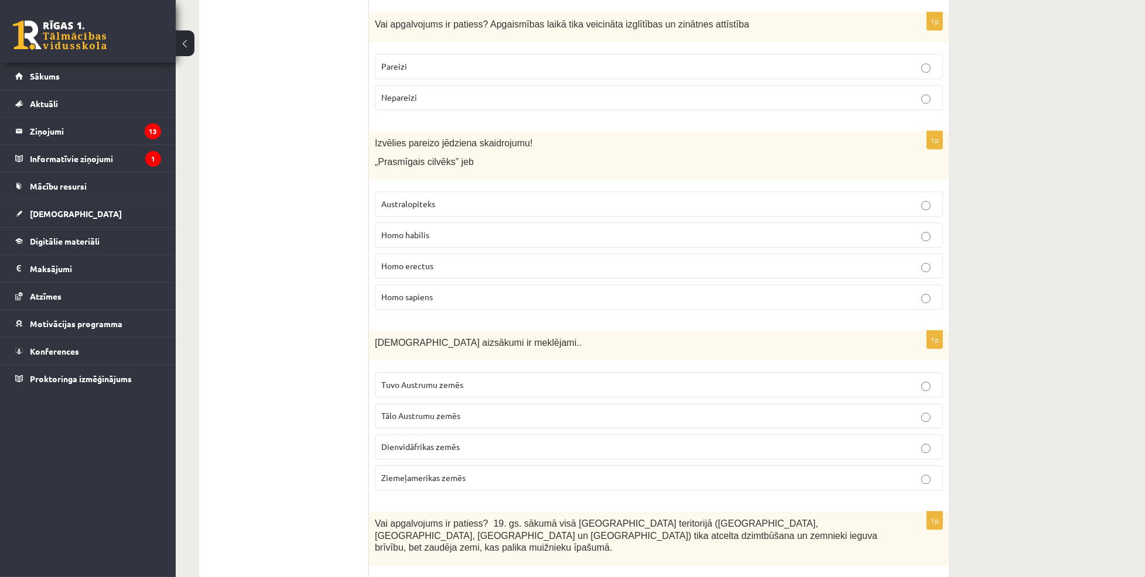
scroll to position [3797, 0]
click at [479, 378] on p "Tuvo Austrumu zemēs" at bounding box center [658, 384] width 555 height 12
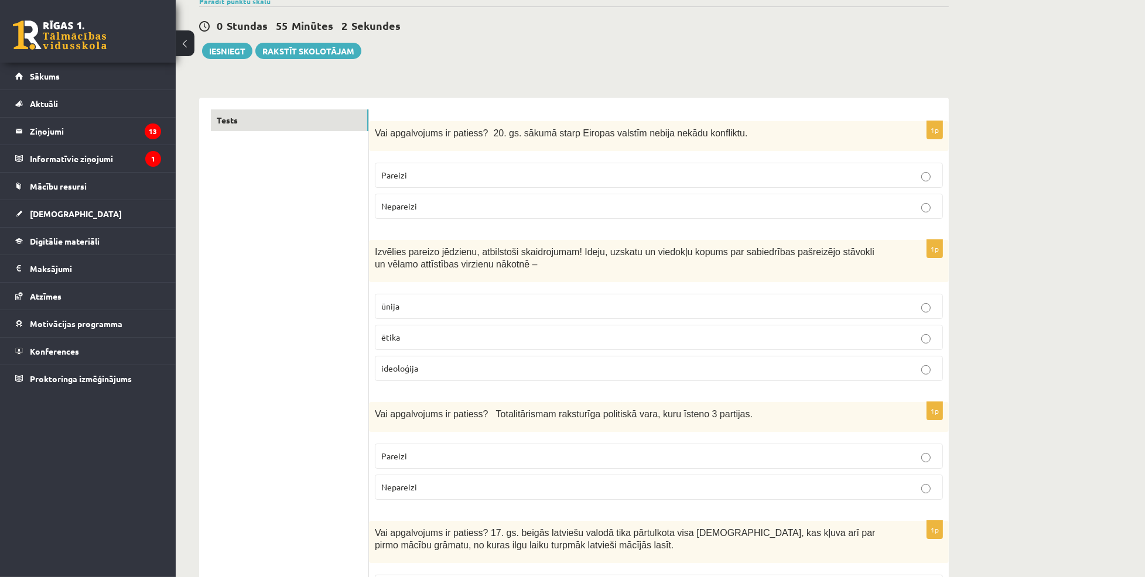
scroll to position [0, 0]
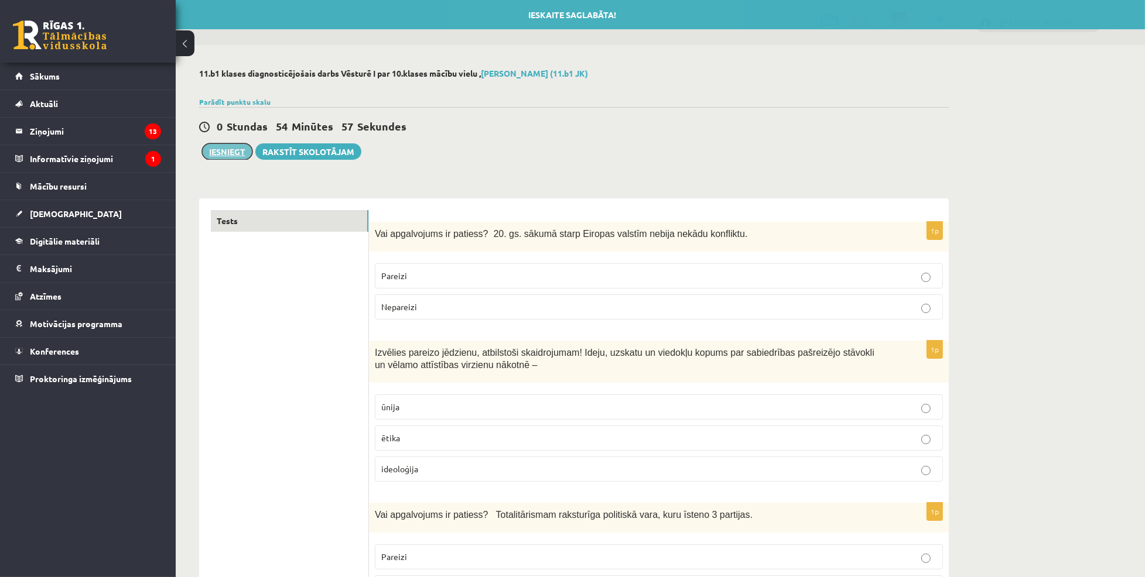
click at [229, 147] on button "Iesniegt" at bounding box center [227, 151] width 50 height 16
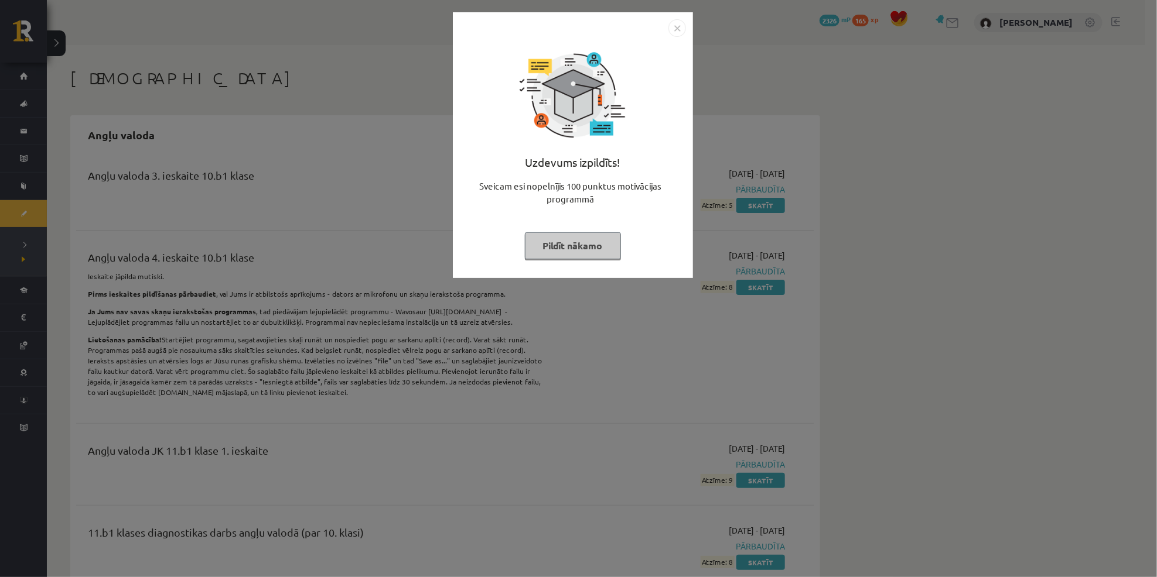
click at [567, 244] on button "Pildīt nākamo" at bounding box center [573, 245] width 96 height 27
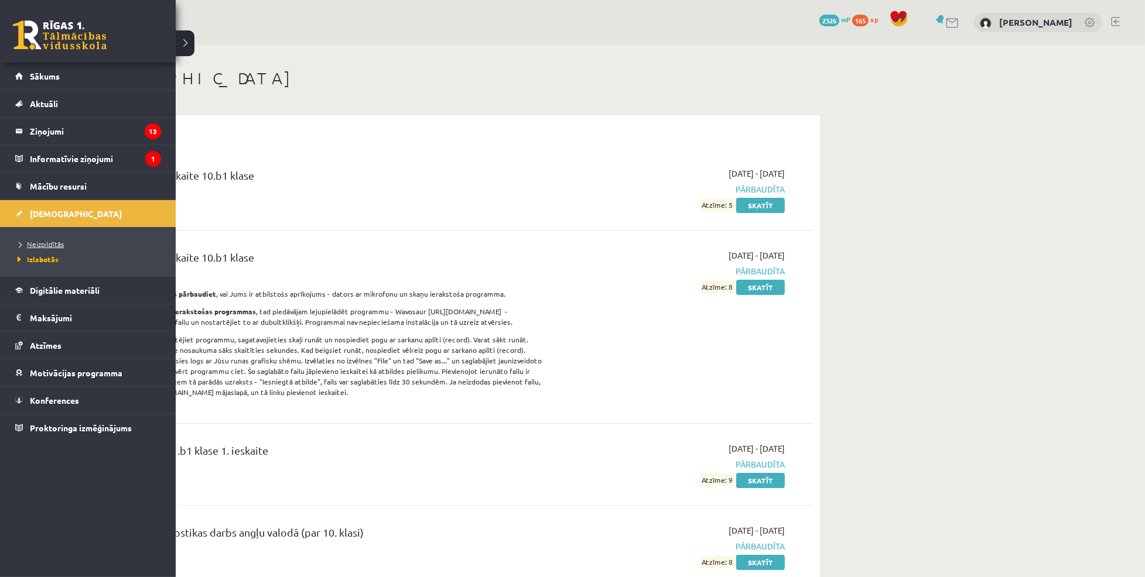
click at [50, 244] on span "Neizpildītās" at bounding box center [39, 244] width 49 height 9
